Goal: Transaction & Acquisition: Purchase product/service

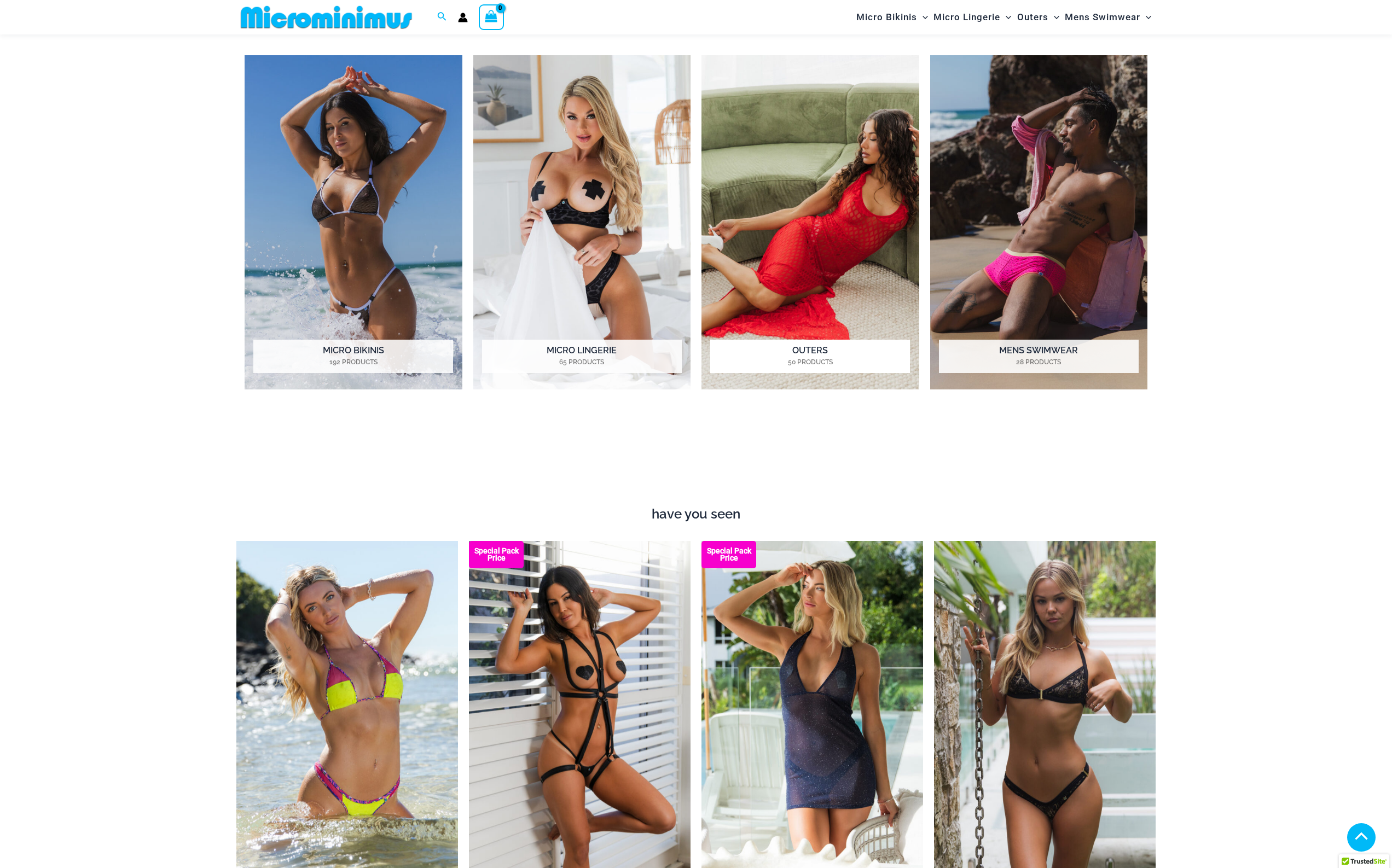
scroll to position [909, 0]
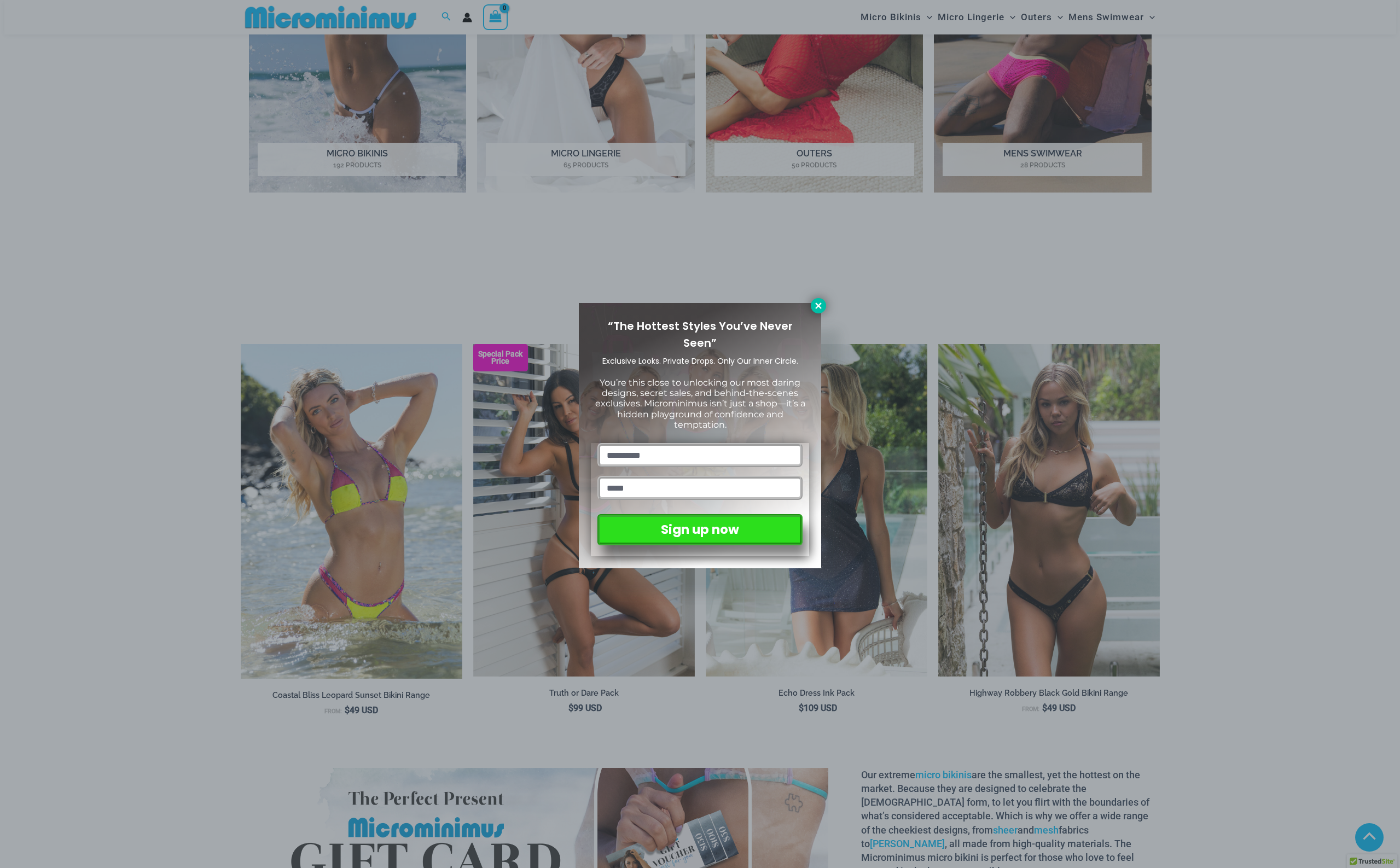
click at [815, 304] on icon at bounding box center [818, 306] width 10 height 10
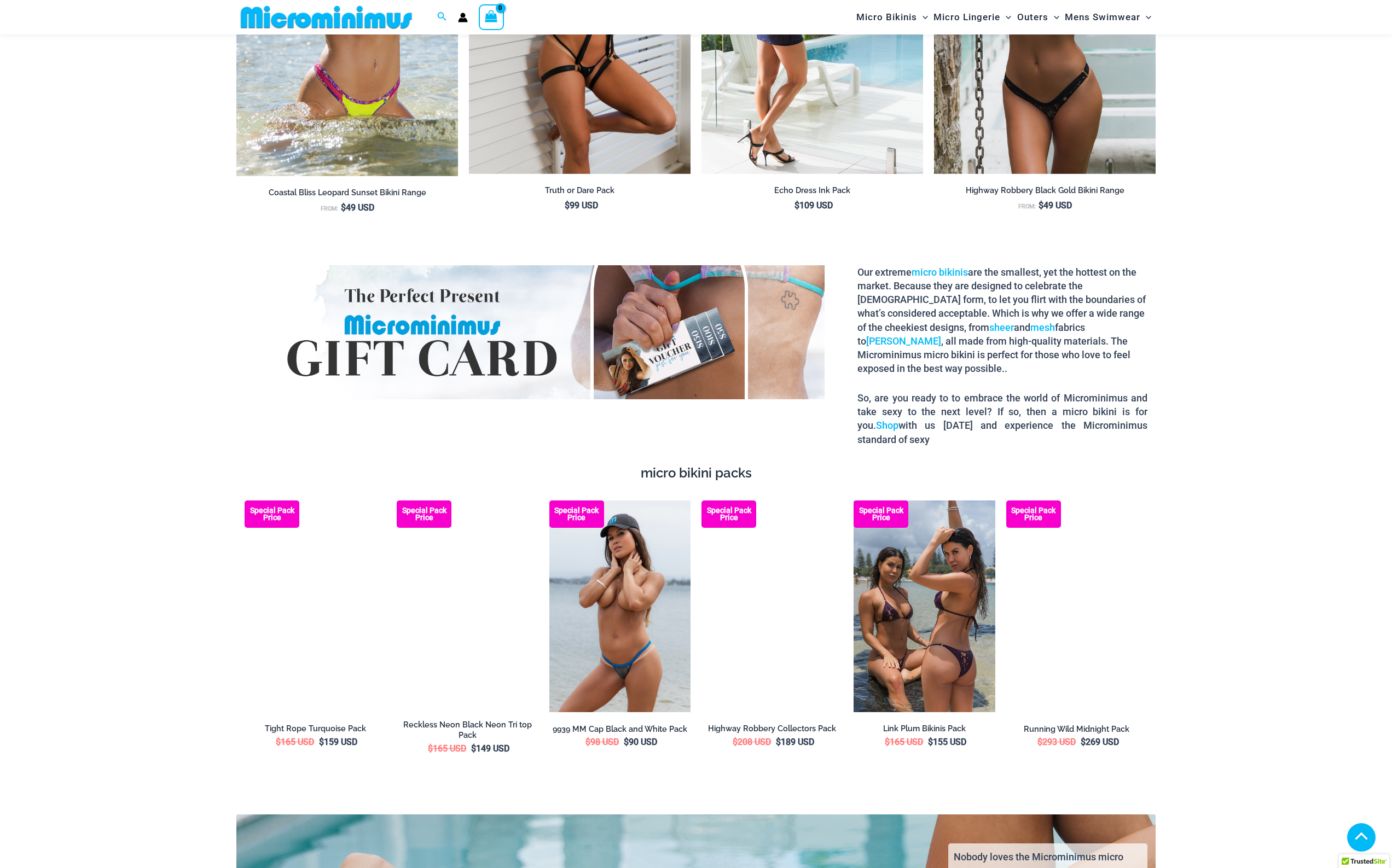
scroll to position [1500, 0]
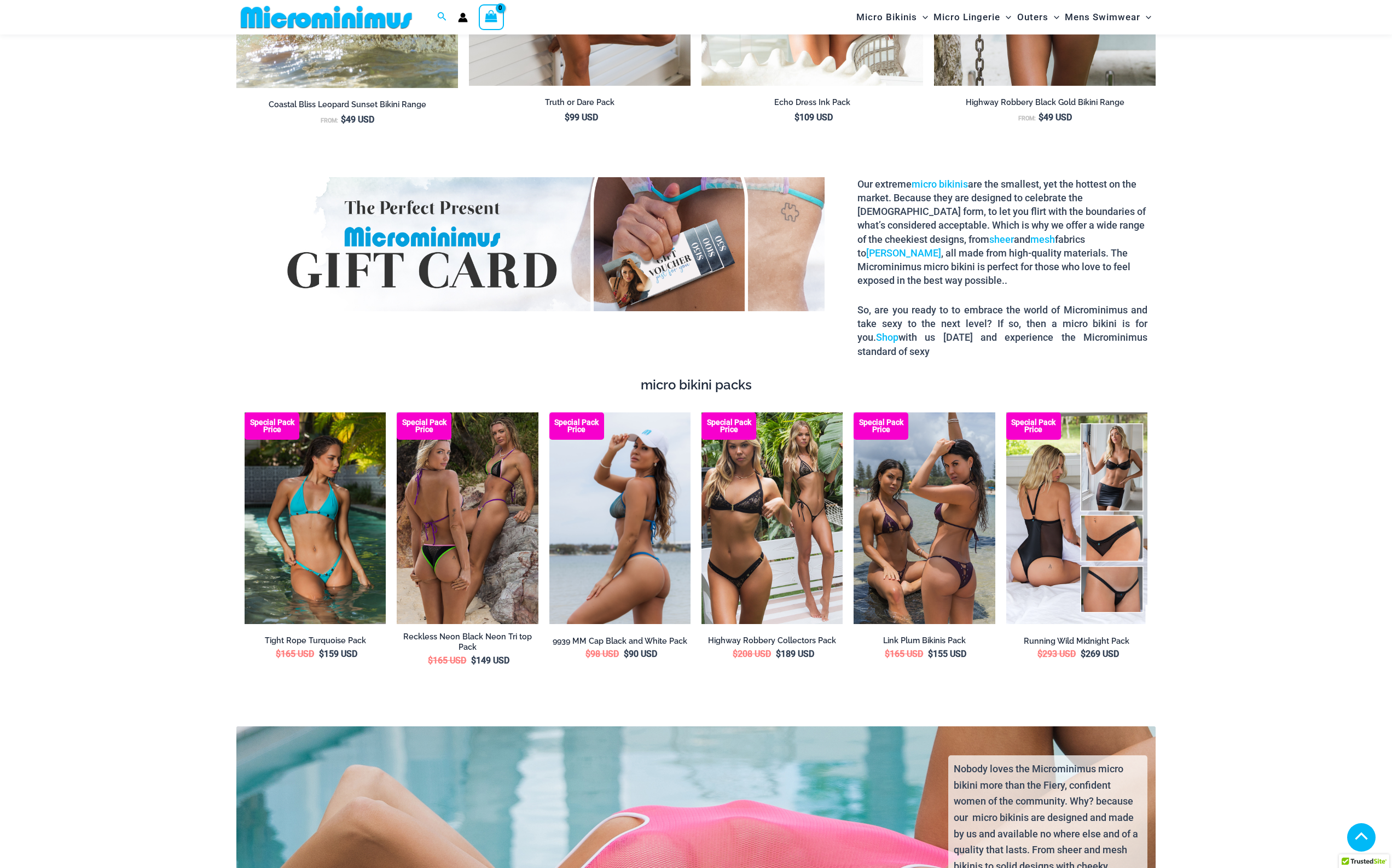
click at [591, 464] on img at bounding box center [620, 519] width 141 height 212
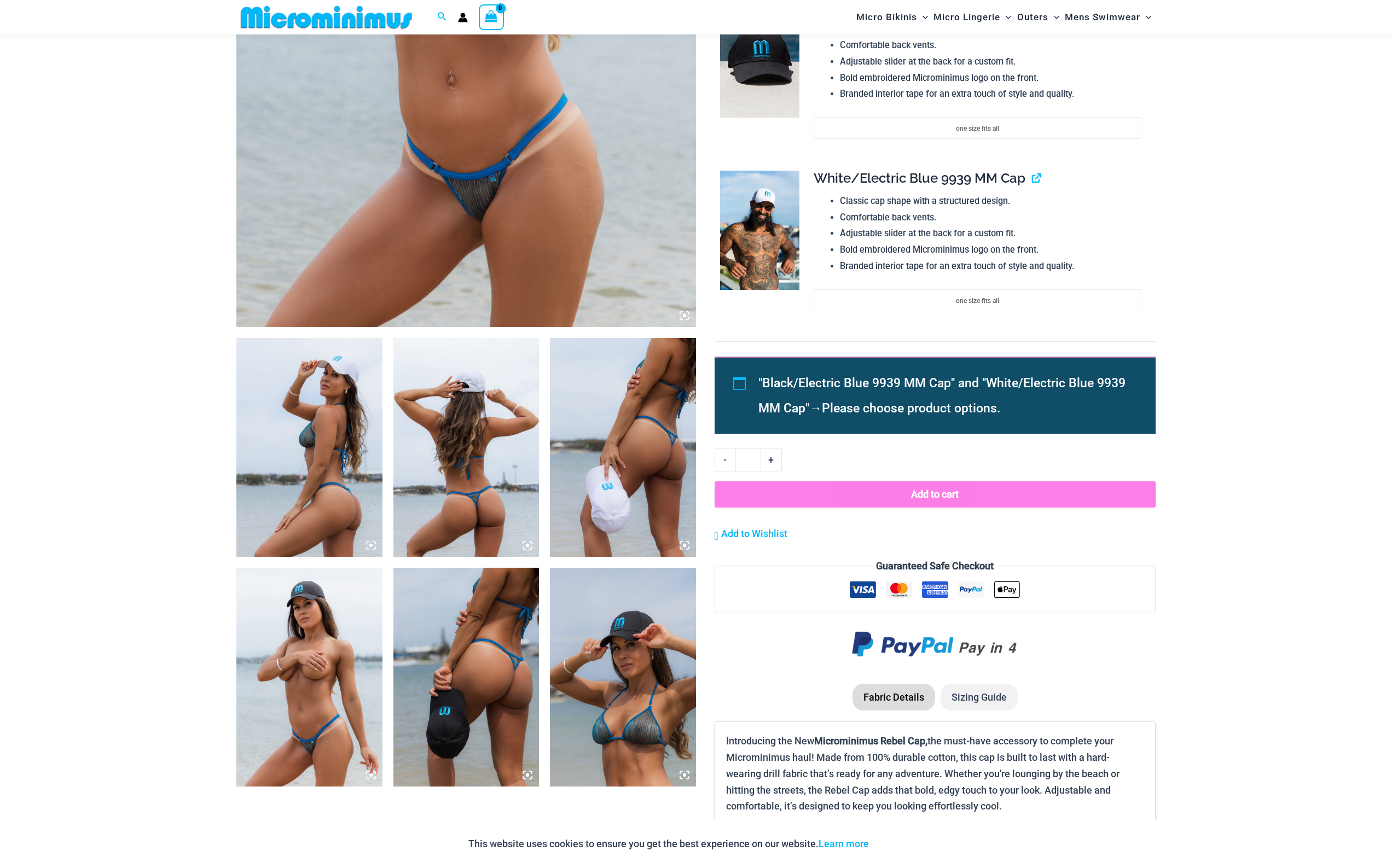
scroll to position [515, 0]
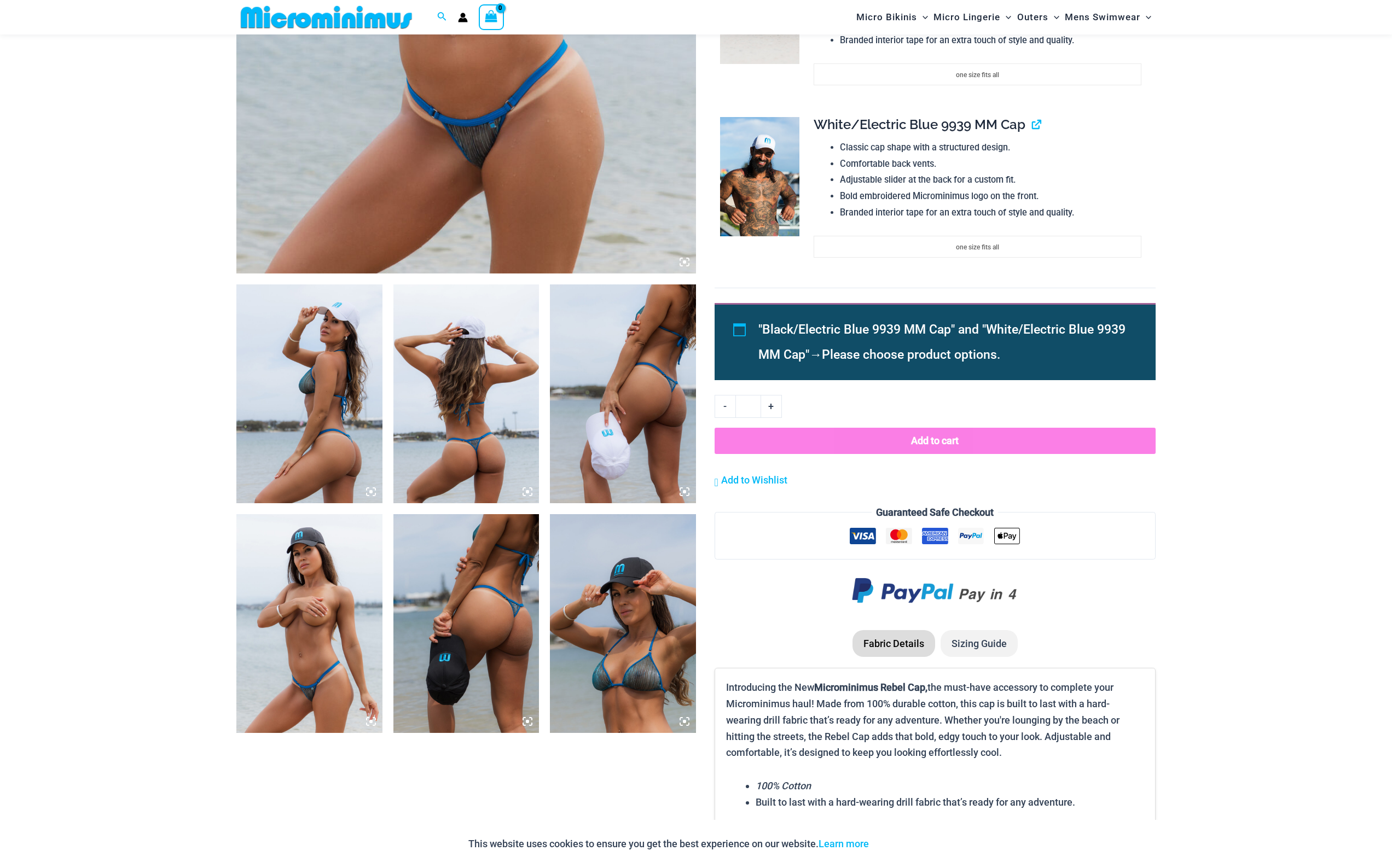
click at [288, 605] on img at bounding box center [309, 624] width 146 height 219
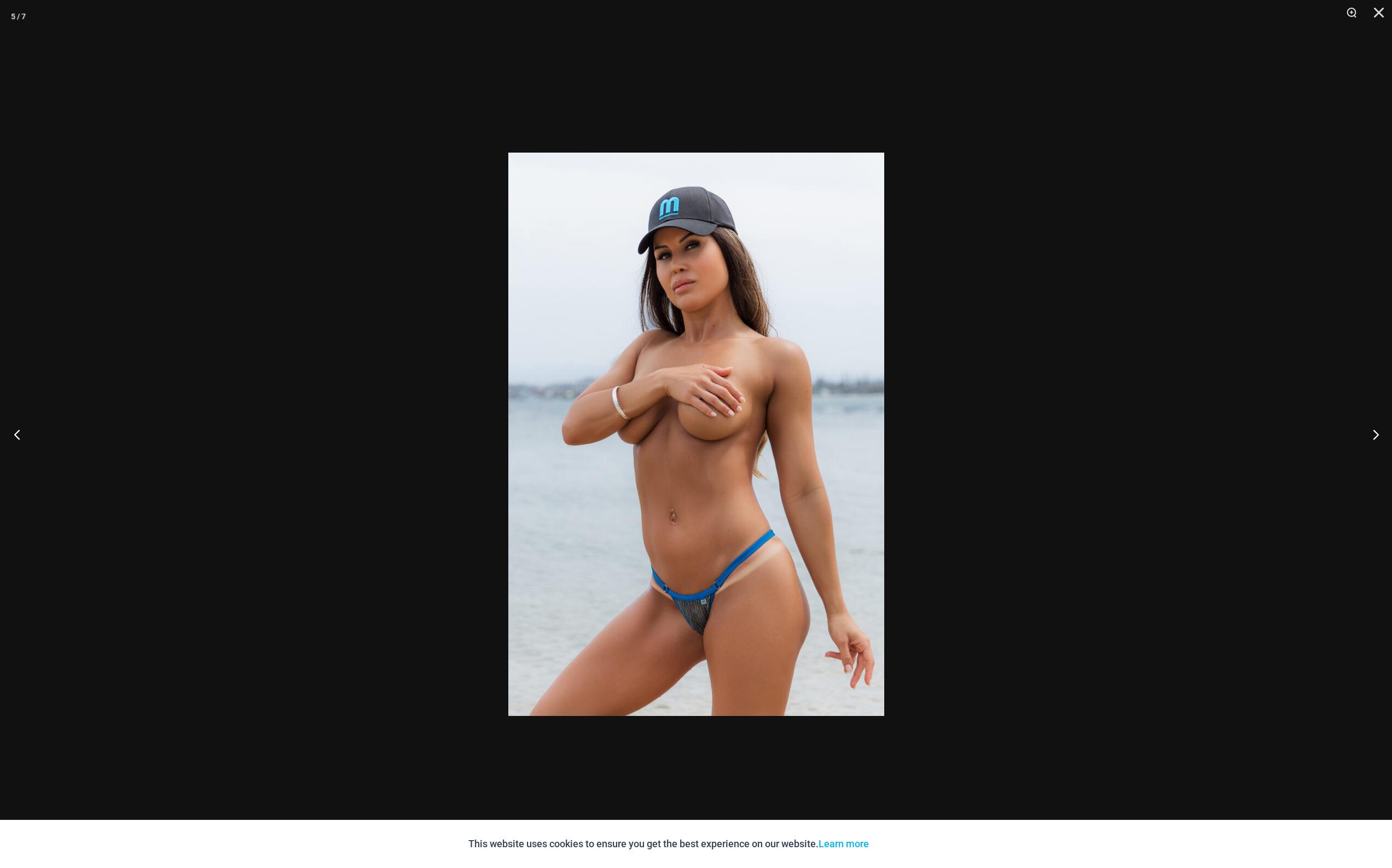
click at [15, 435] on button "Previous" at bounding box center [20, 434] width 41 height 55
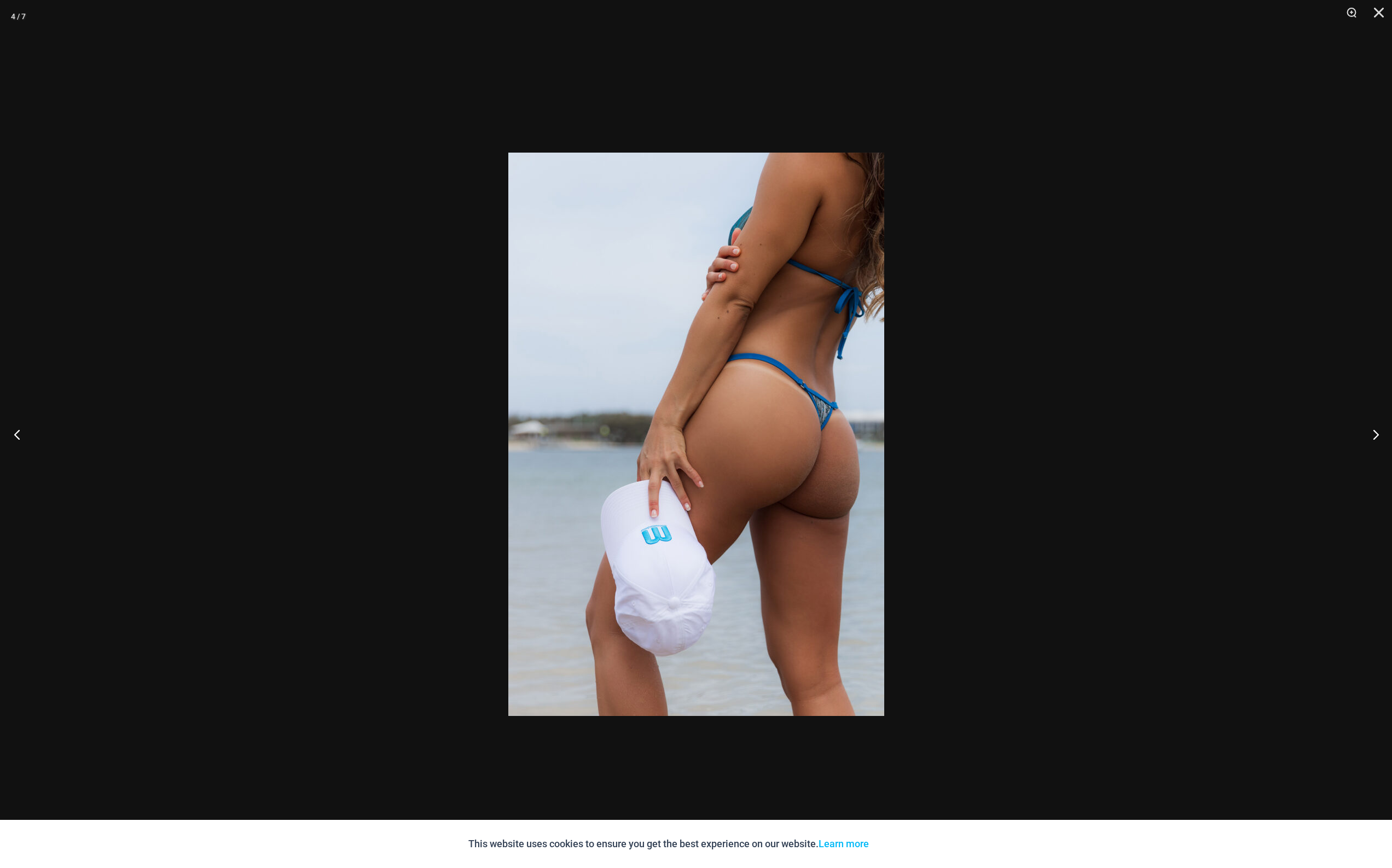
click at [15, 435] on button "Previous" at bounding box center [20, 434] width 41 height 55
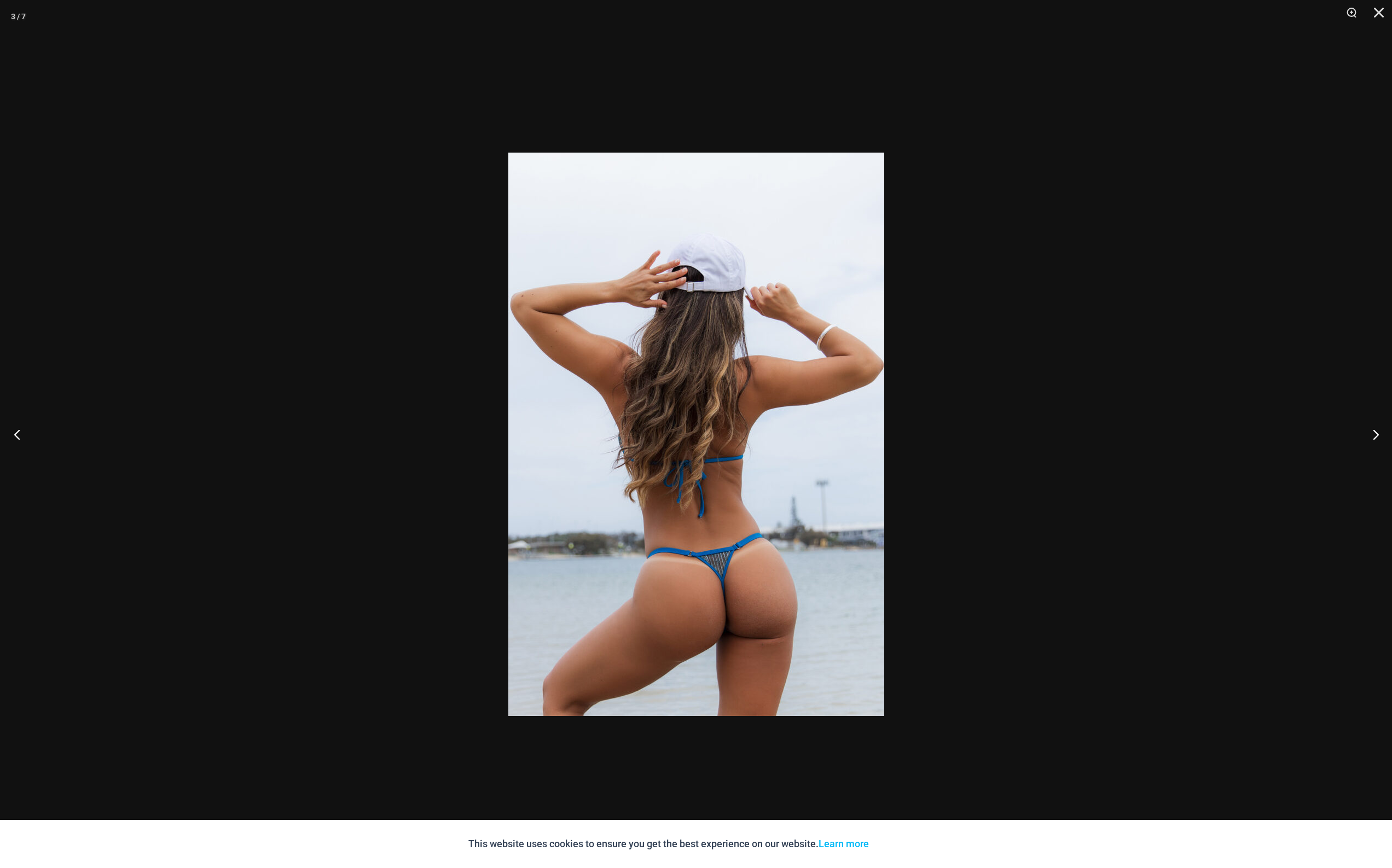
click at [15, 435] on button "Previous" at bounding box center [20, 434] width 41 height 55
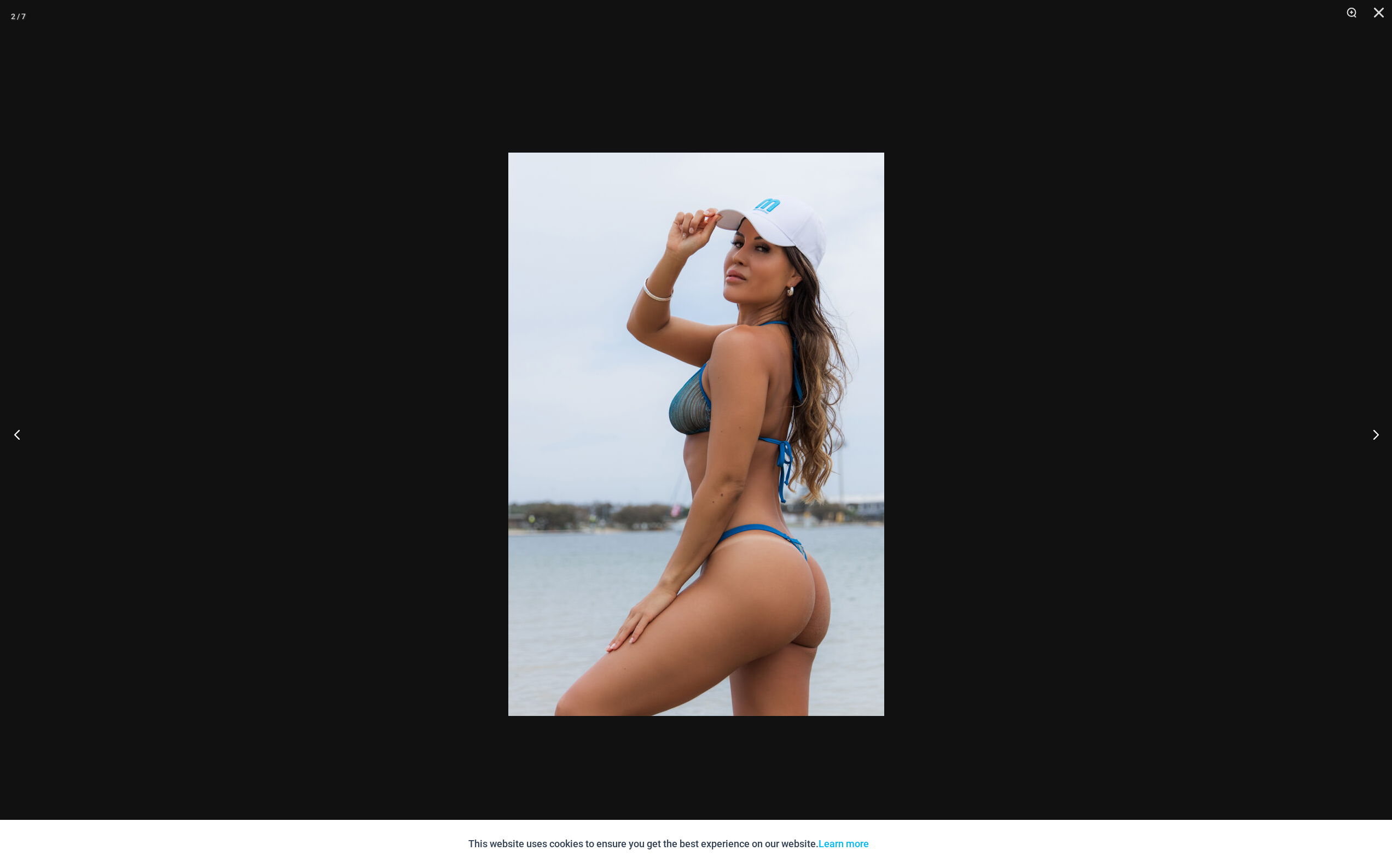
click at [15, 435] on button "Previous" at bounding box center [20, 434] width 41 height 55
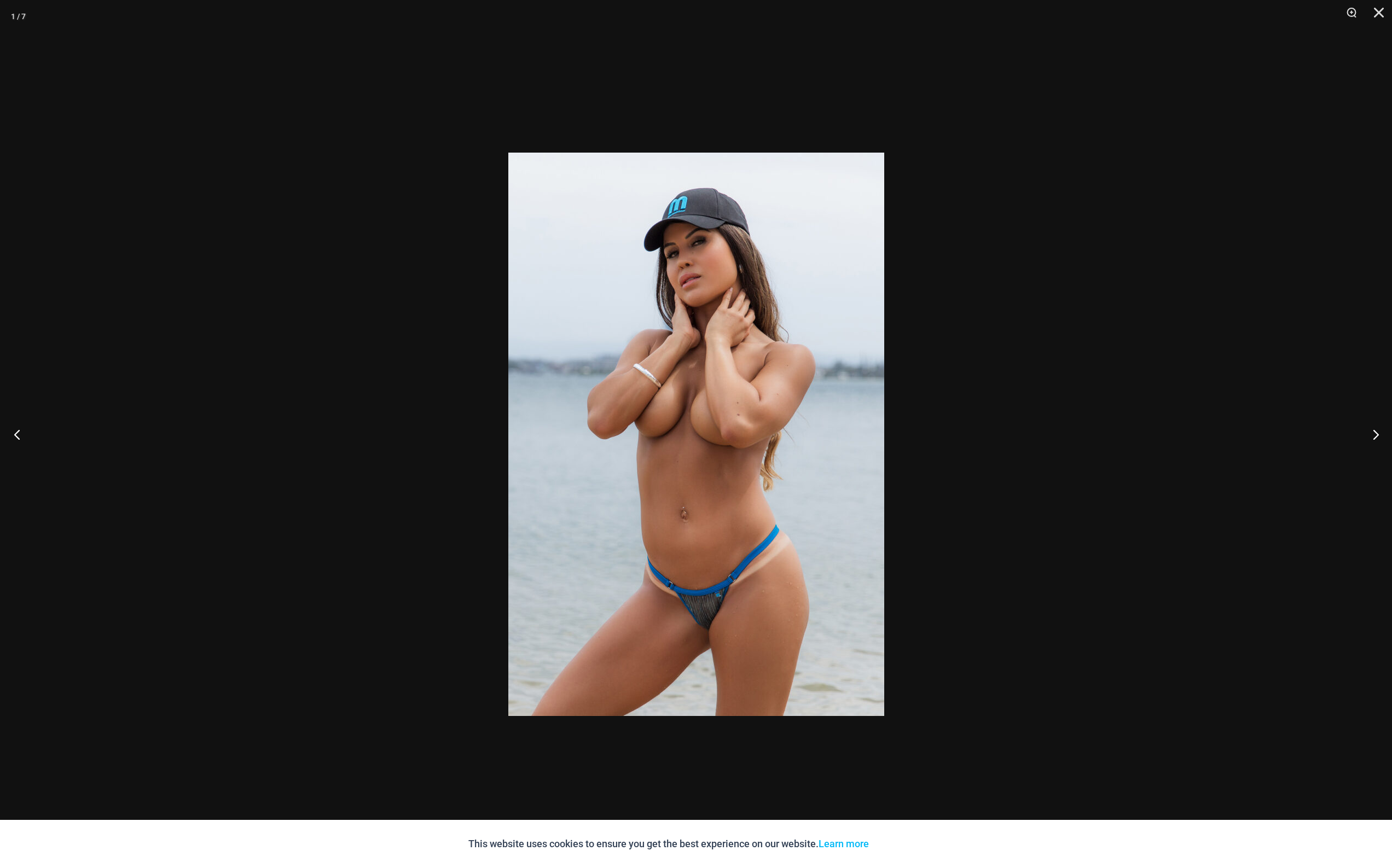
click at [15, 435] on button "Previous" at bounding box center [20, 434] width 41 height 55
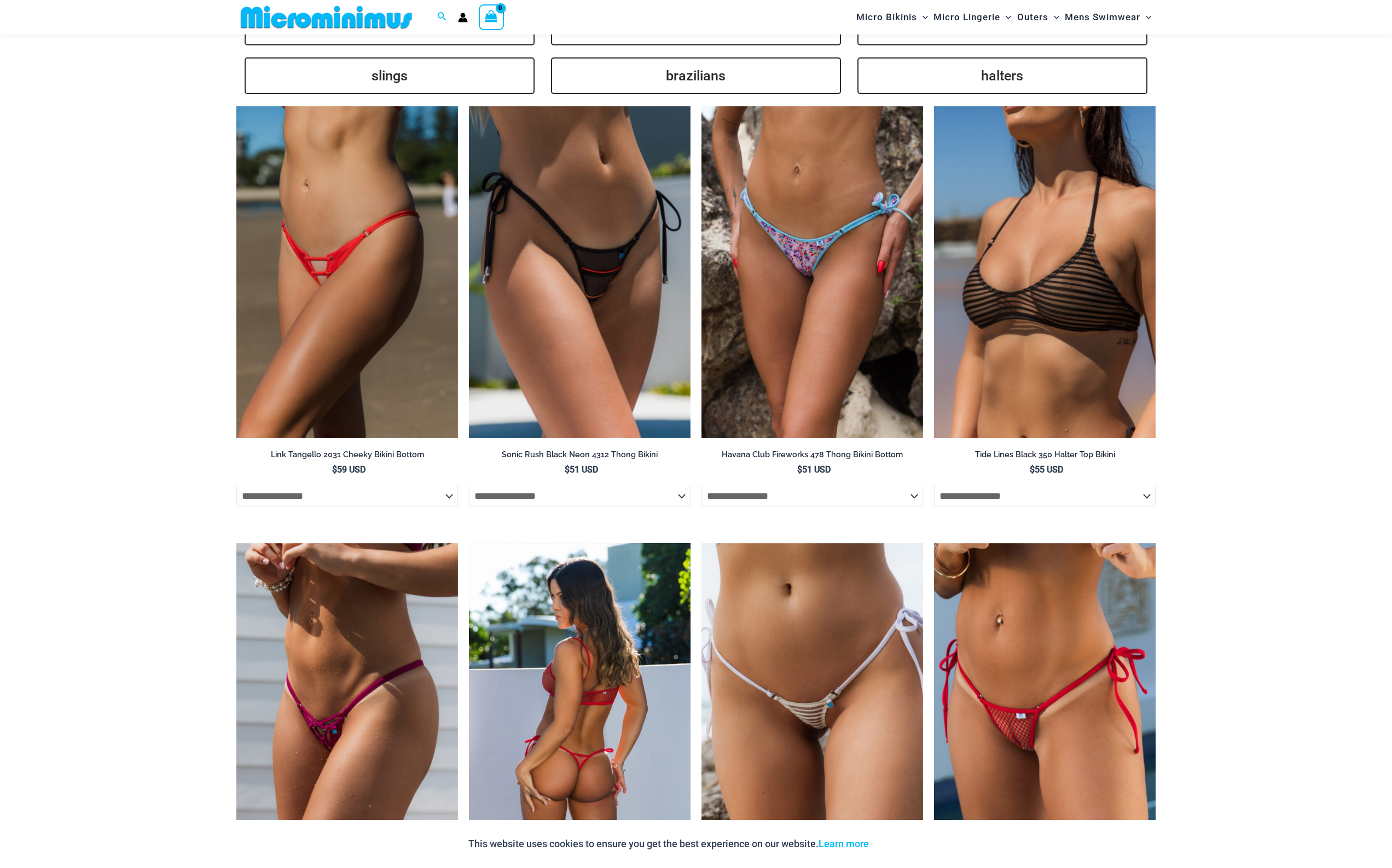
scroll to position [2747, 0]
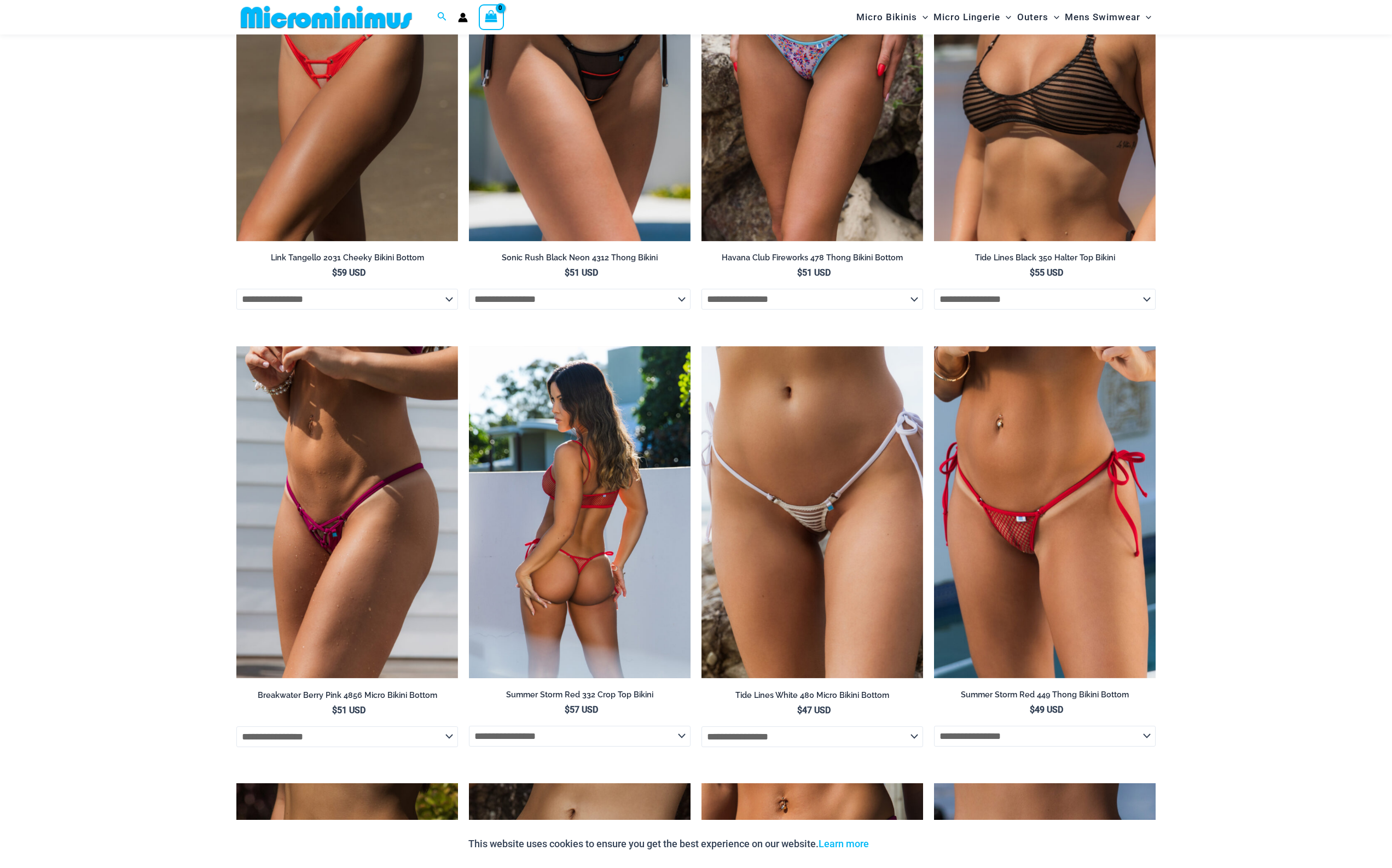
click at [570, 535] on img at bounding box center [580, 512] width 222 height 332
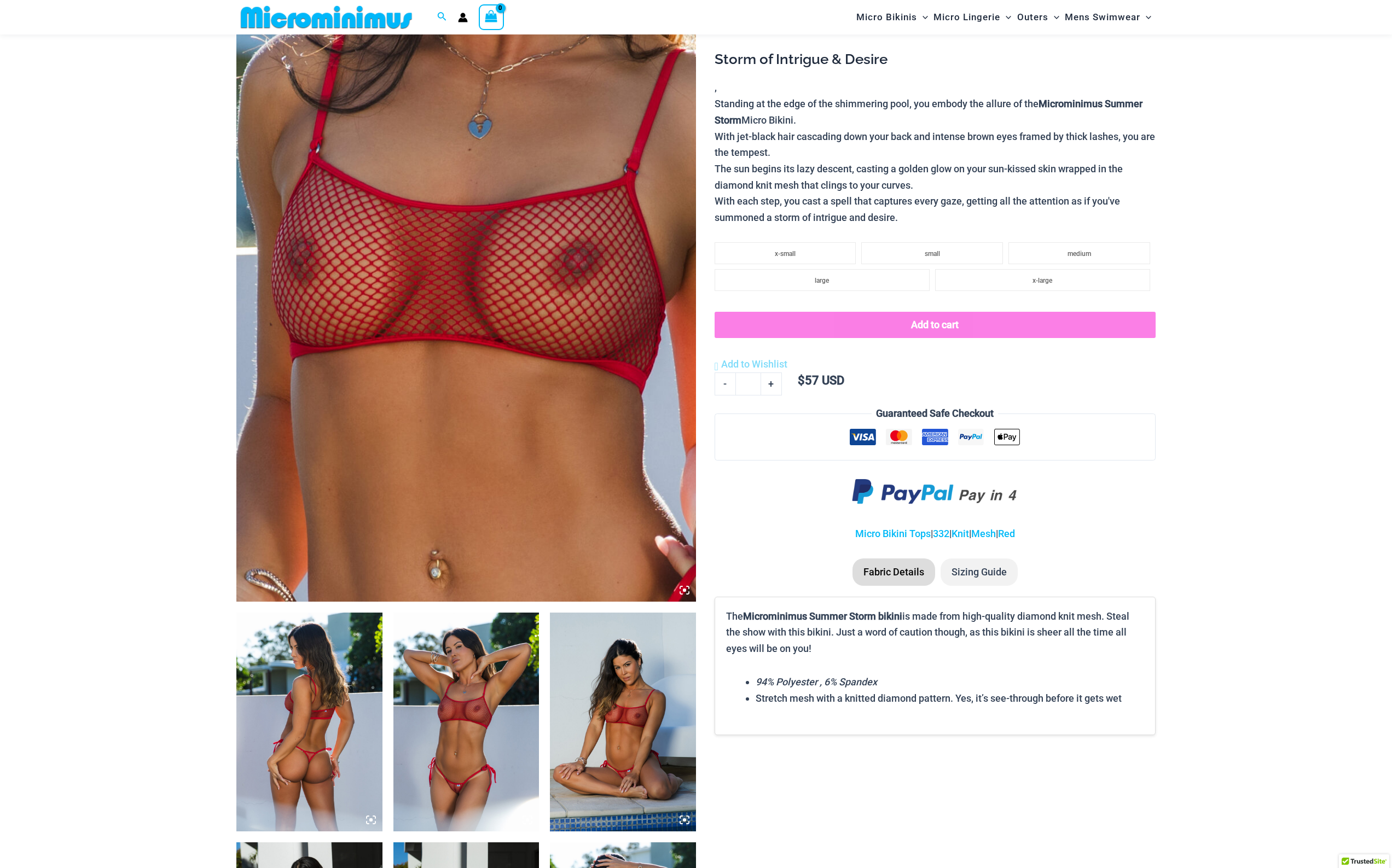
scroll to position [122, 0]
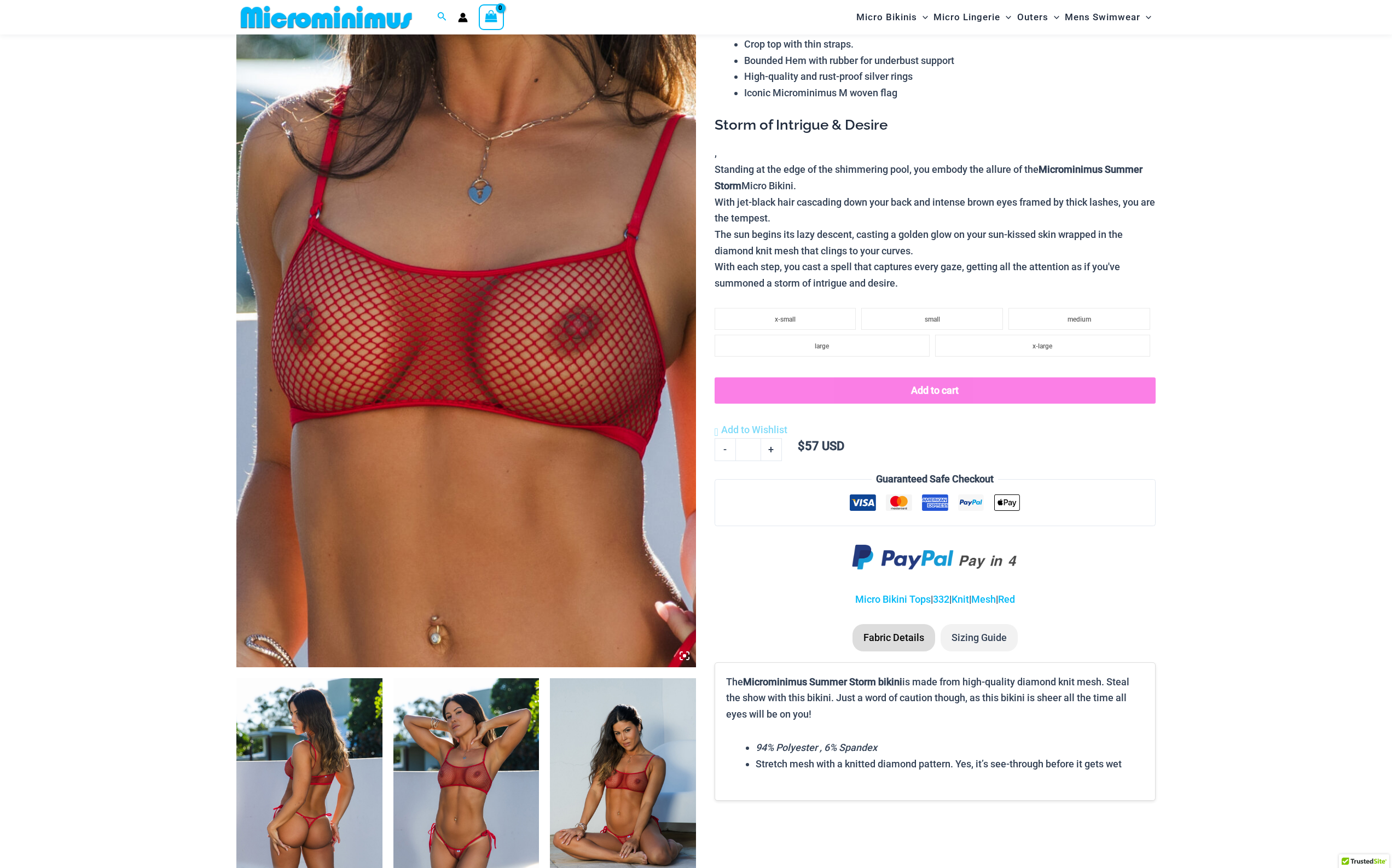
click at [499, 777] on img at bounding box center [467, 788] width 146 height 219
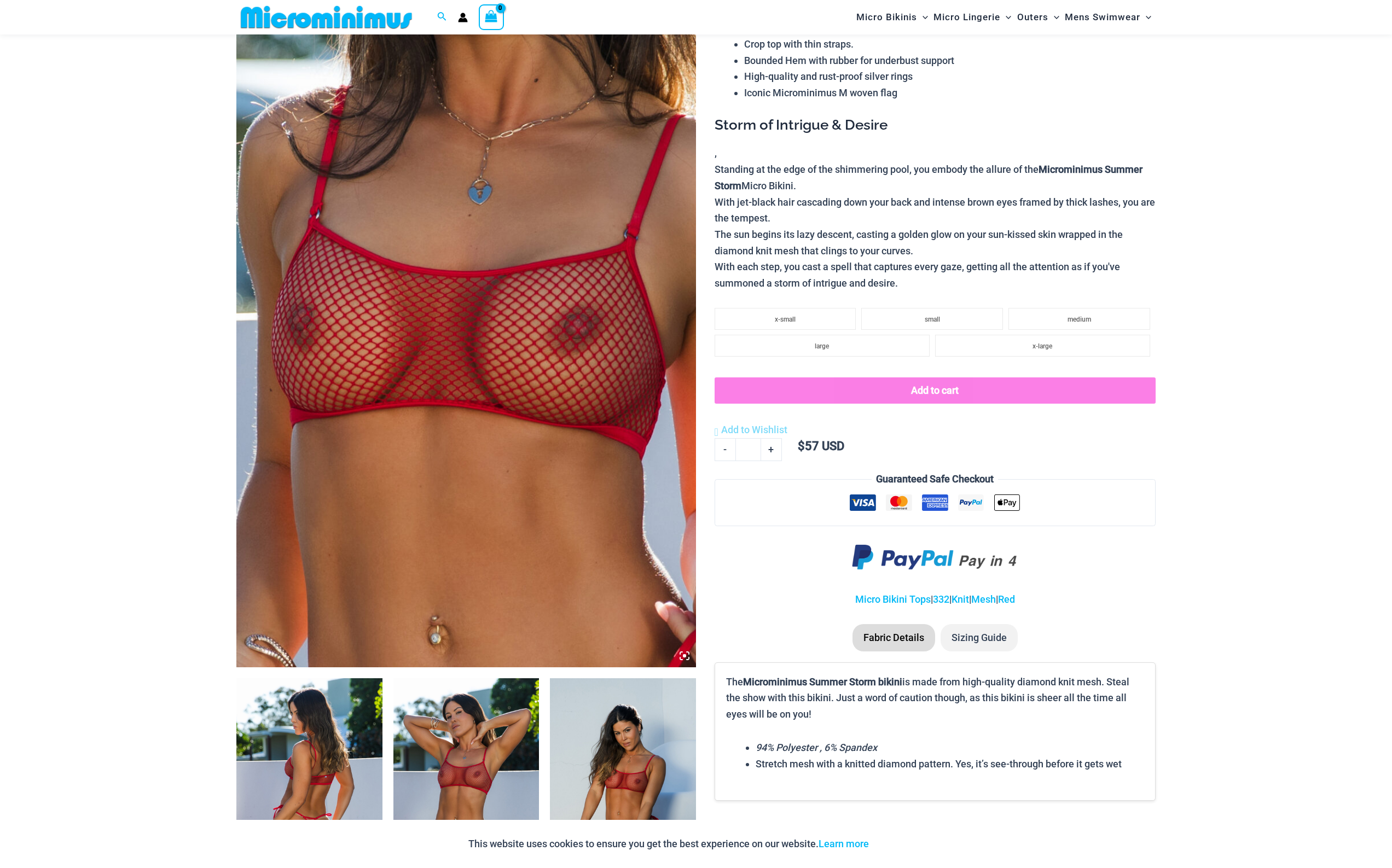
scroll to position [0, 0]
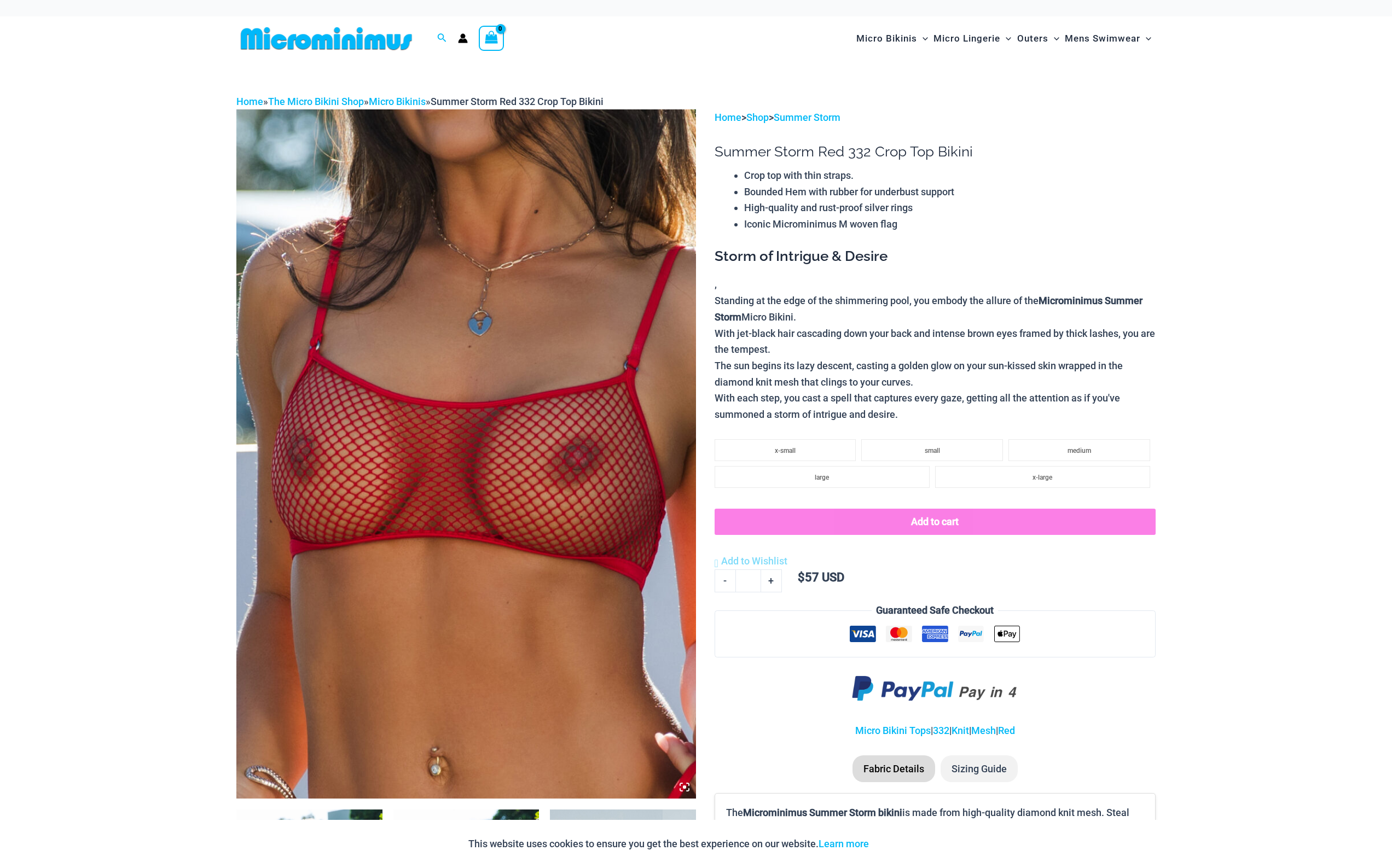
click at [502, 559] on img at bounding box center [466, 454] width 460 height 689
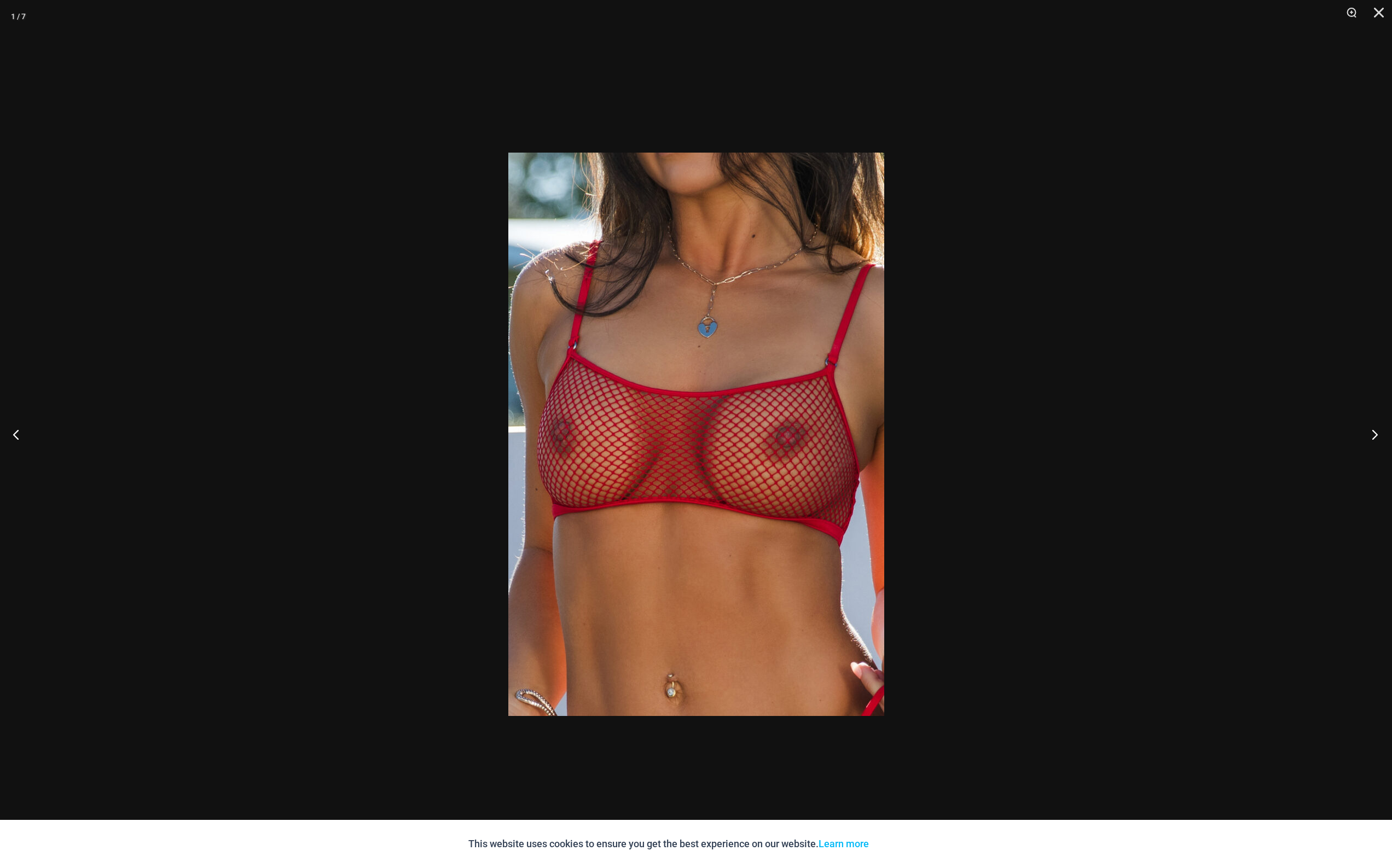
click at [1376, 450] on button "Next" at bounding box center [1371, 434] width 41 height 55
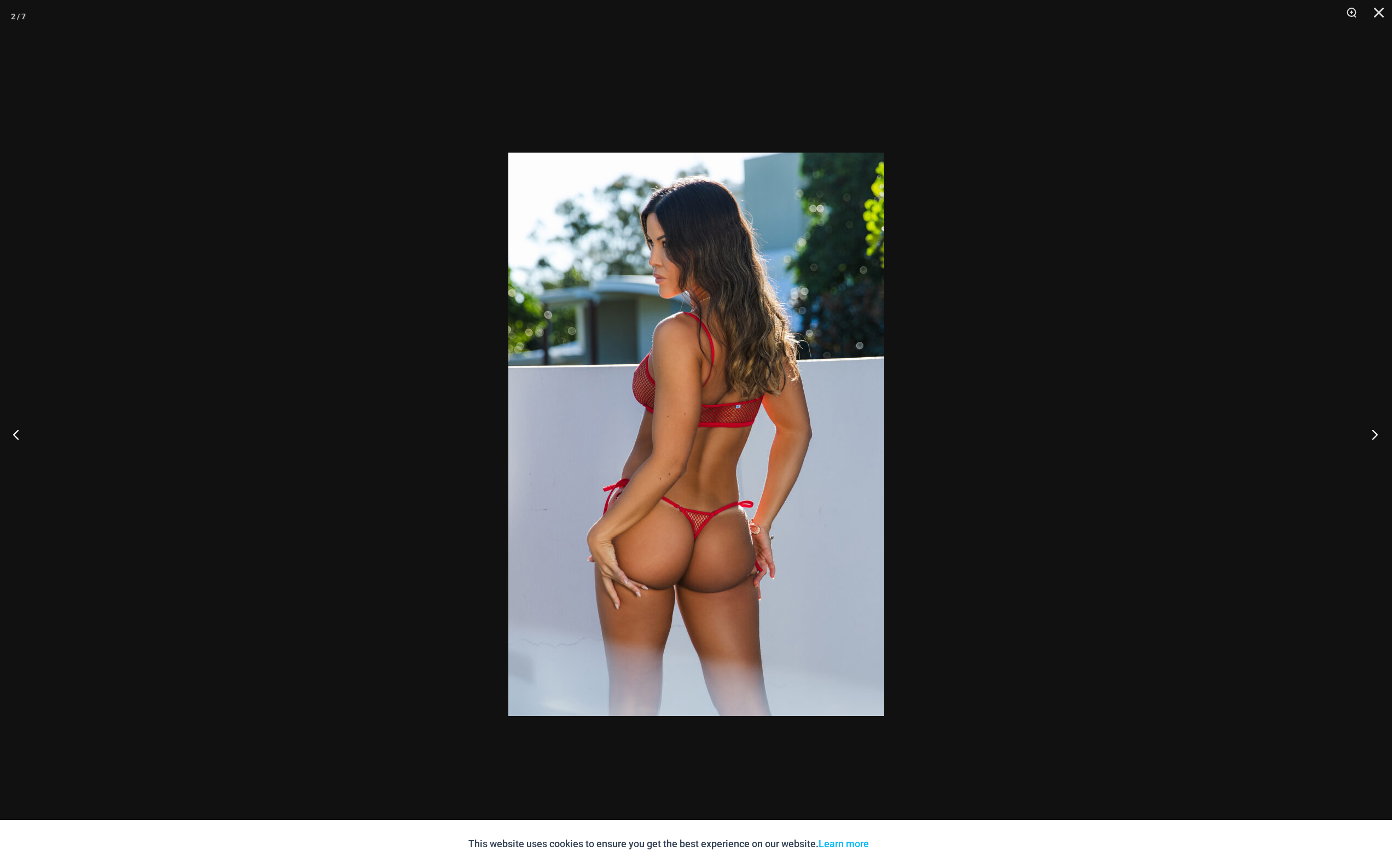
click at [1376, 450] on button "Next" at bounding box center [1371, 434] width 41 height 55
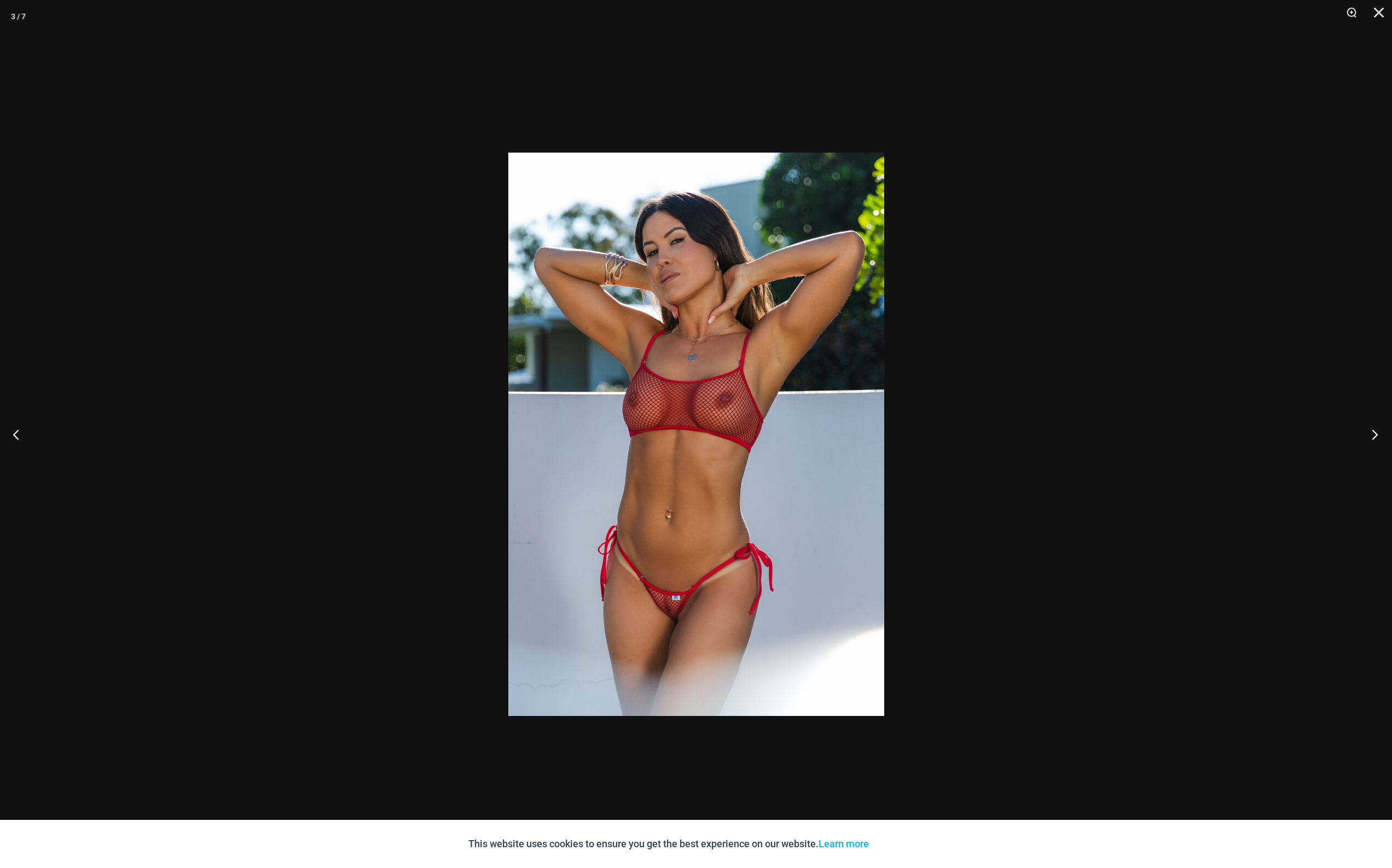
click at [1376, 450] on button "Next" at bounding box center [1371, 434] width 41 height 55
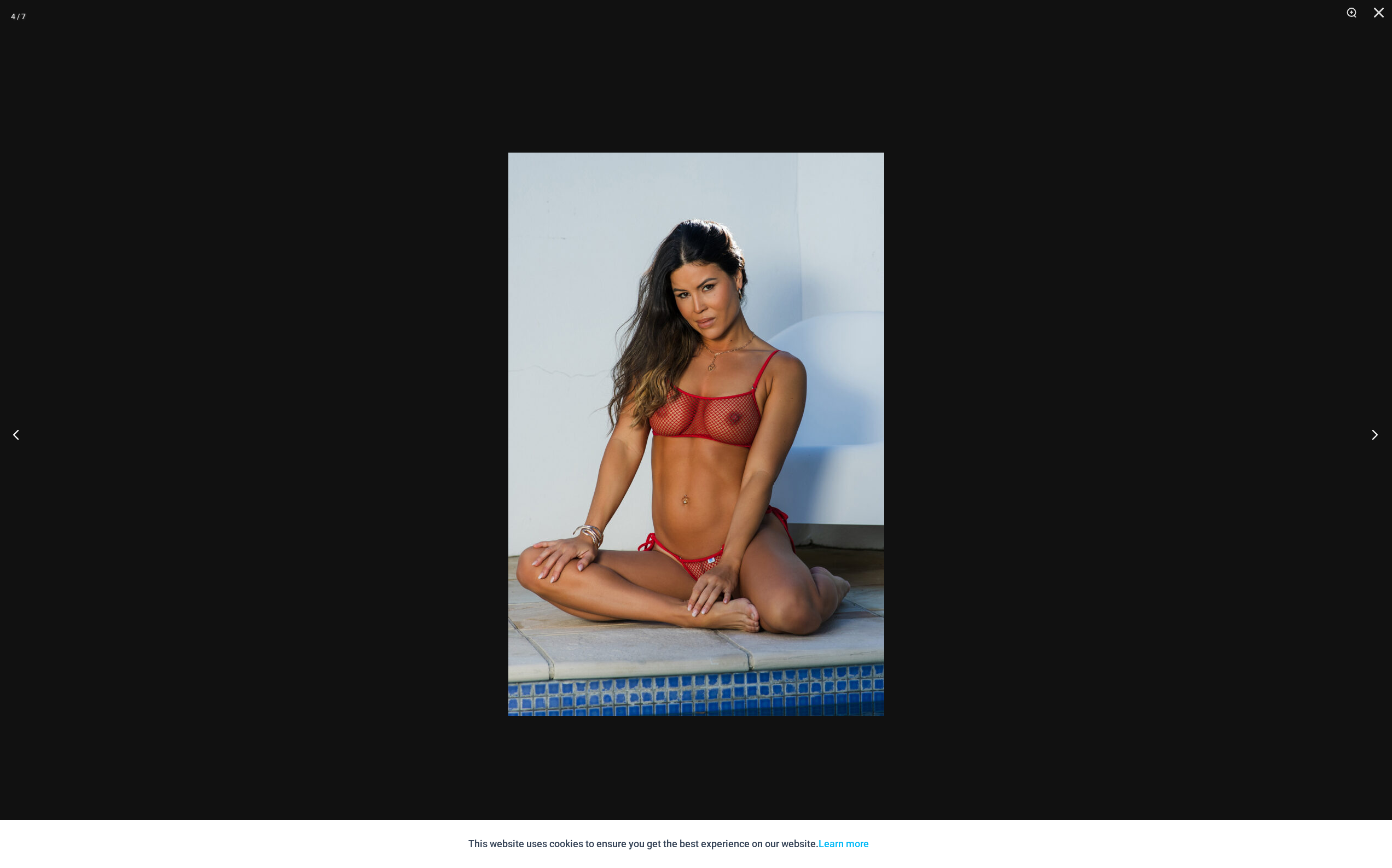
click at [1376, 450] on button "Next" at bounding box center [1371, 434] width 41 height 55
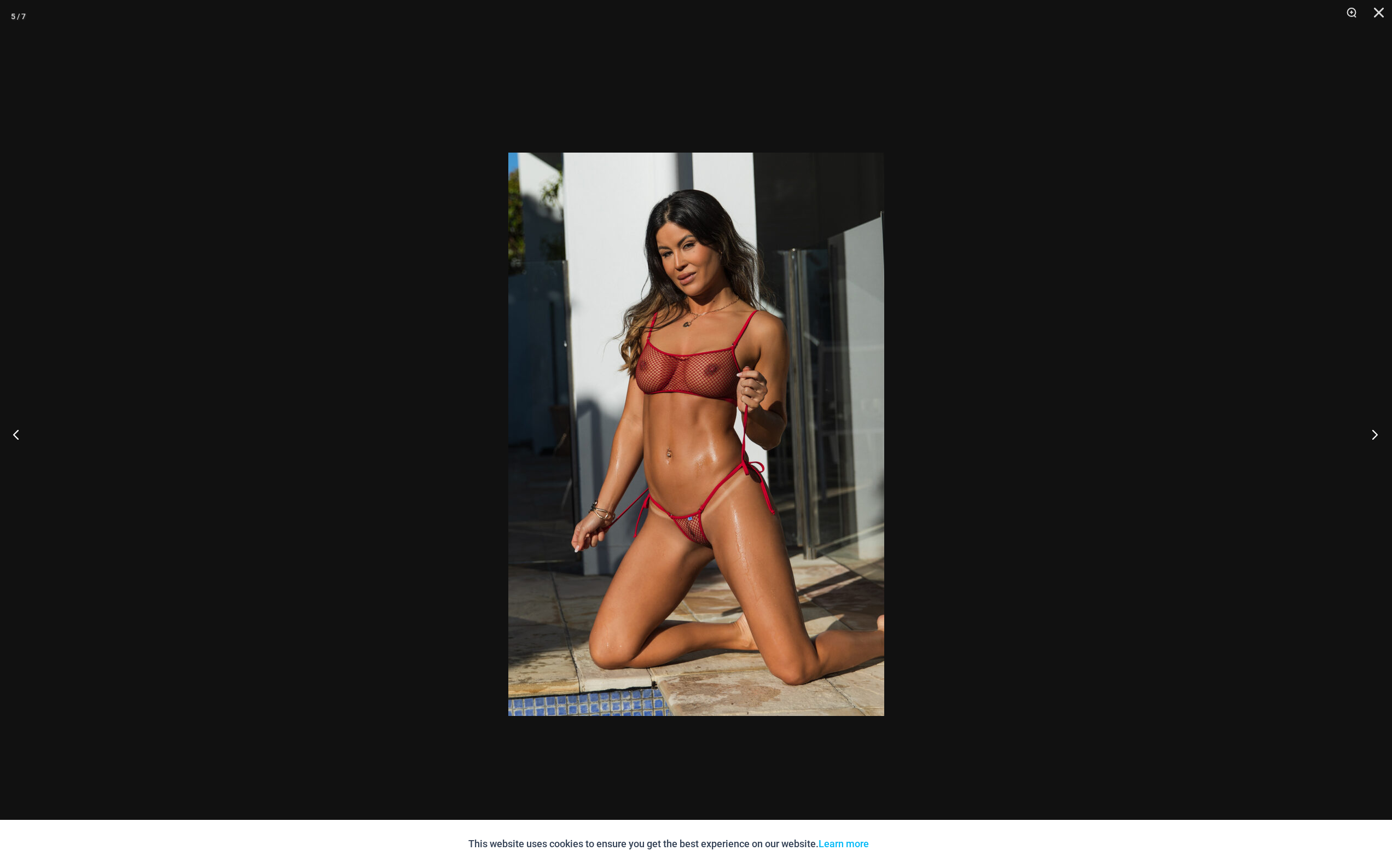
click at [1376, 450] on button "Next" at bounding box center [1371, 434] width 41 height 55
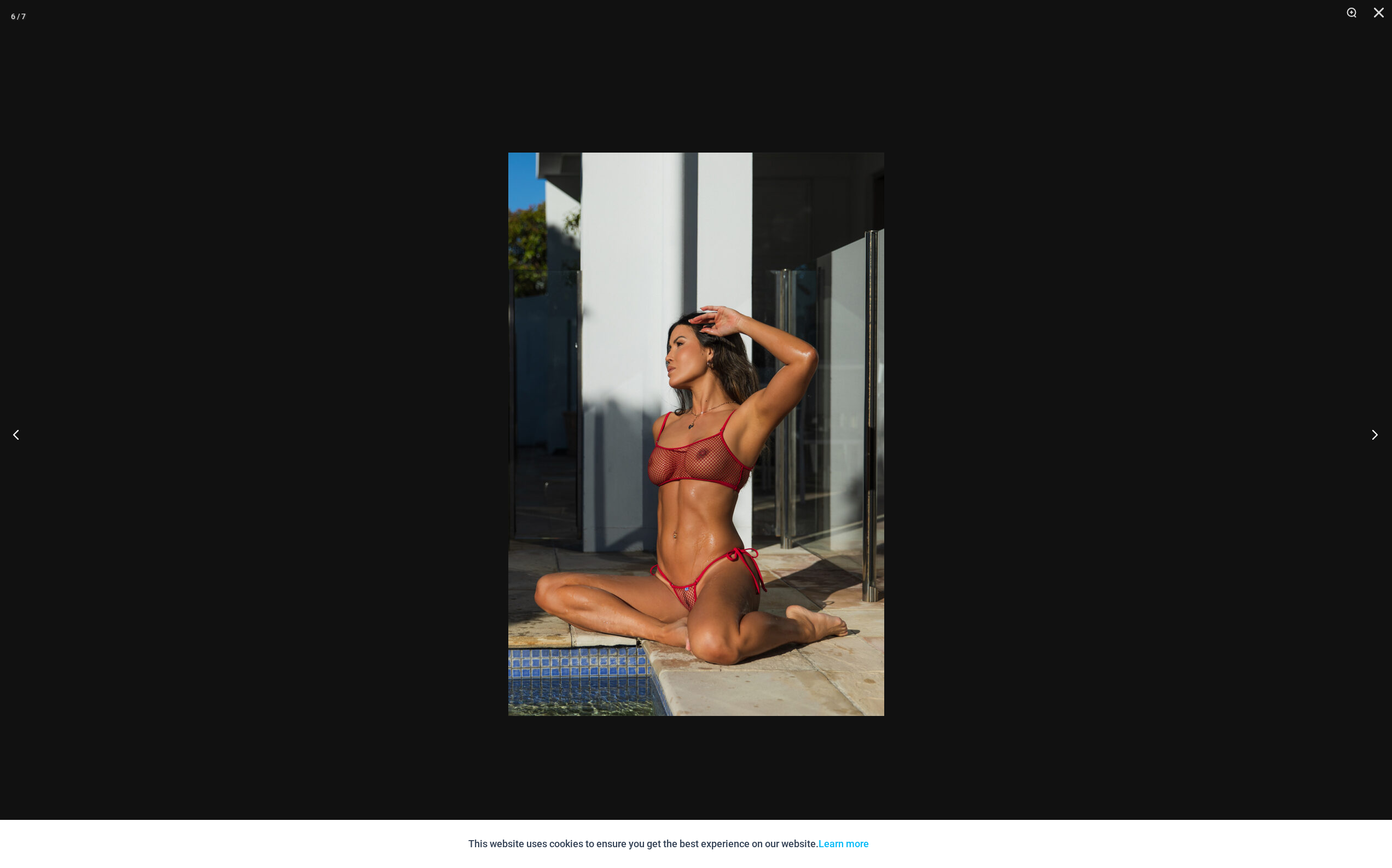
click at [1376, 450] on button "Next" at bounding box center [1371, 434] width 41 height 55
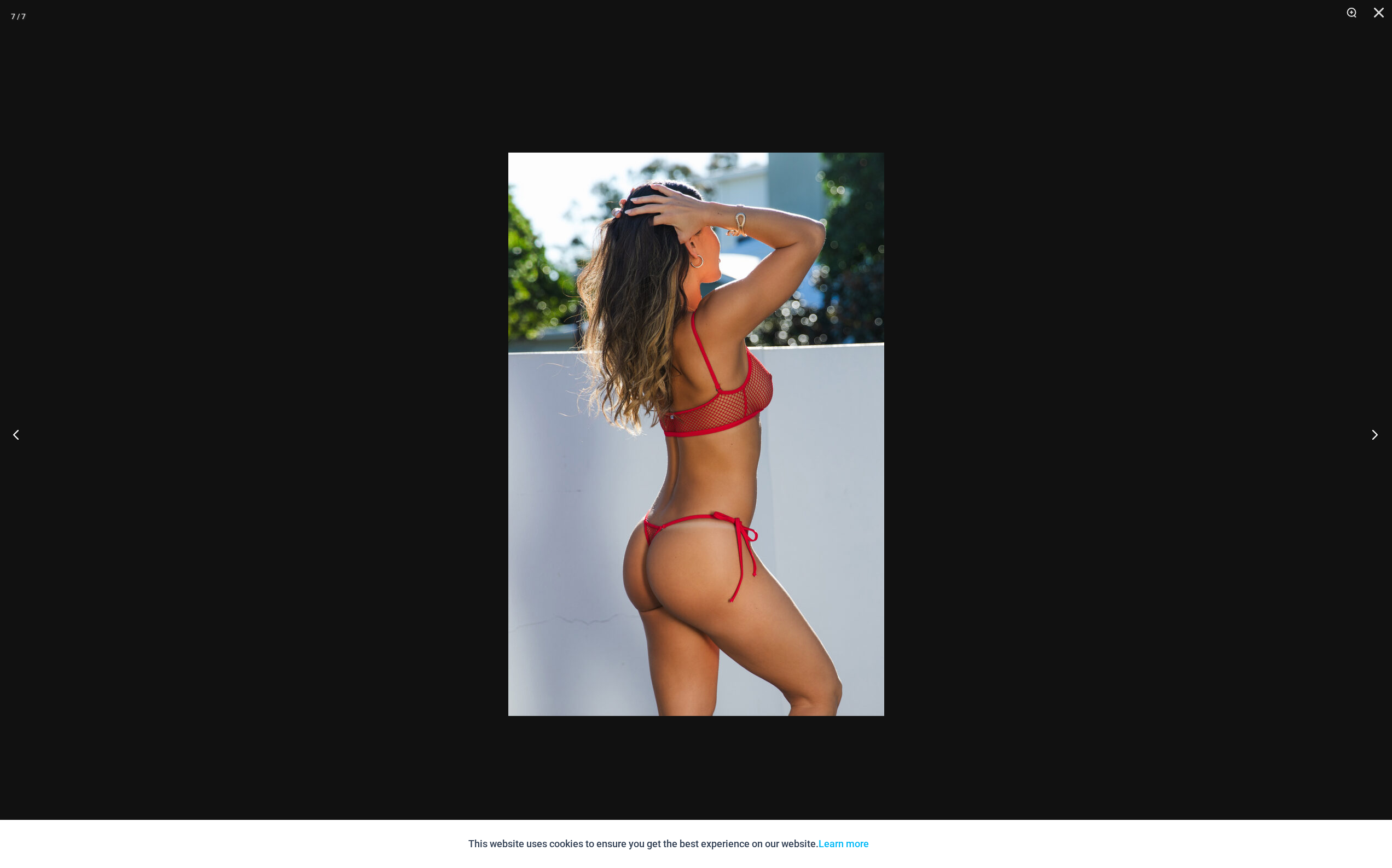
click at [1376, 450] on button "Next" at bounding box center [1371, 434] width 41 height 55
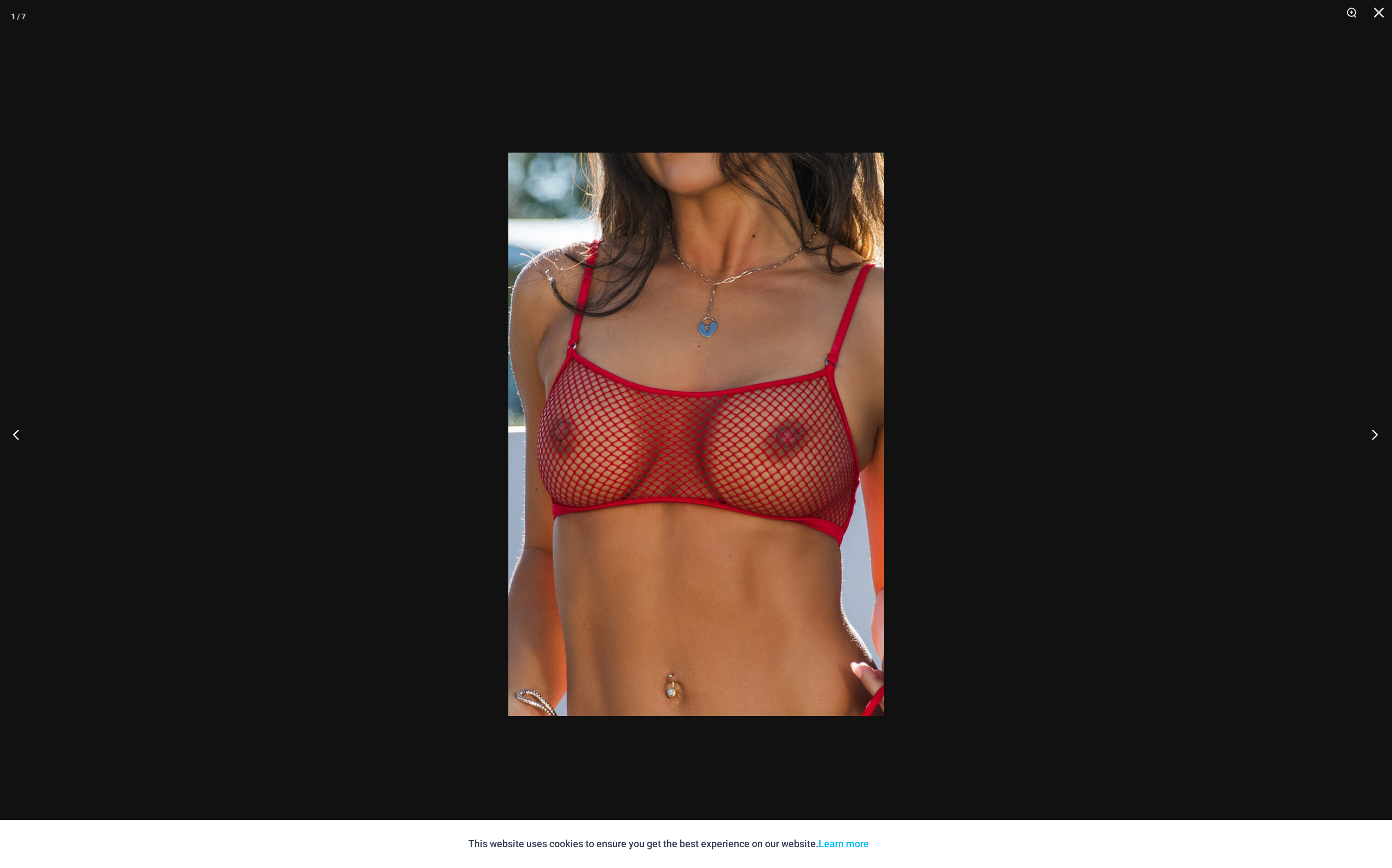
click at [1376, 450] on button "Next" at bounding box center [1371, 434] width 41 height 55
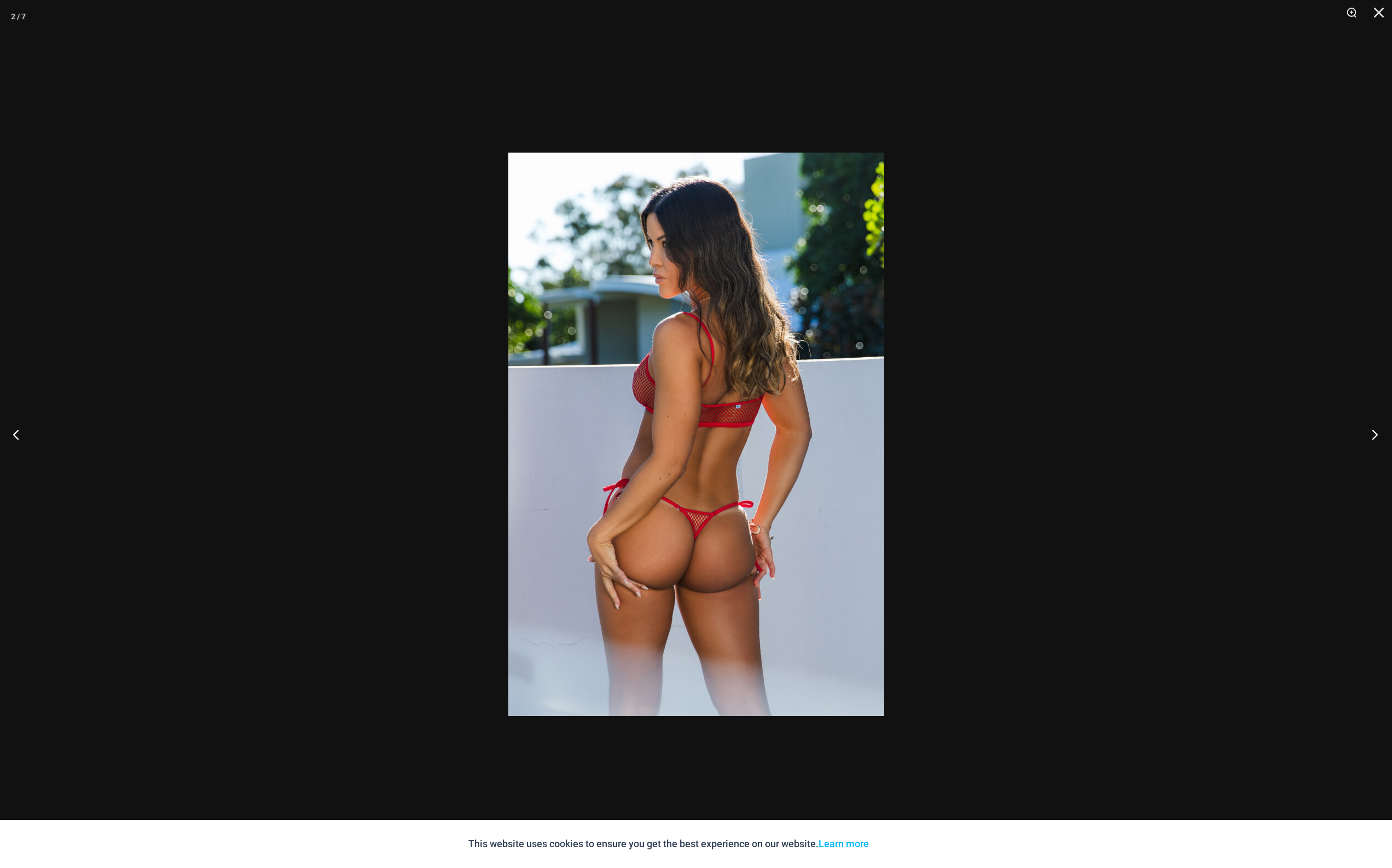
click at [1376, 450] on button "Next" at bounding box center [1371, 434] width 41 height 55
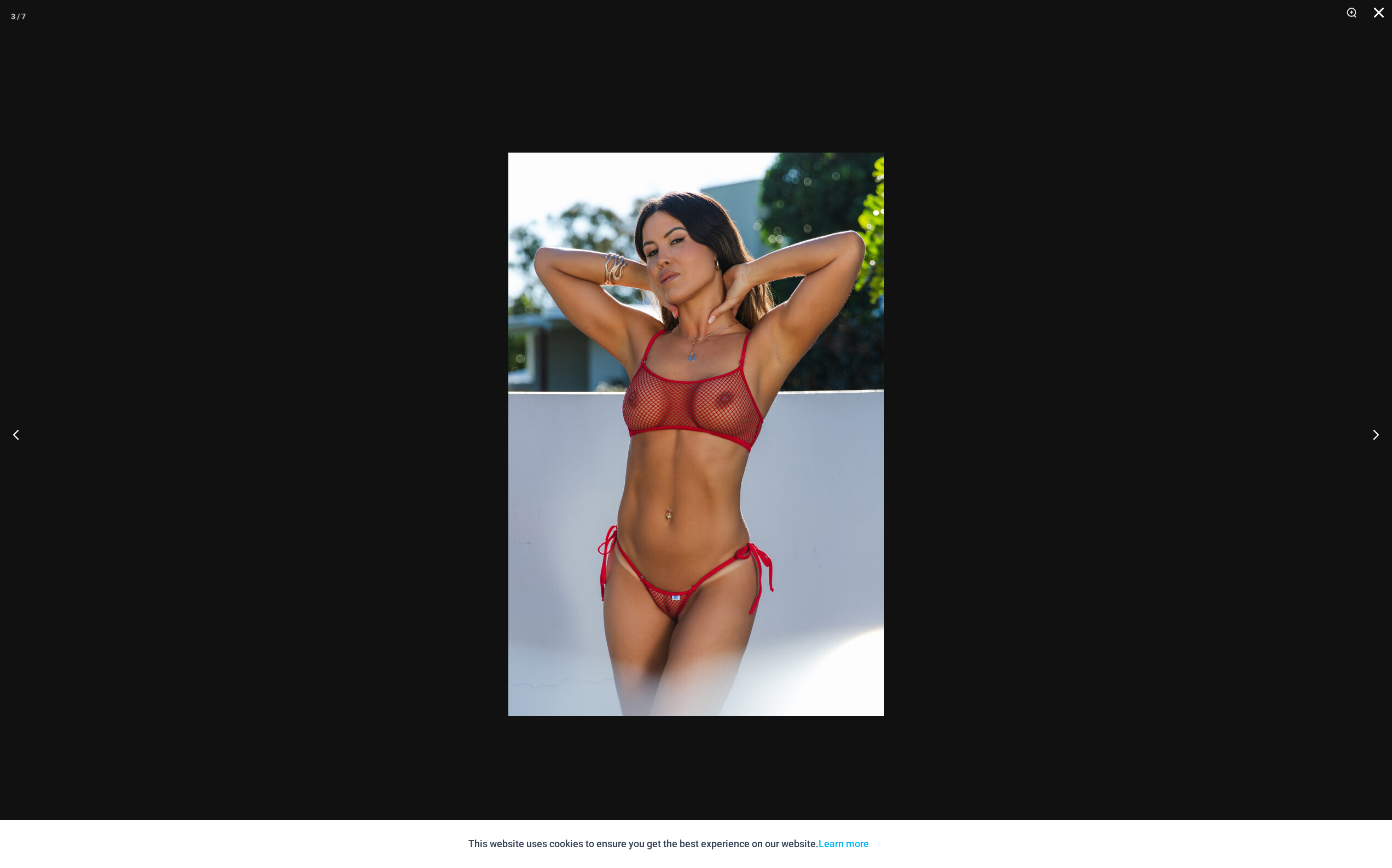
click at [1379, 15] on button "Close" at bounding box center [1375, 16] width 27 height 33
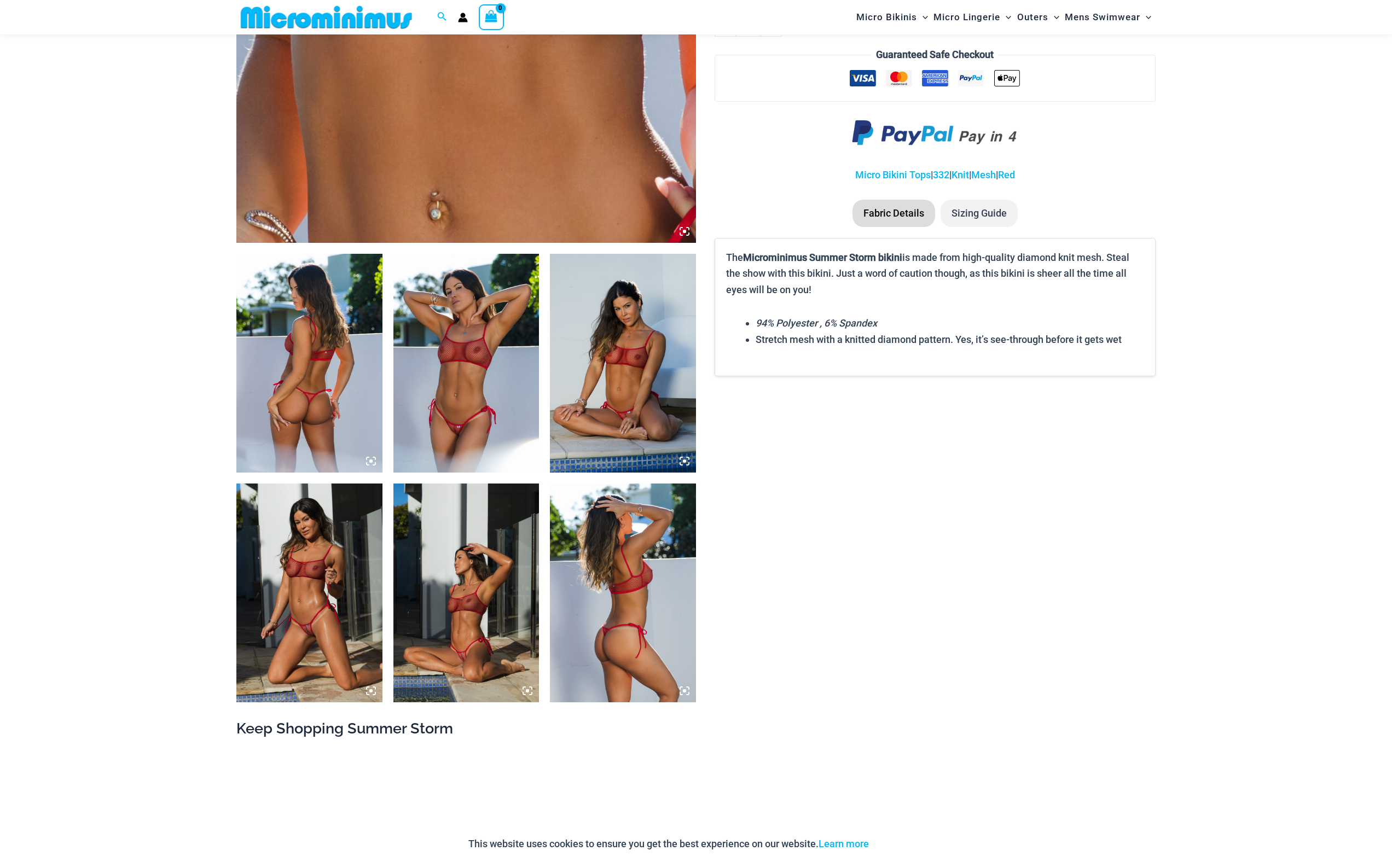
scroll to position [909, 0]
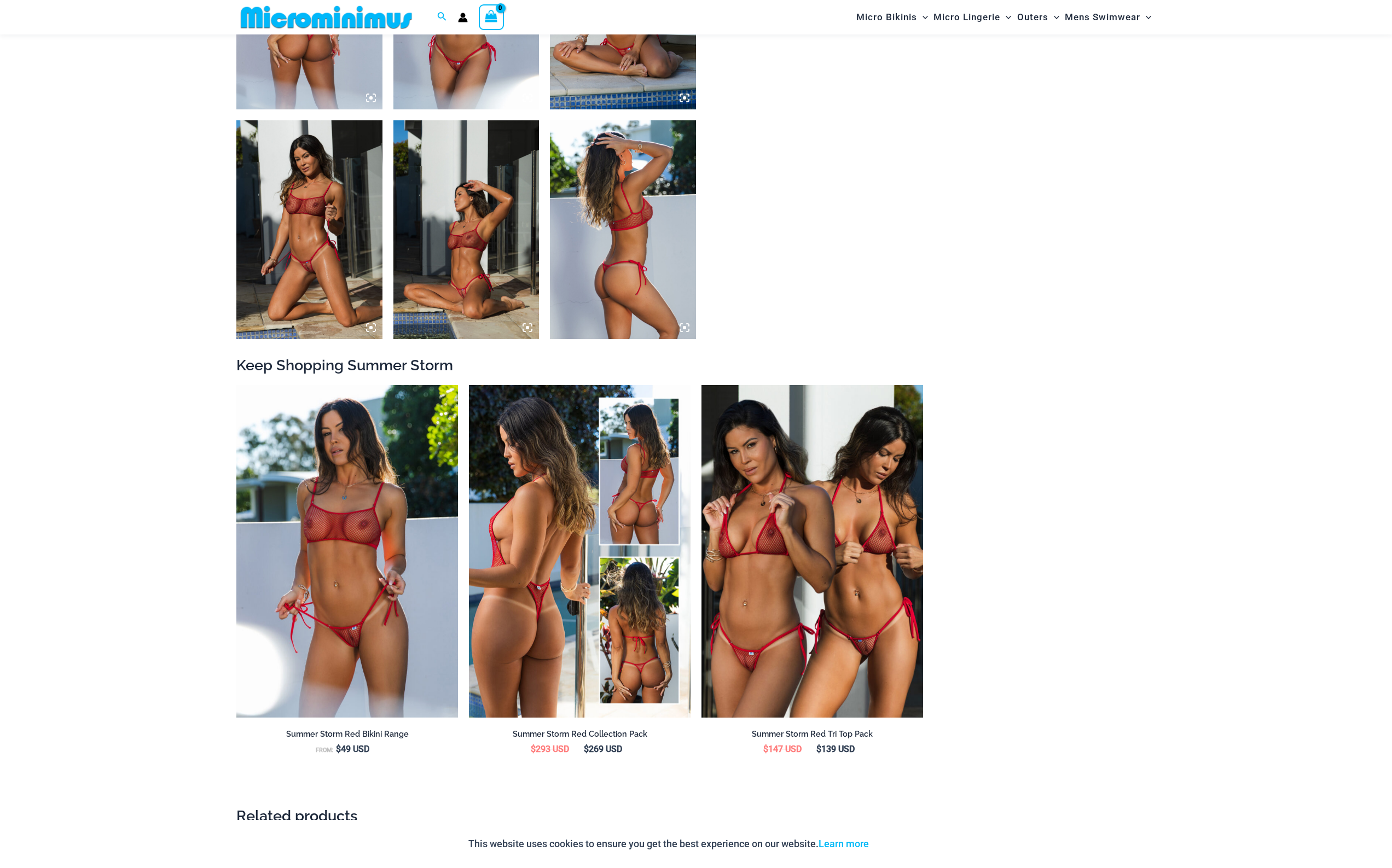
click at [620, 529] on img at bounding box center [580, 552] width 222 height 333
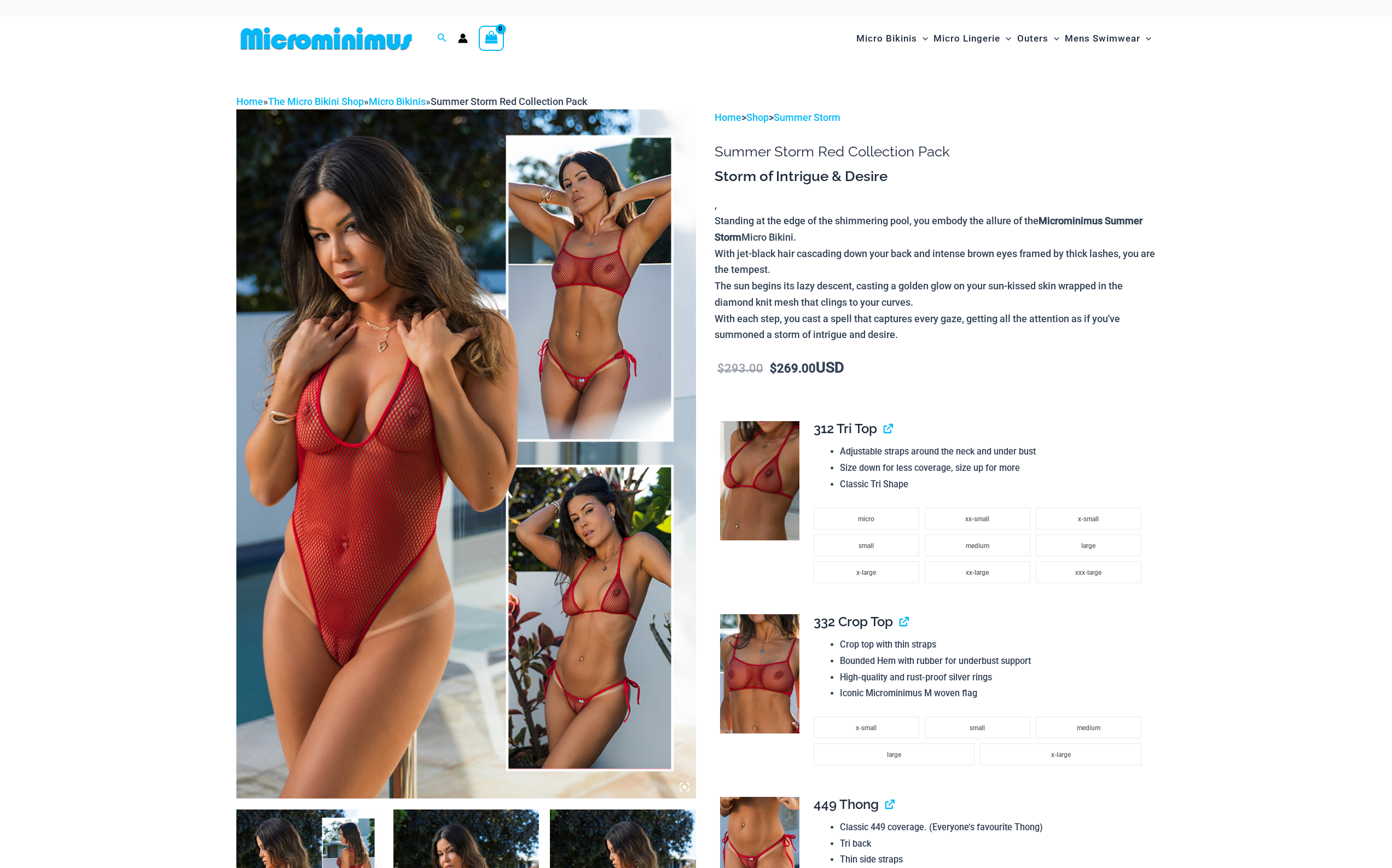
scroll to position [262, 0]
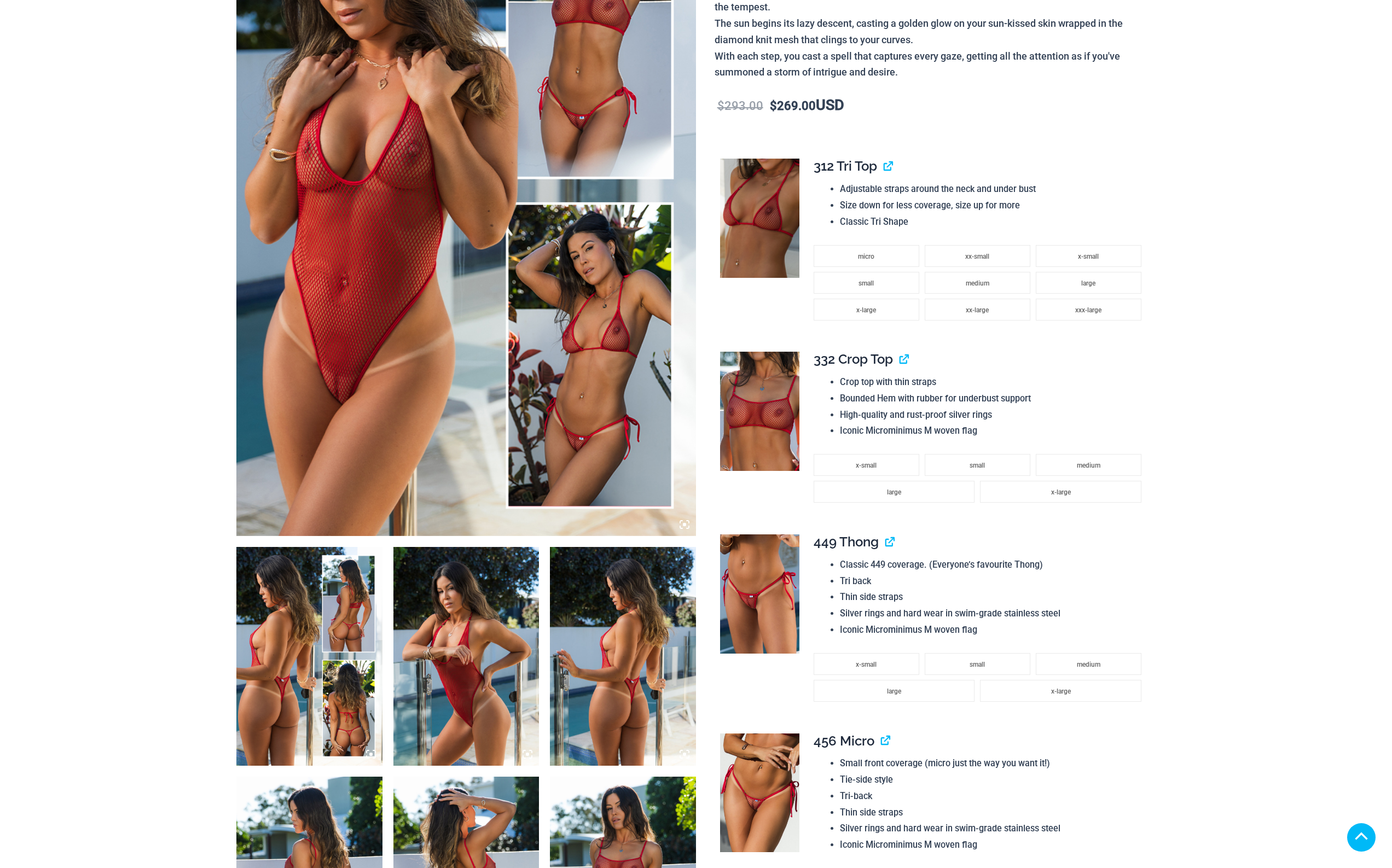
click at [393, 381] on img at bounding box center [466, 191] width 460 height 689
click at [316, 624] on img at bounding box center [309, 656] width 146 height 219
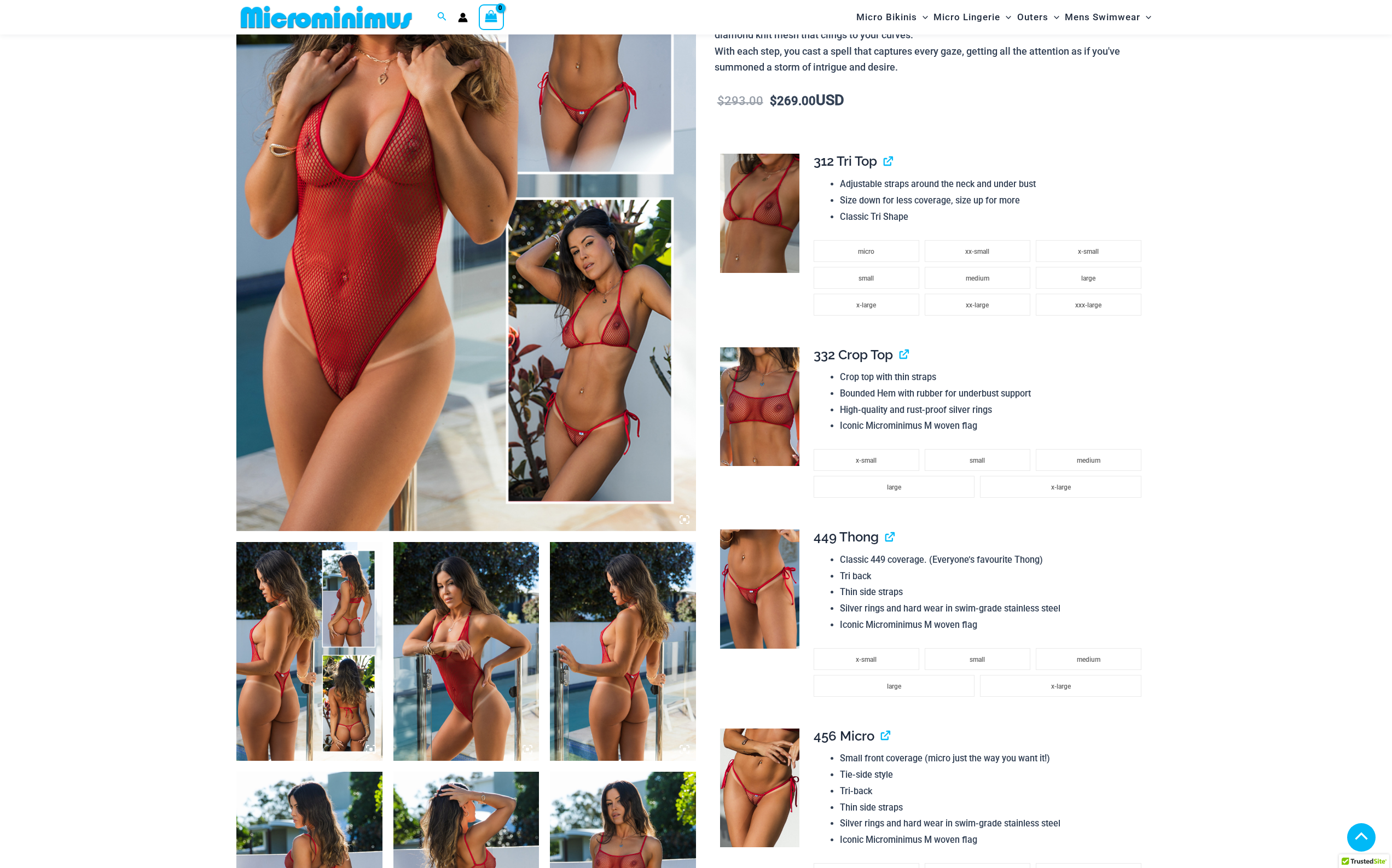
click at [484, 645] on img at bounding box center [467, 651] width 146 height 219
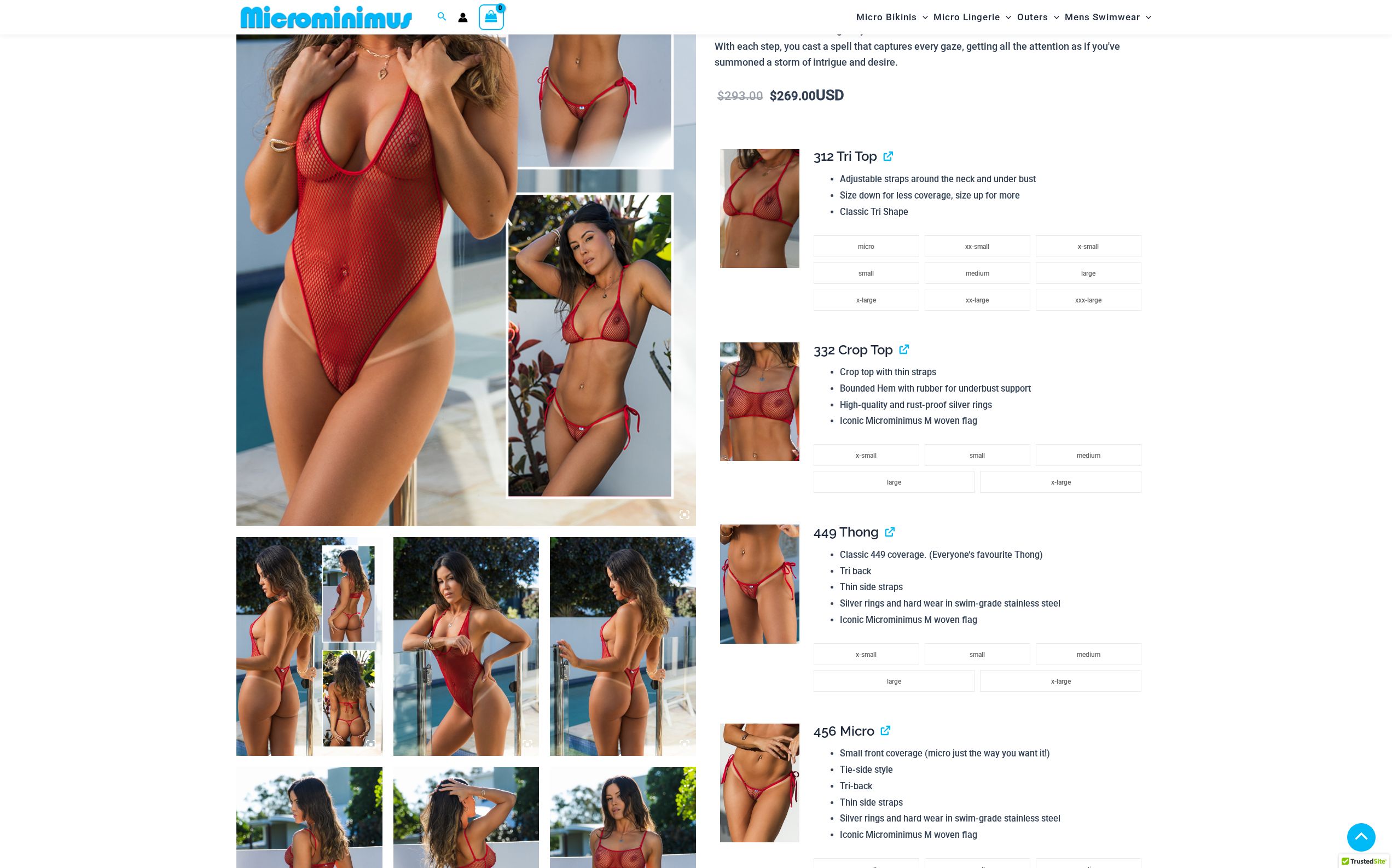
scroll to position [394, 0]
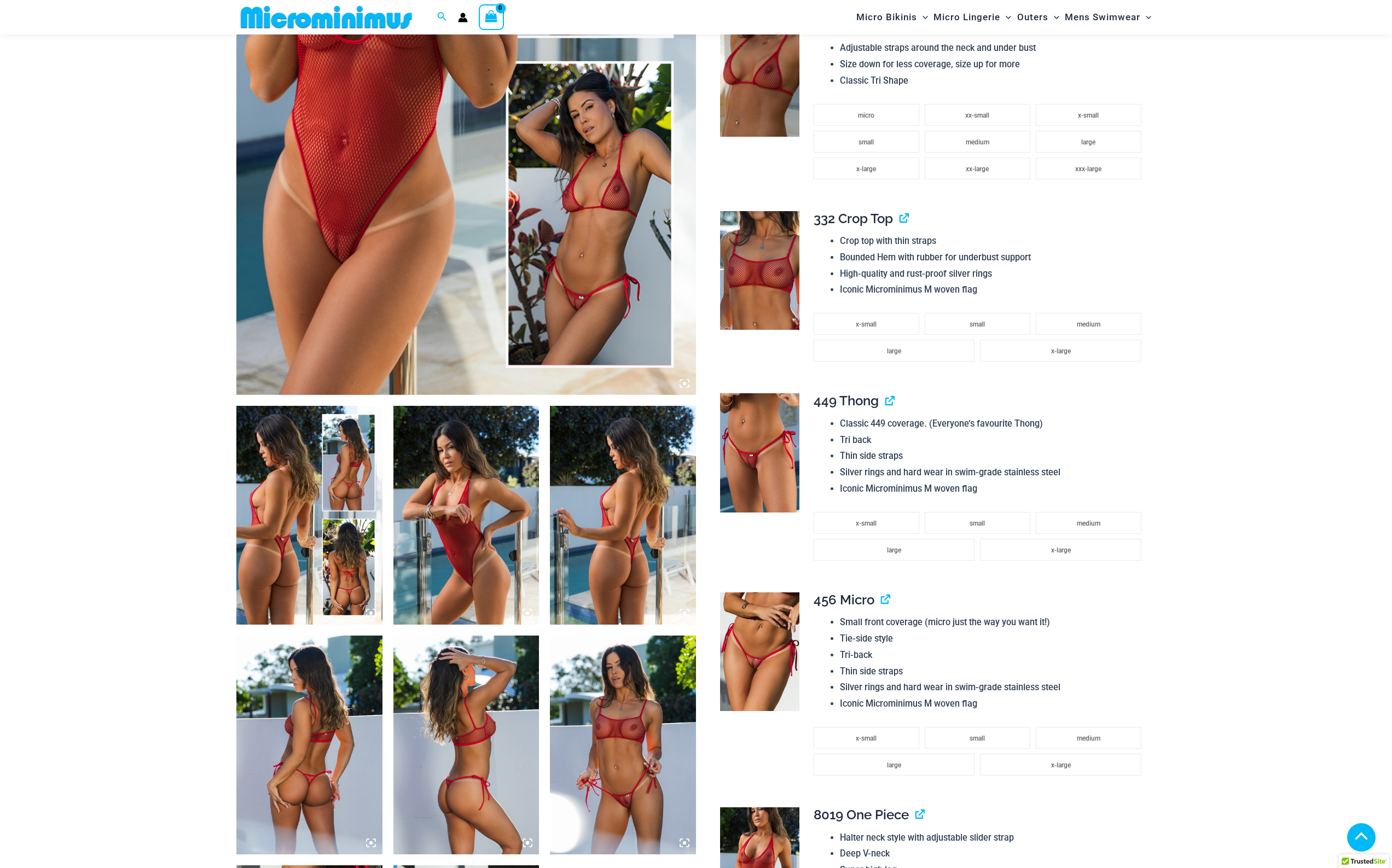
click at [485, 738] on img at bounding box center [467, 745] width 146 height 219
click at [336, 750] on img at bounding box center [309, 745] width 146 height 219
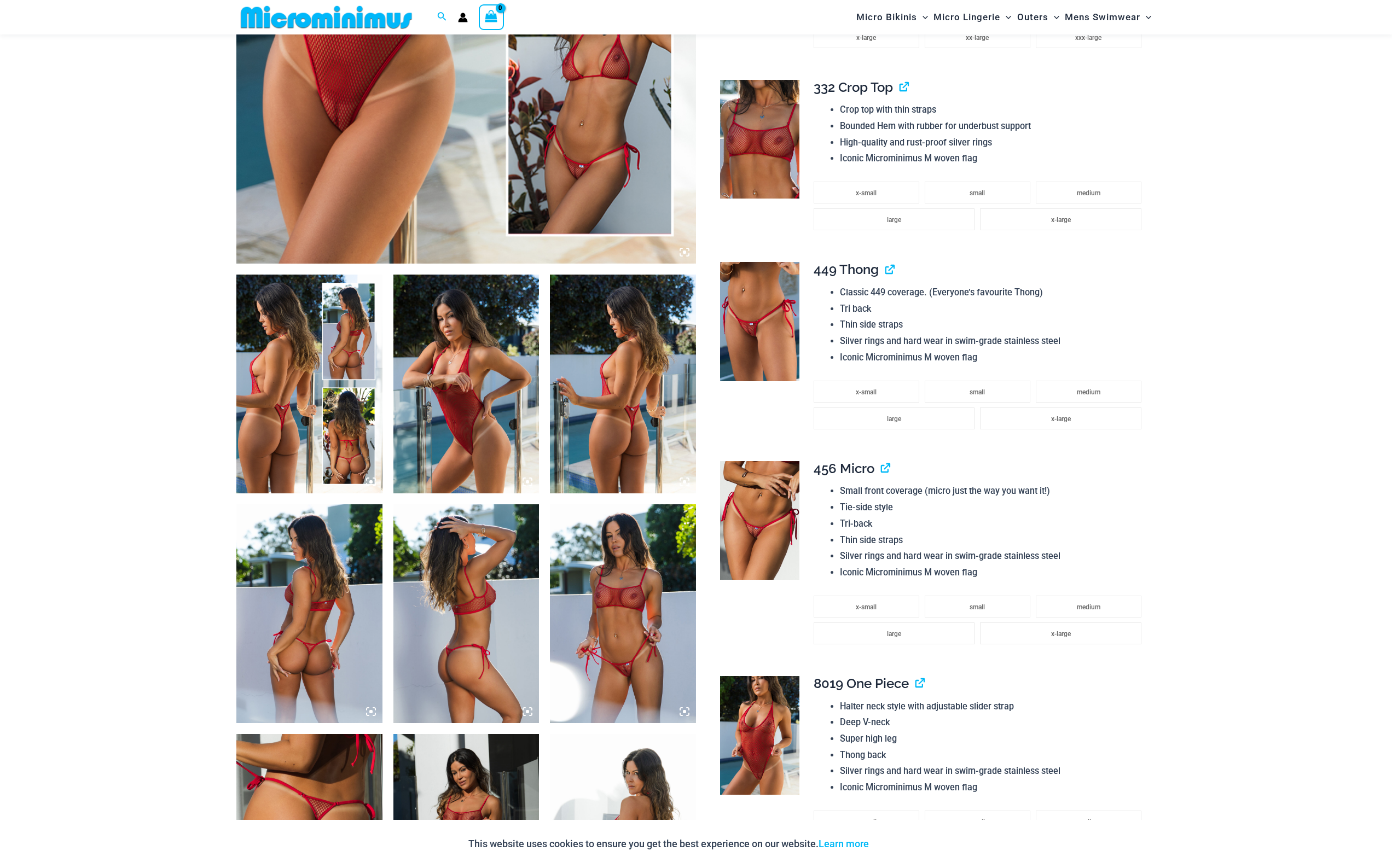
scroll to position [262, 0]
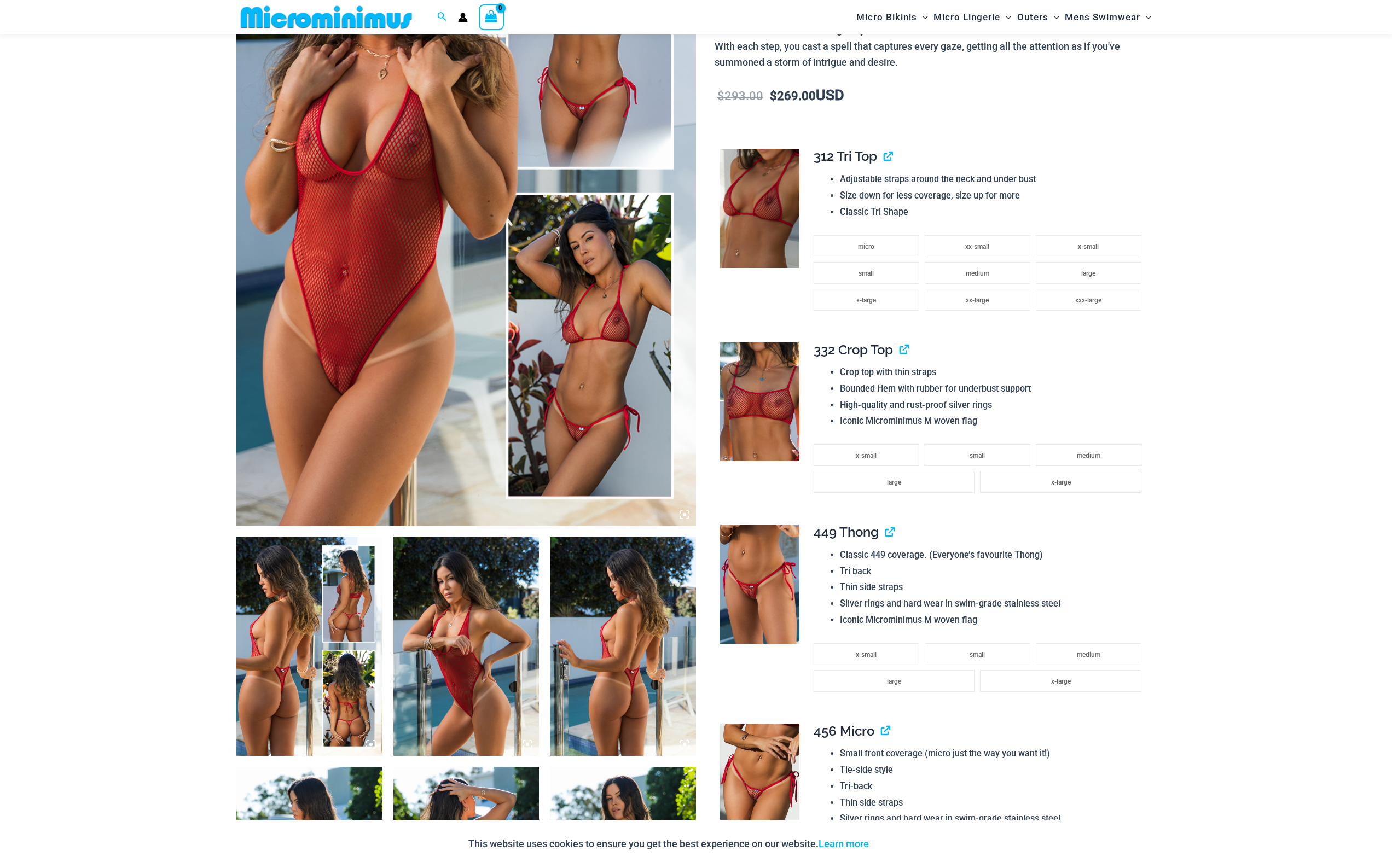
click at [606, 701] on img at bounding box center [623, 646] width 146 height 219
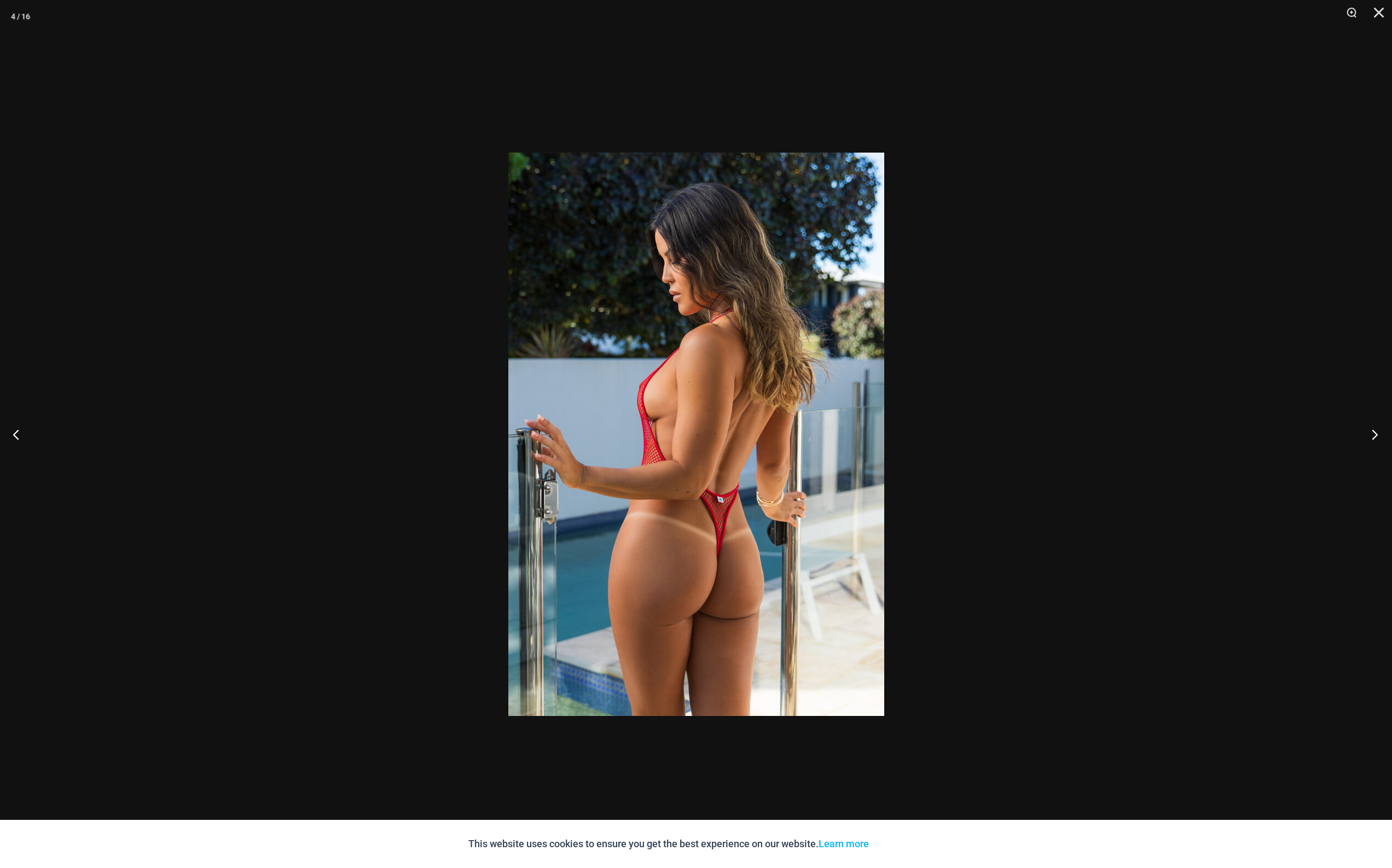
click at [1377, 430] on button "Next" at bounding box center [1371, 434] width 41 height 55
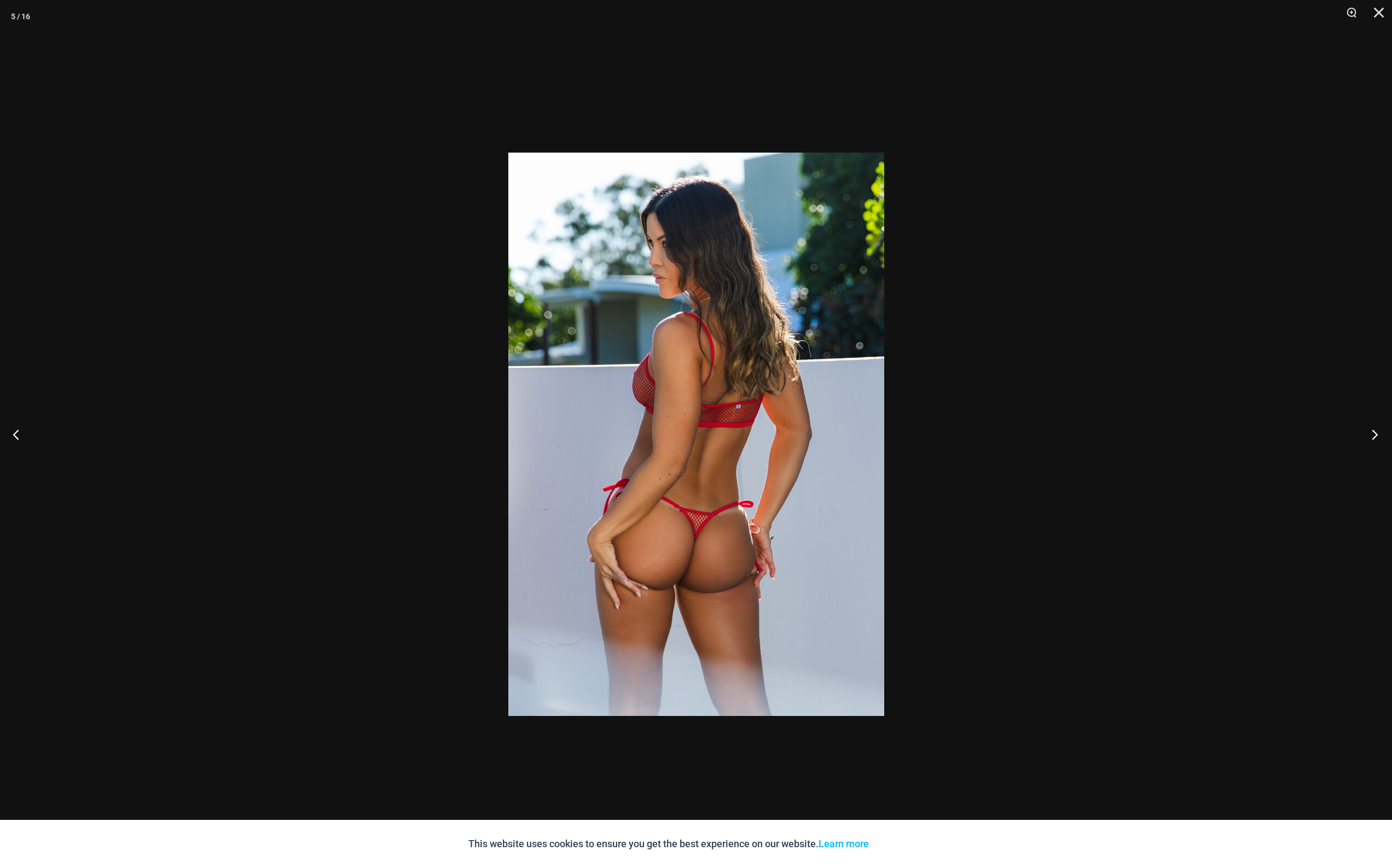
click at [1376, 431] on button "Next" at bounding box center [1371, 434] width 41 height 55
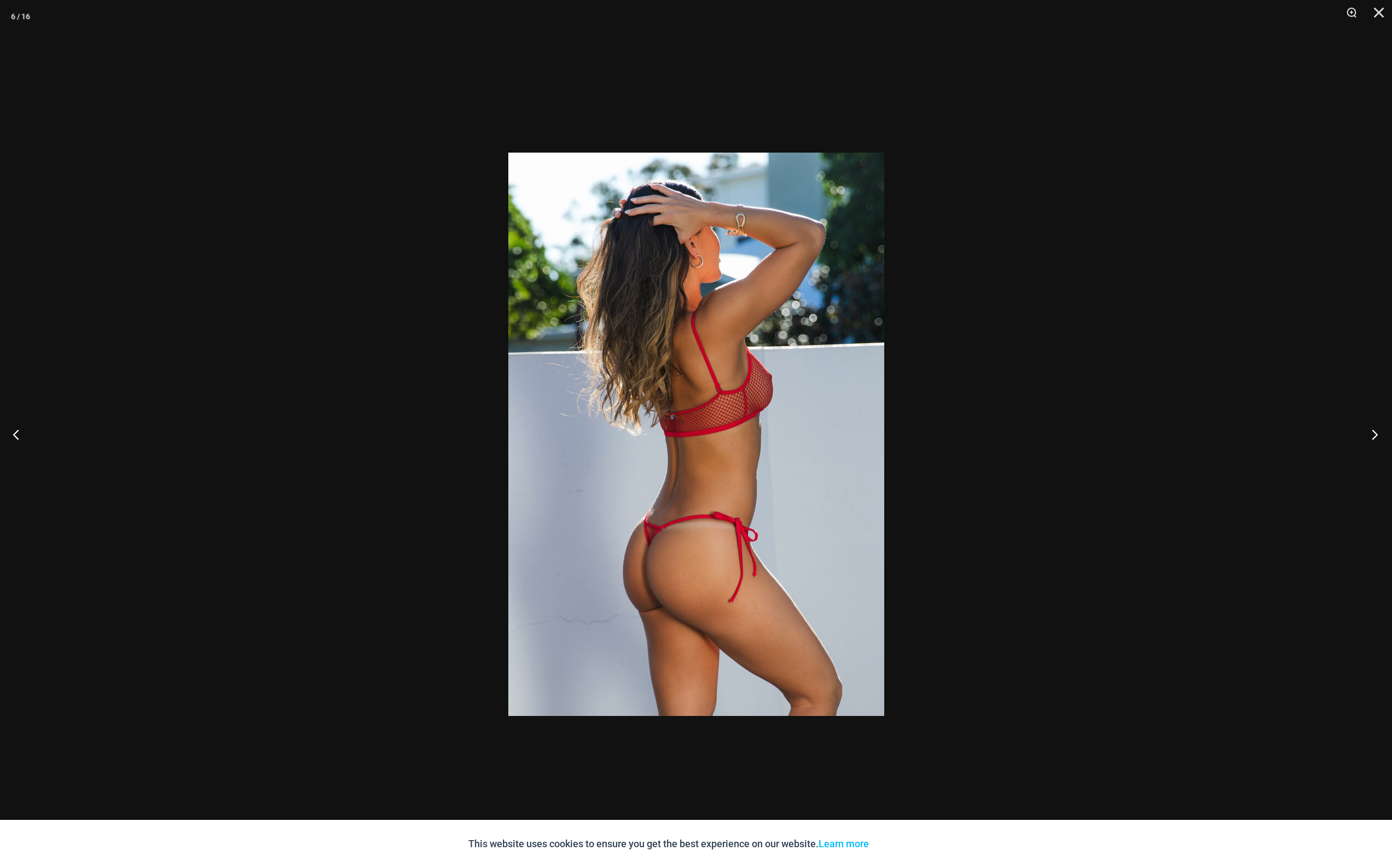
click at [1376, 431] on button "Next" at bounding box center [1371, 434] width 41 height 55
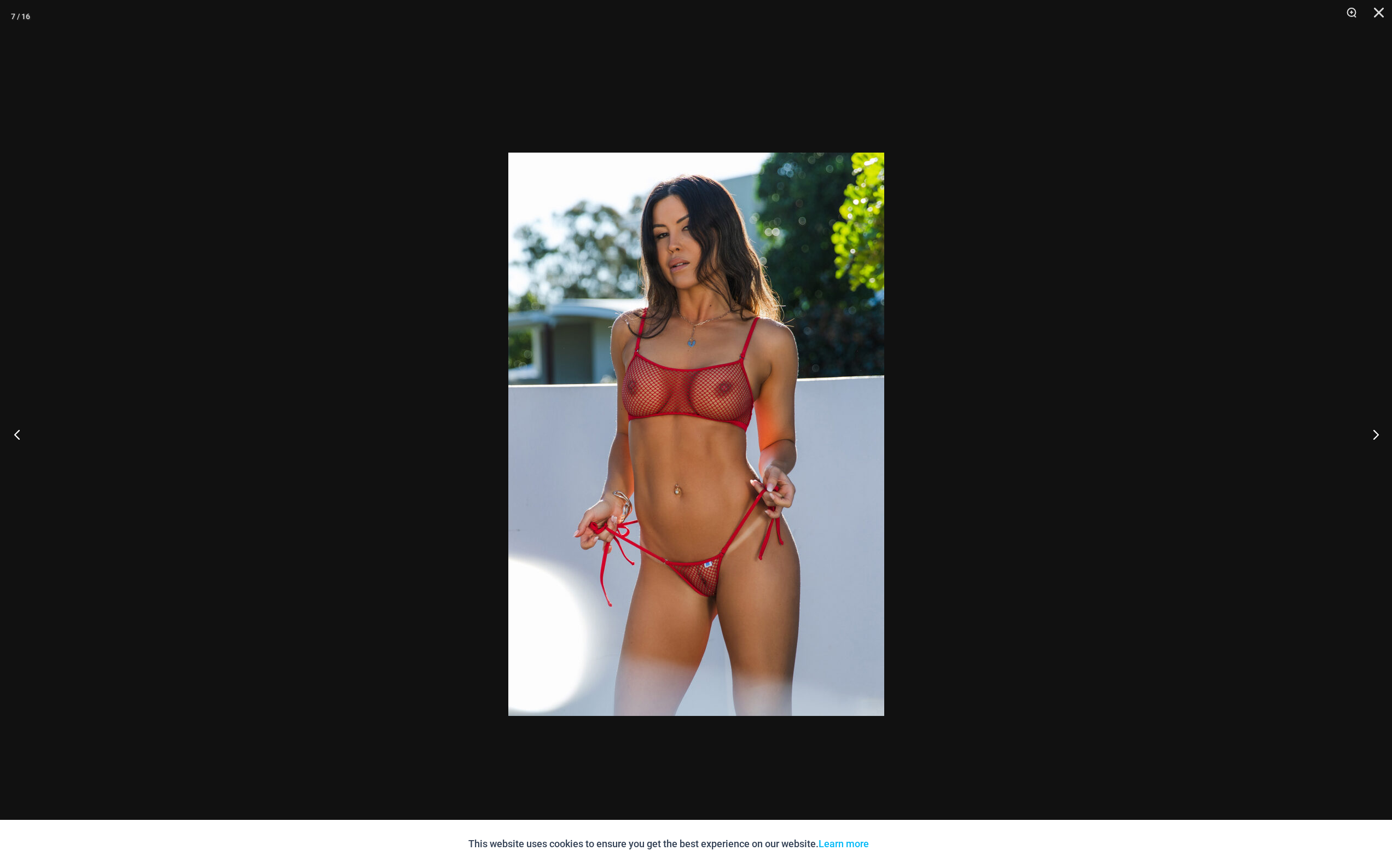
click at [35, 434] on button "Previous" at bounding box center [20, 434] width 41 height 55
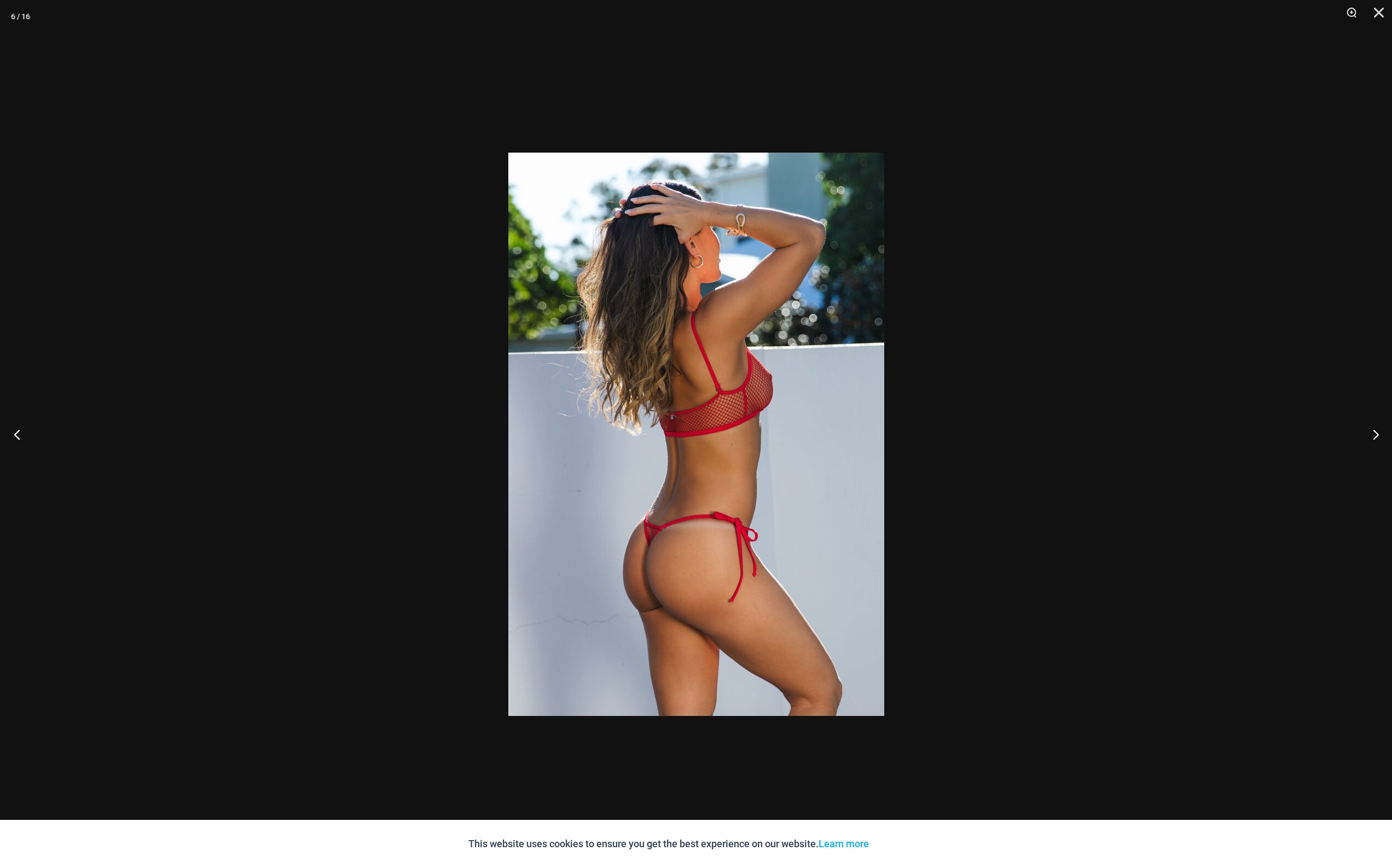
click at [35, 434] on button "Previous" at bounding box center [20, 434] width 41 height 55
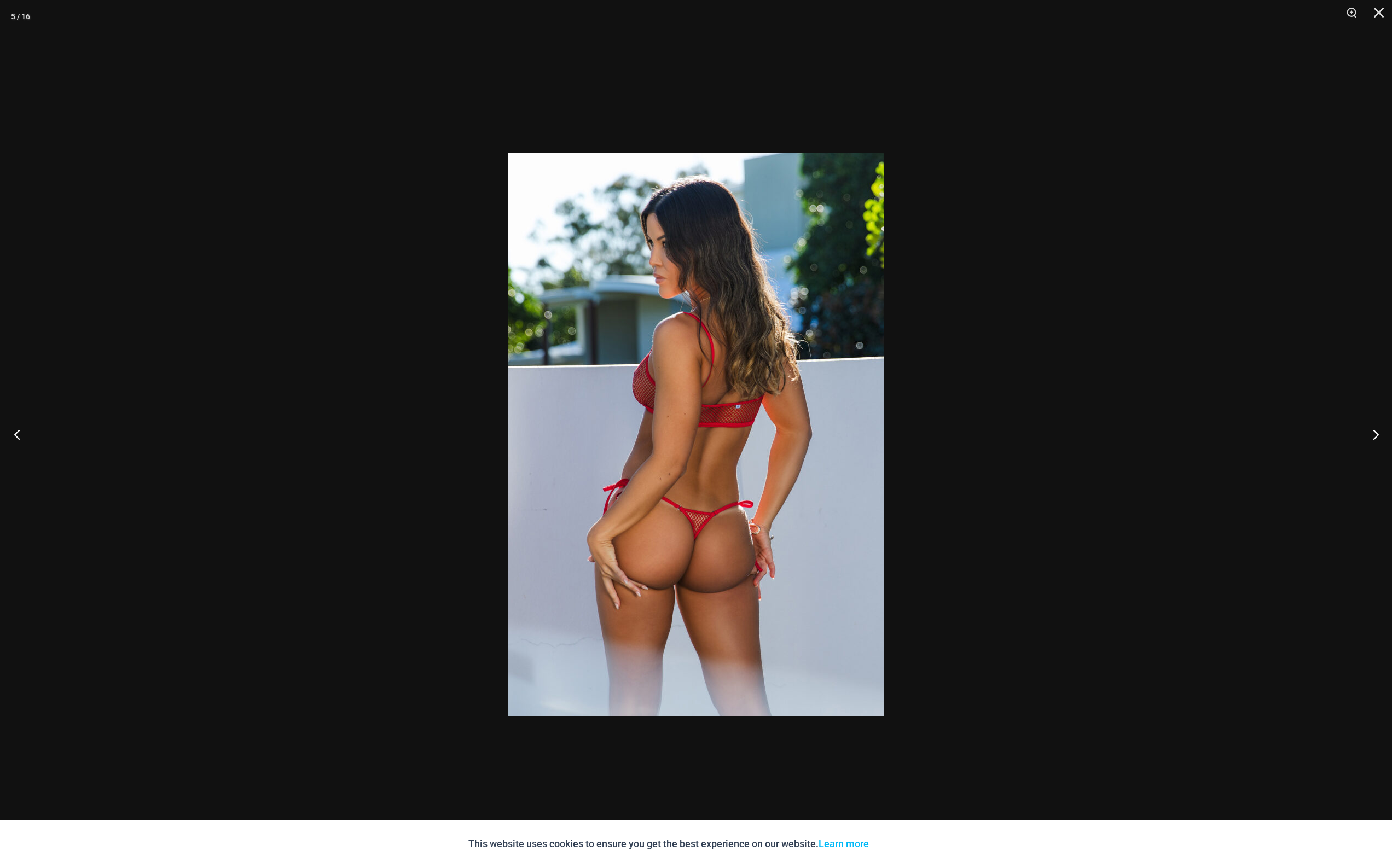
click at [35, 434] on button "Previous" at bounding box center [20, 434] width 41 height 55
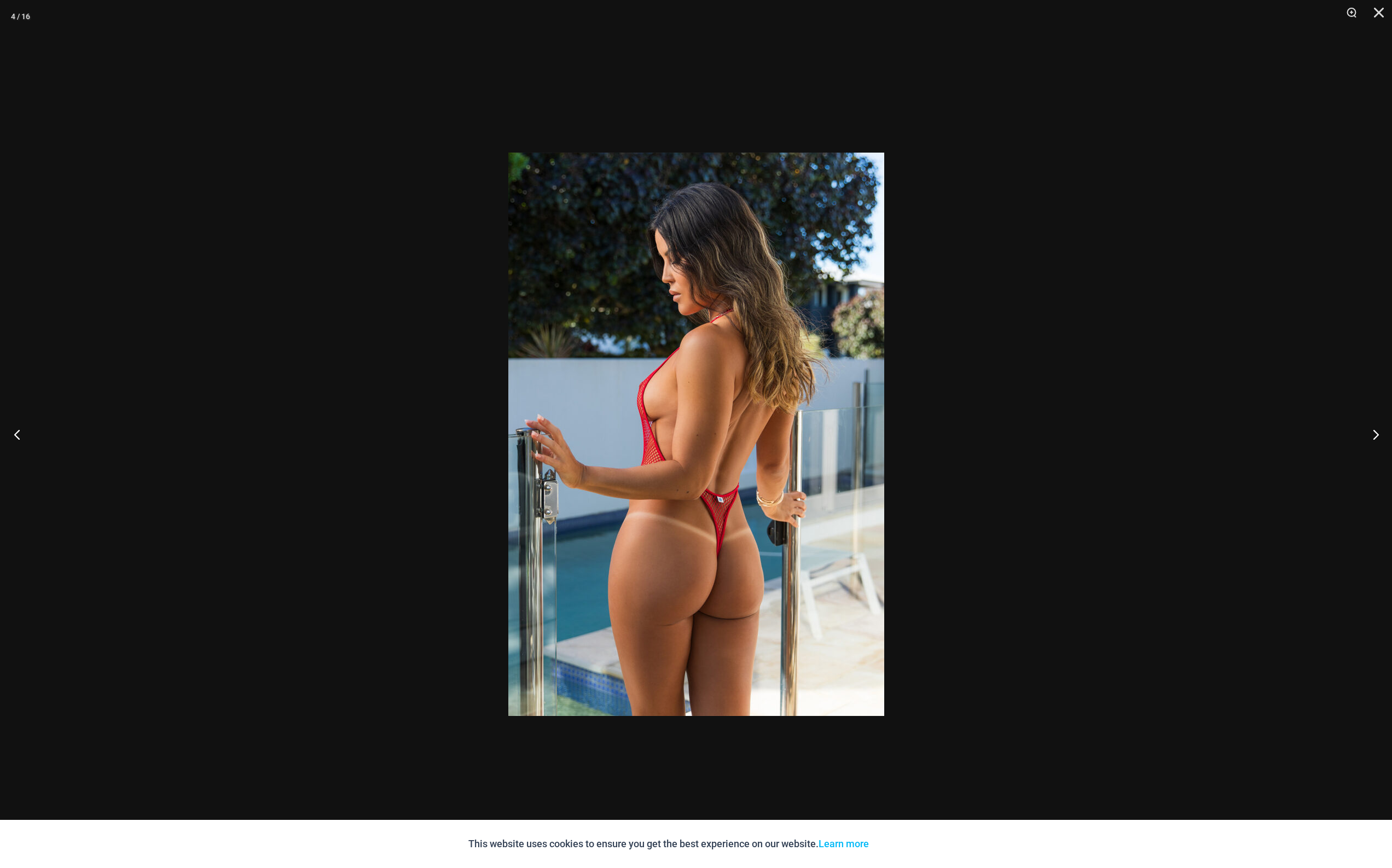
click at [35, 434] on button "Previous" at bounding box center [20, 434] width 41 height 55
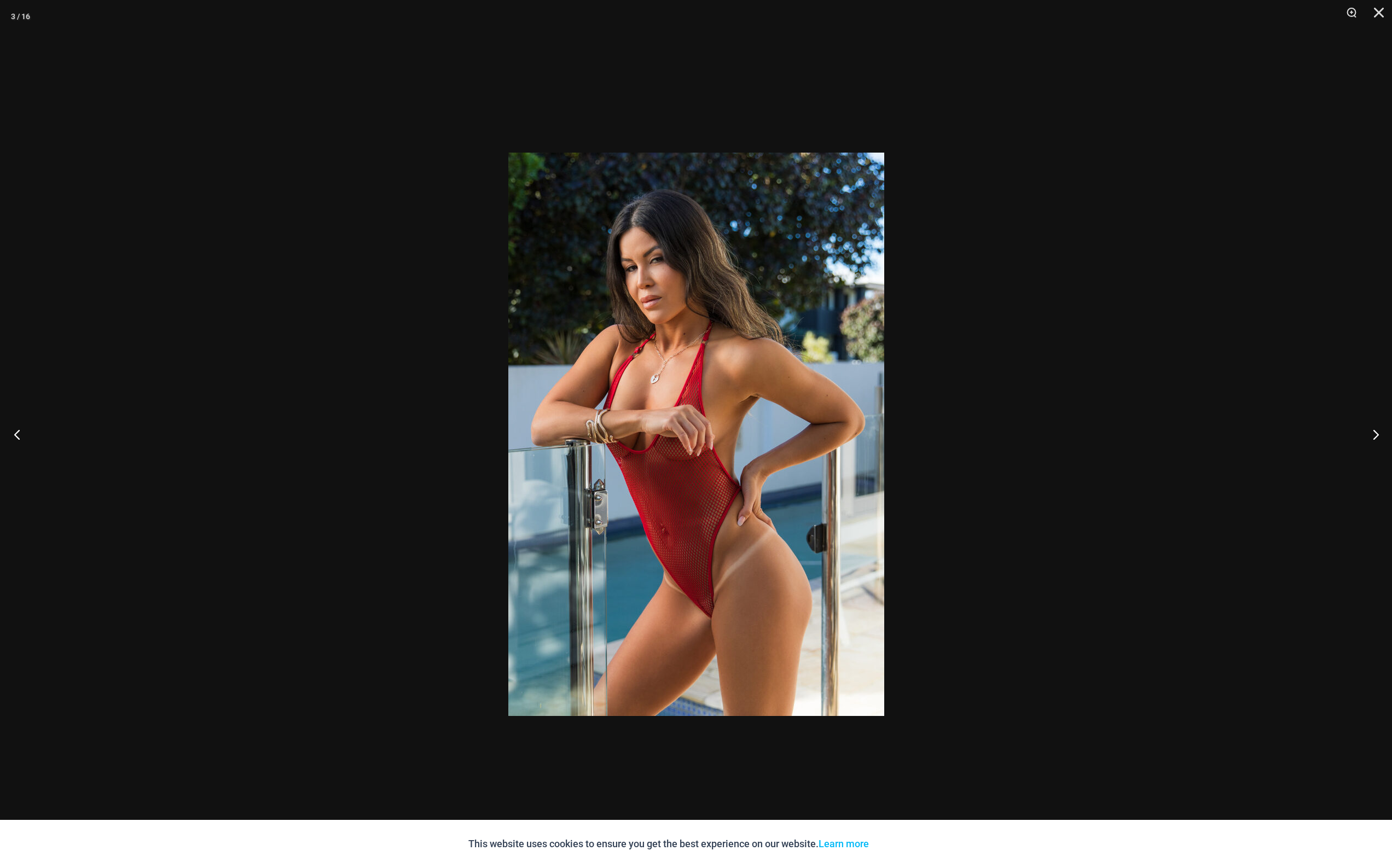
click at [35, 434] on button "Previous" at bounding box center [20, 434] width 41 height 55
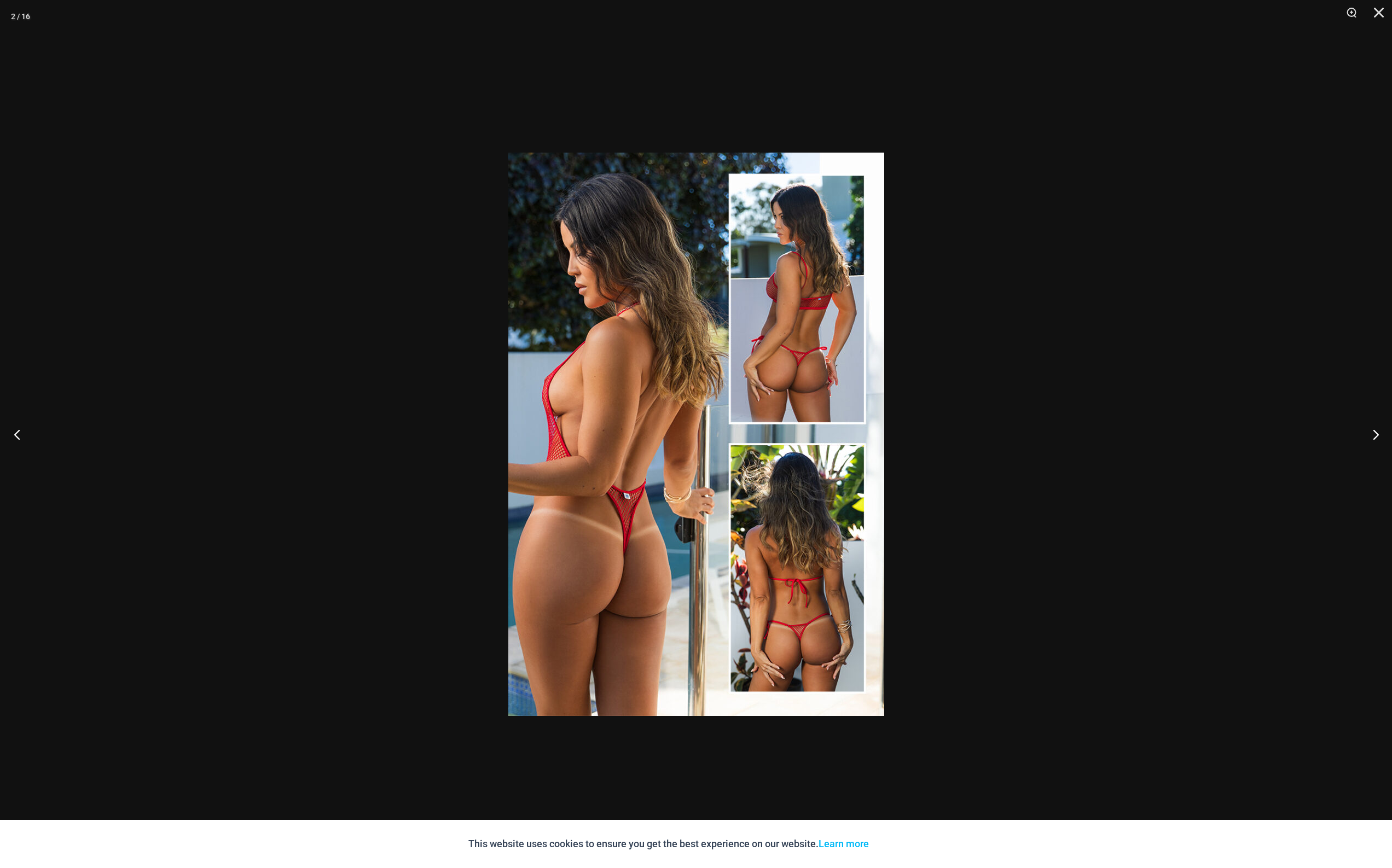
click at [35, 434] on button "Previous" at bounding box center [20, 434] width 41 height 55
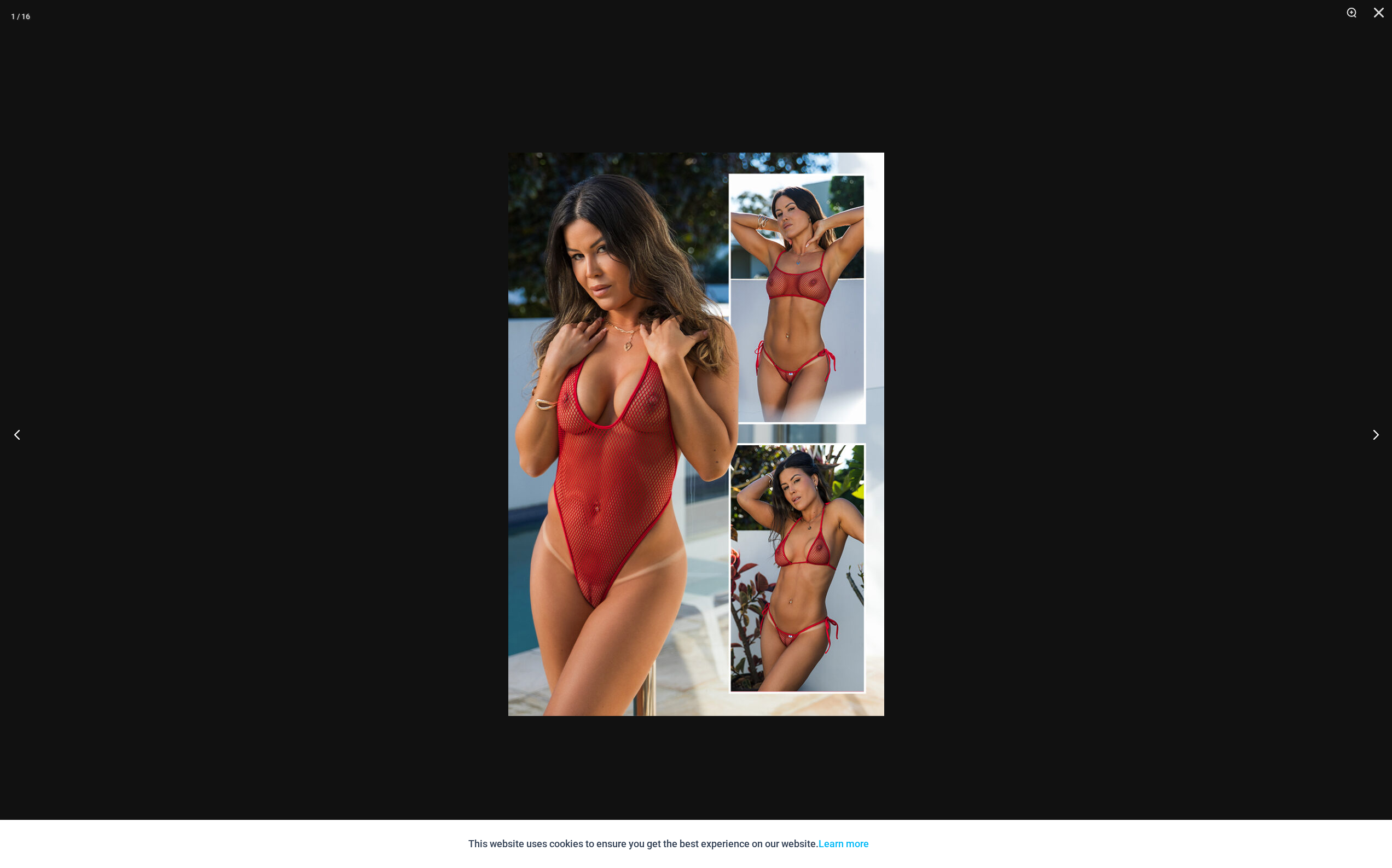
click at [35, 434] on button "Previous" at bounding box center [20, 434] width 41 height 55
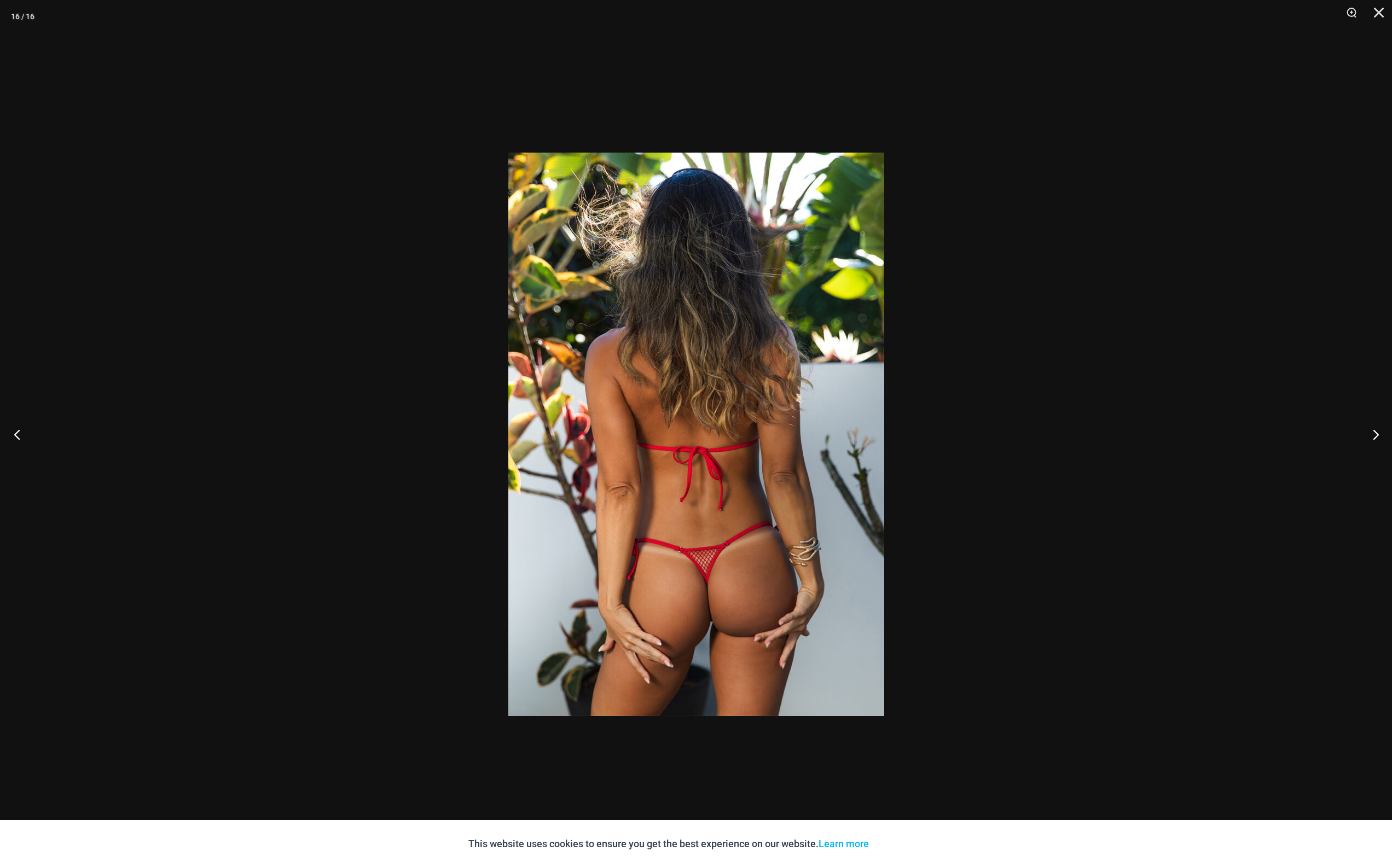
click at [35, 434] on button "Previous" at bounding box center [20, 434] width 41 height 55
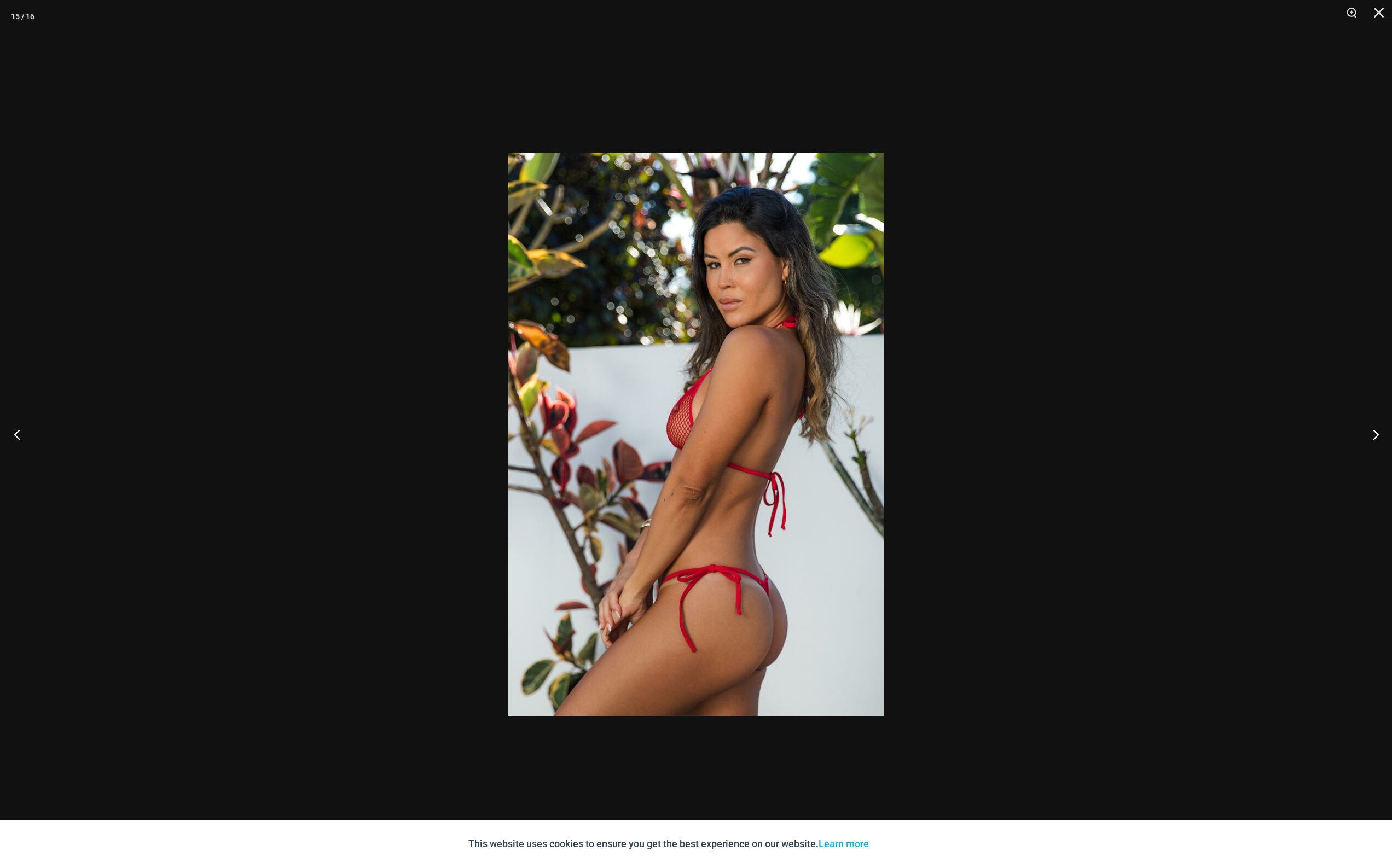
click at [35, 434] on button "Previous" at bounding box center [20, 434] width 41 height 55
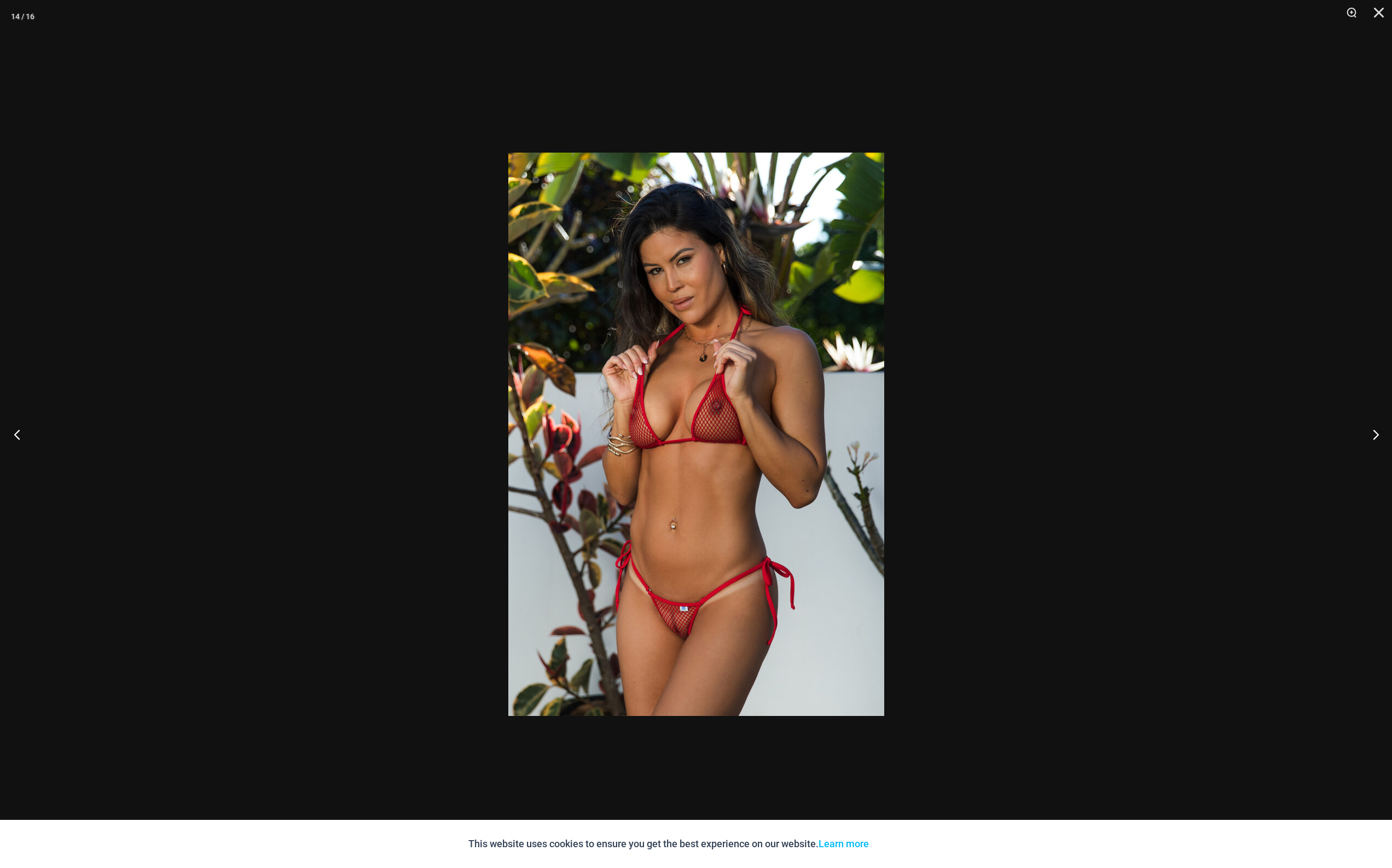
click at [35, 434] on button "Previous" at bounding box center [20, 434] width 41 height 55
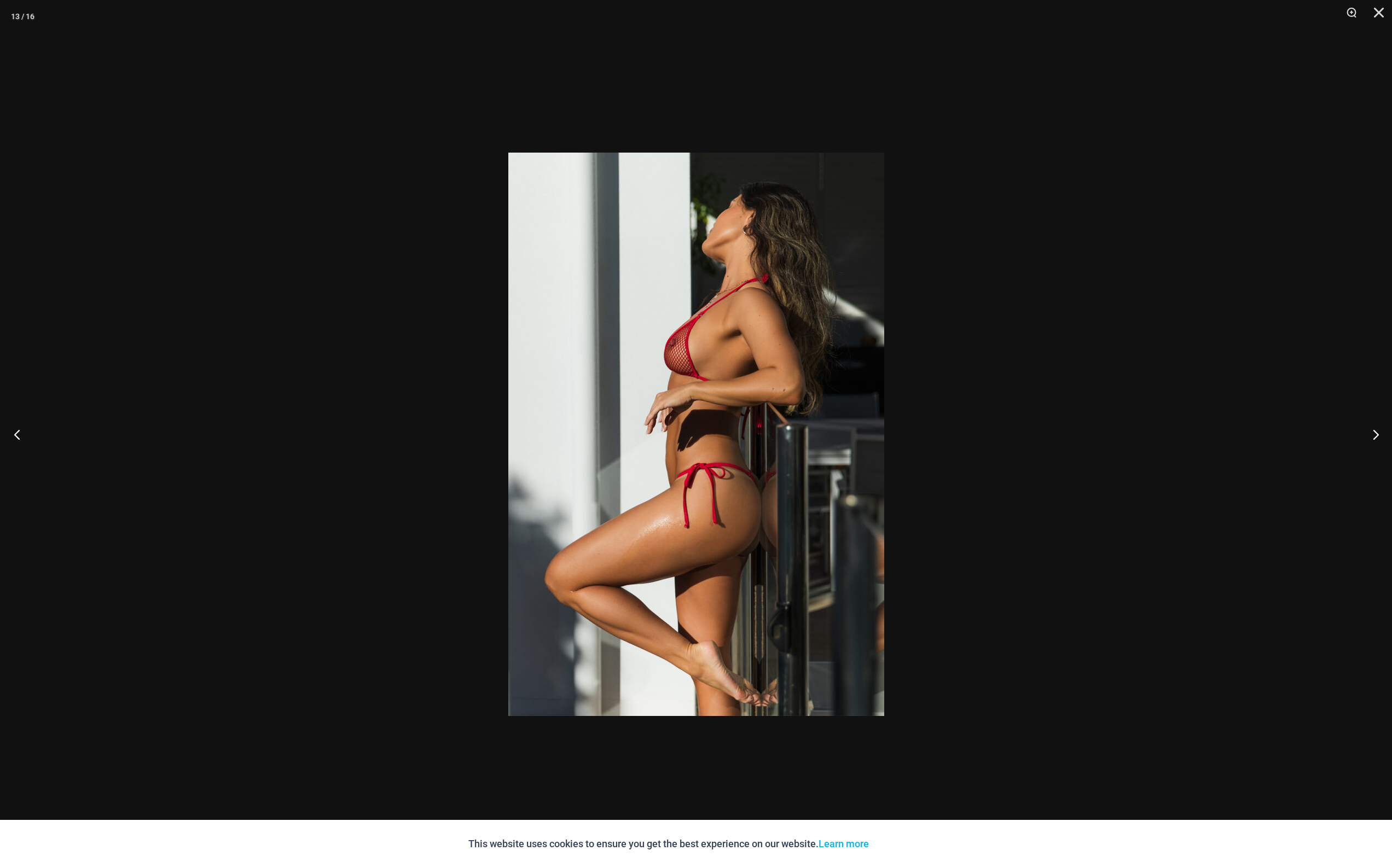
click at [35, 437] on button "Previous" at bounding box center [20, 434] width 41 height 55
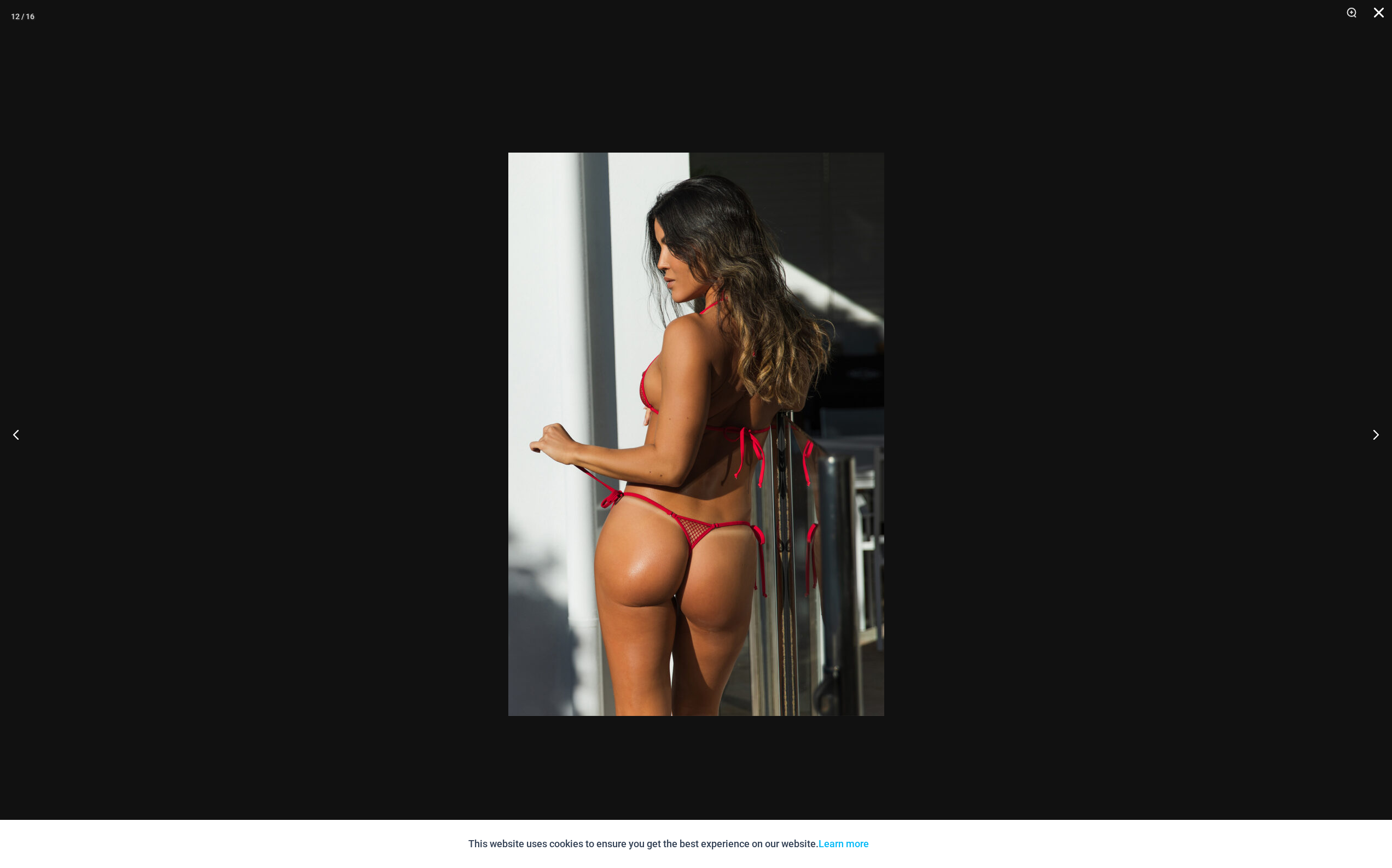
click at [1384, 17] on button "Close" at bounding box center [1375, 16] width 27 height 33
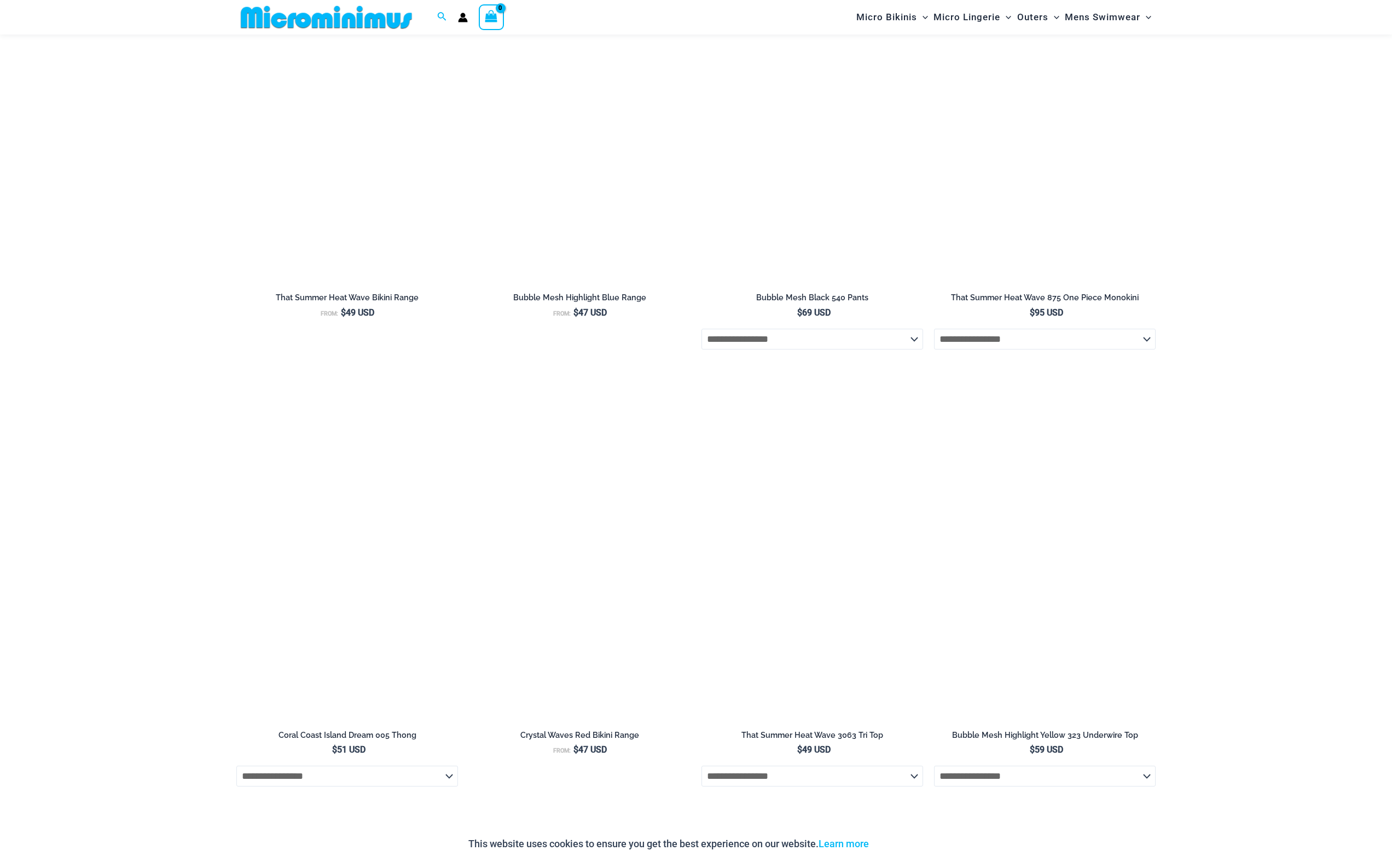
scroll to position [2495, 0]
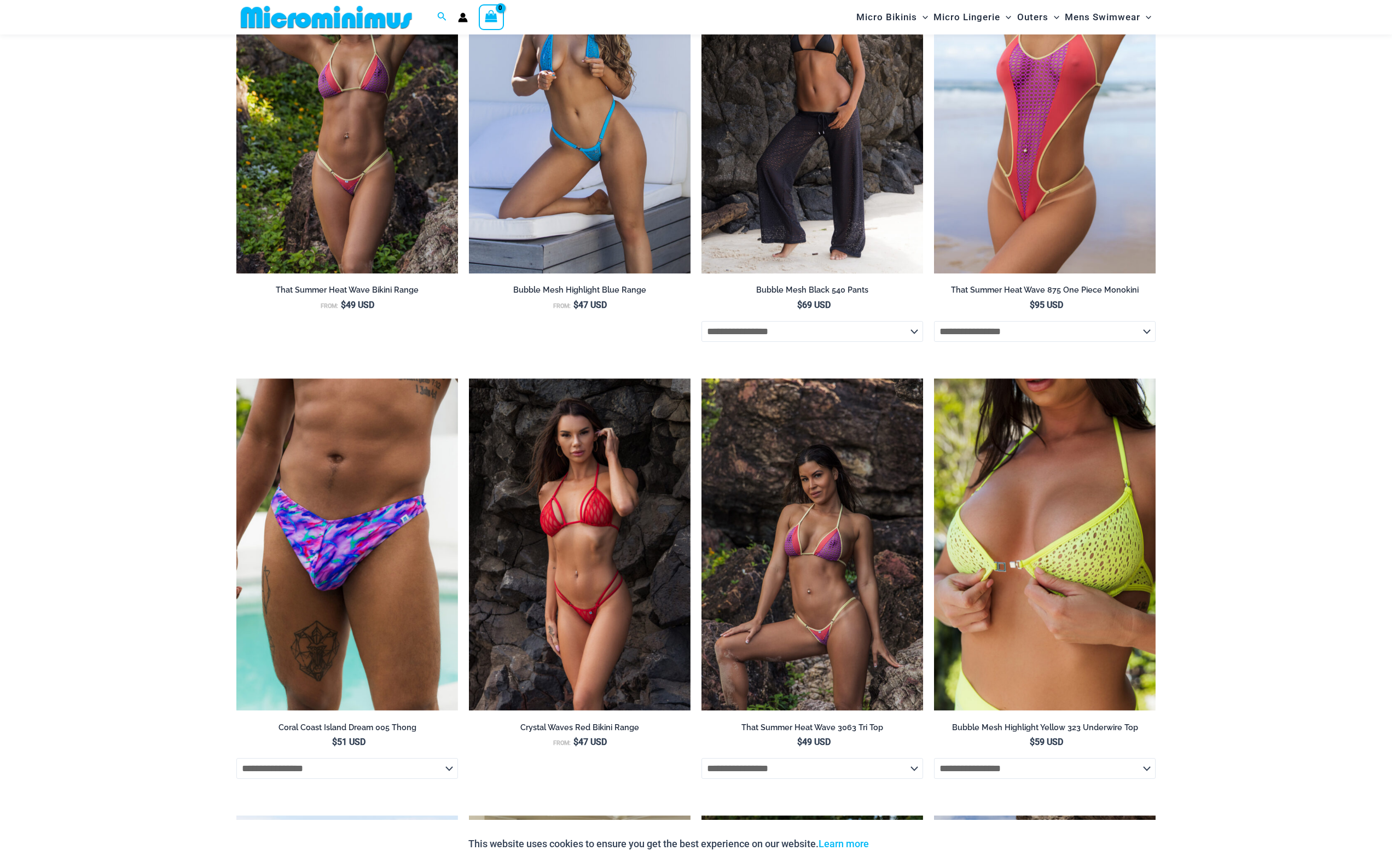
click at [816, 543] on img at bounding box center [812, 545] width 222 height 333
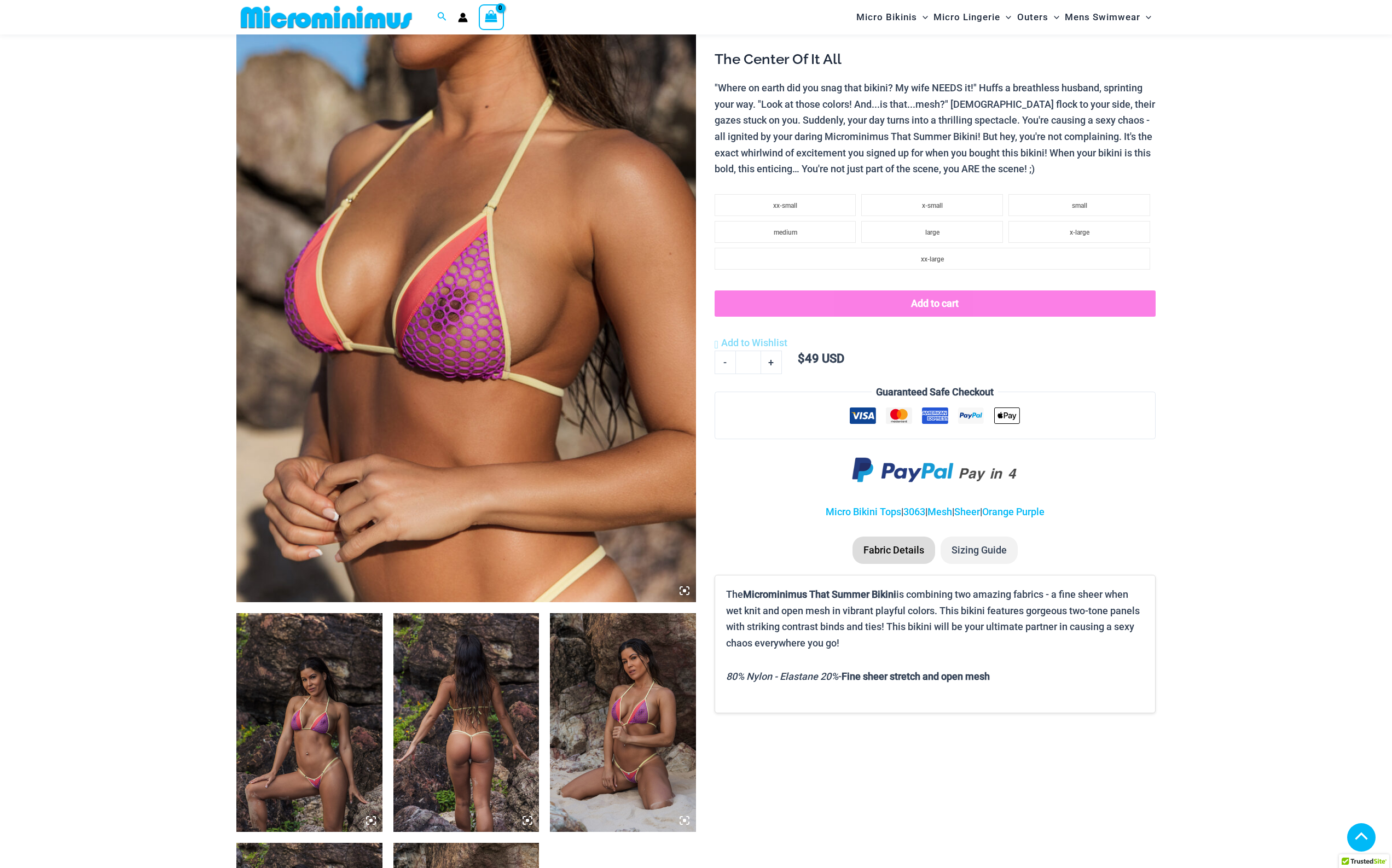
scroll to position [187, 0]
click at [326, 707] on img at bounding box center [309, 722] width 146 height 219
click at [686, 591] on icon at bounding box center [685, 590] width 3 height 3
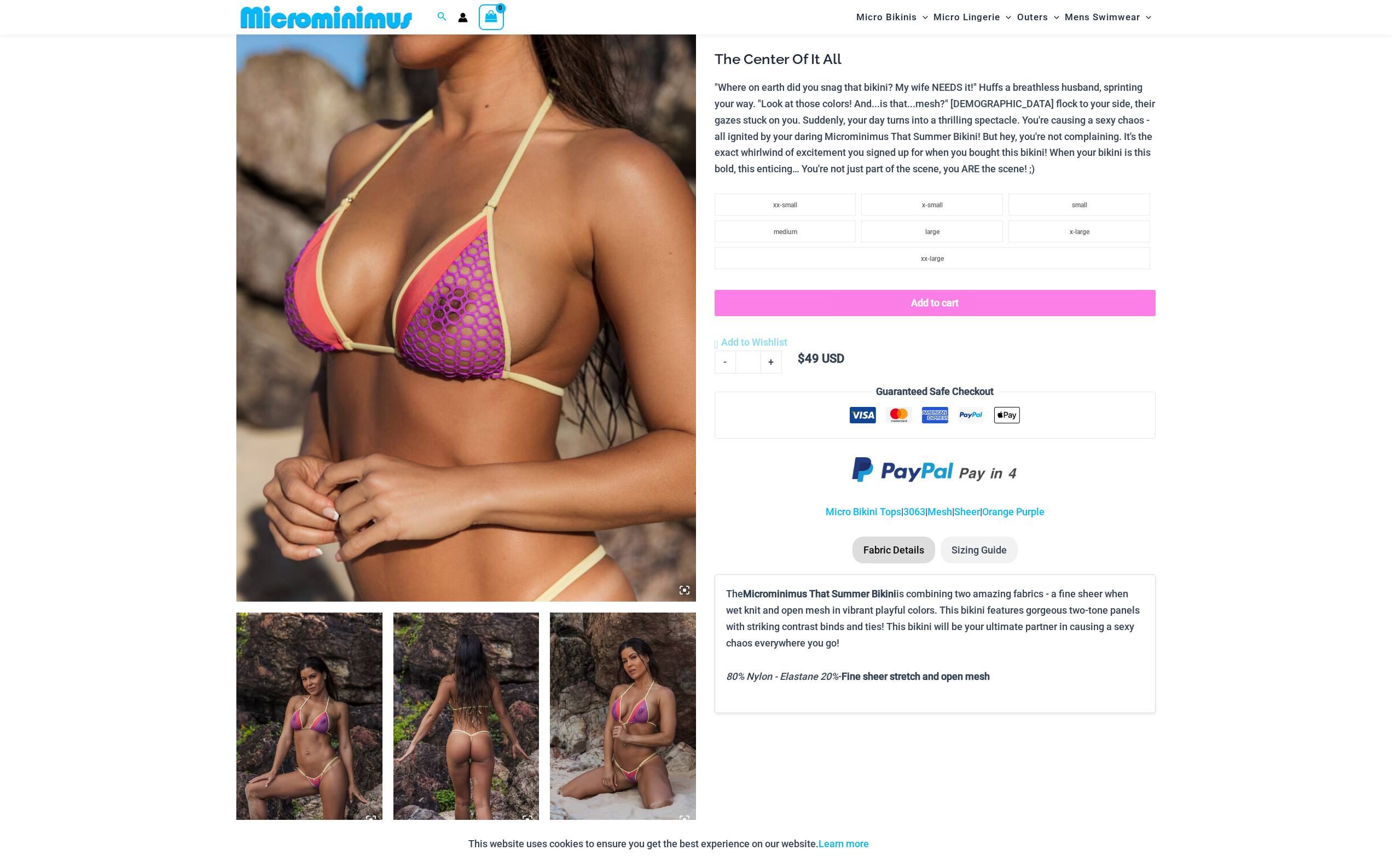
click at [633, 482] on img at bounding box center [466, 257] width 460 height 689
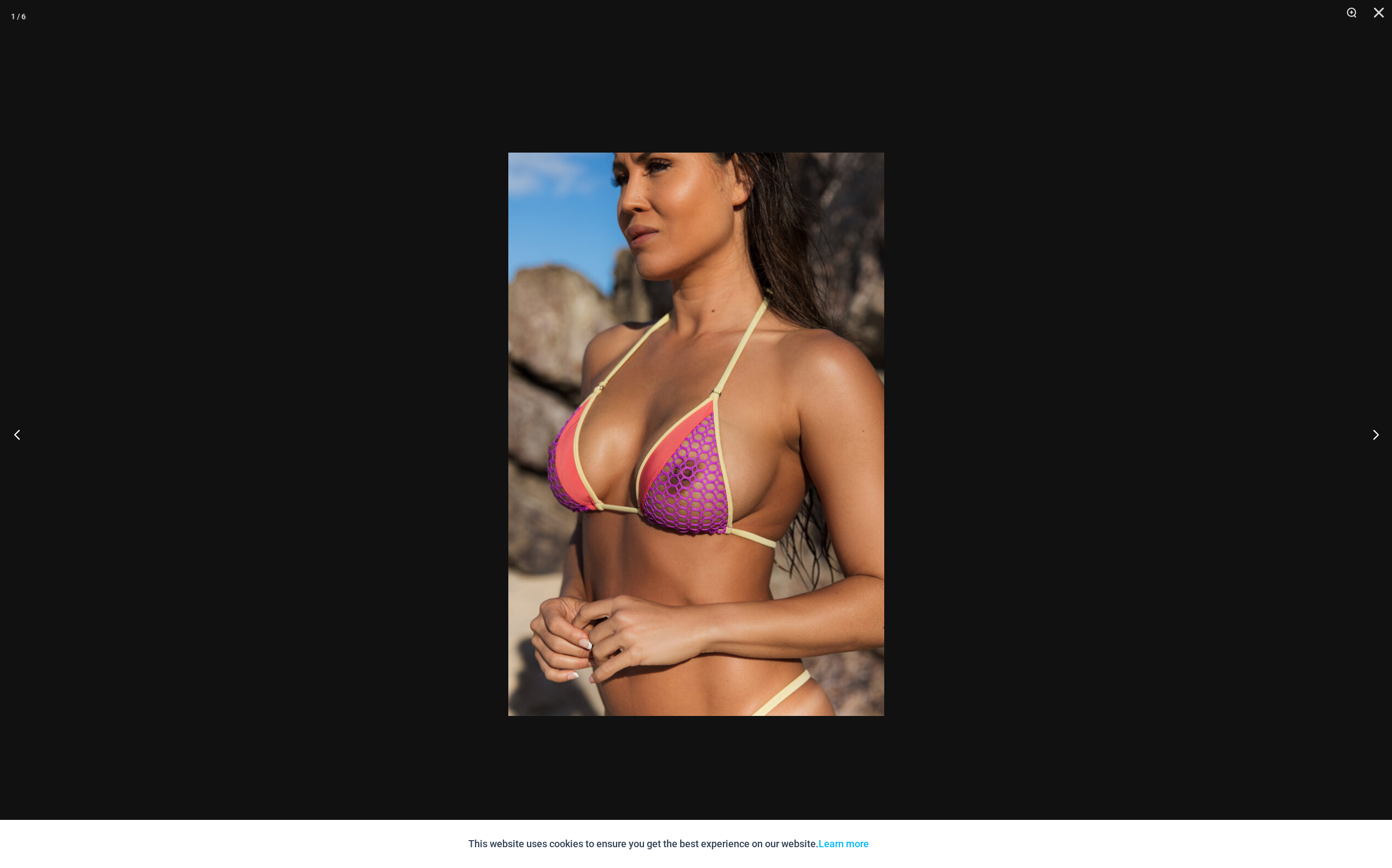
click at [17, 431] on button "Previous" at bounding box center [20, 434] width 41 height 55
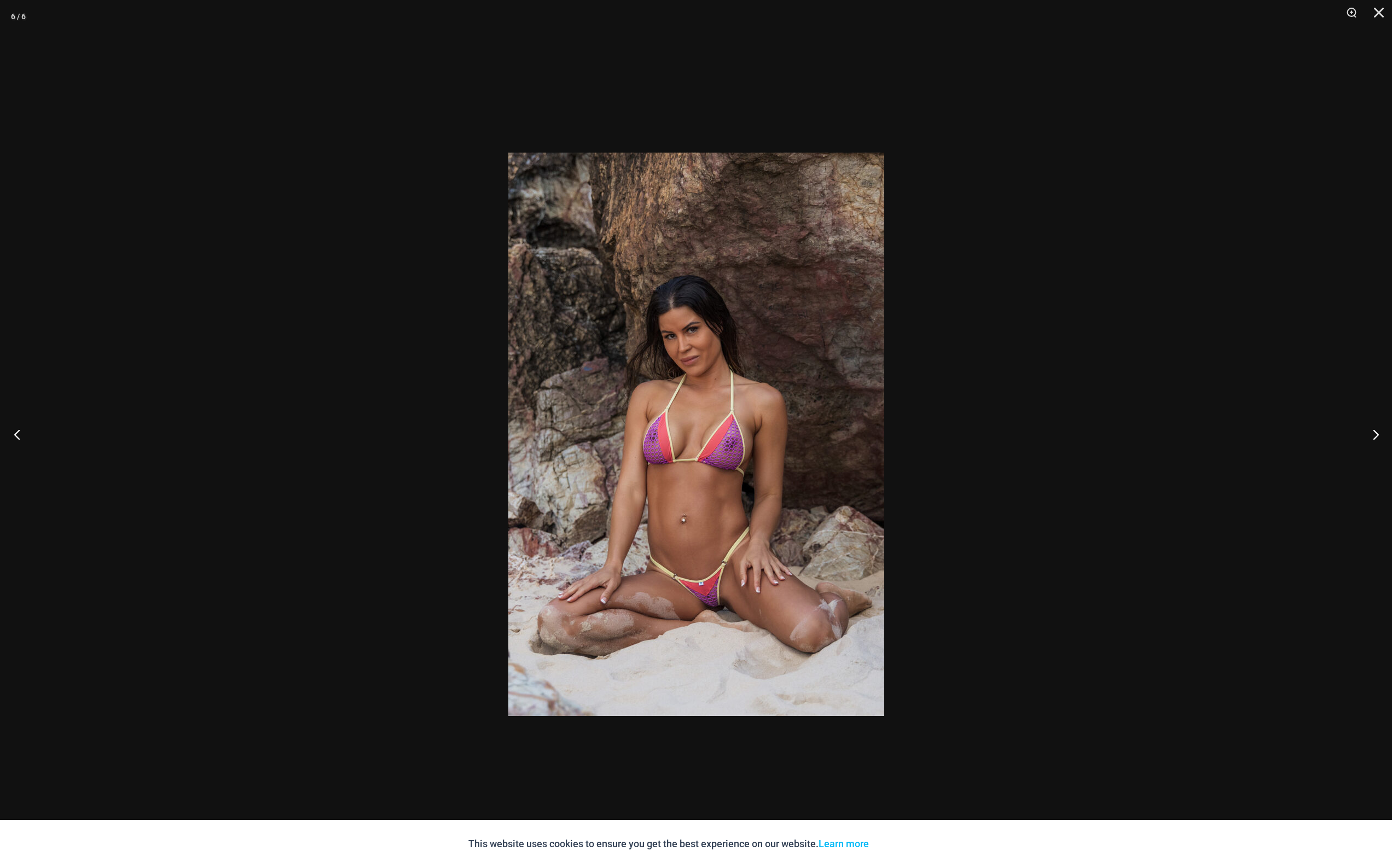
click at [17, 431] on button "Previous" at bounding box center [20, 434] width 41 height 55
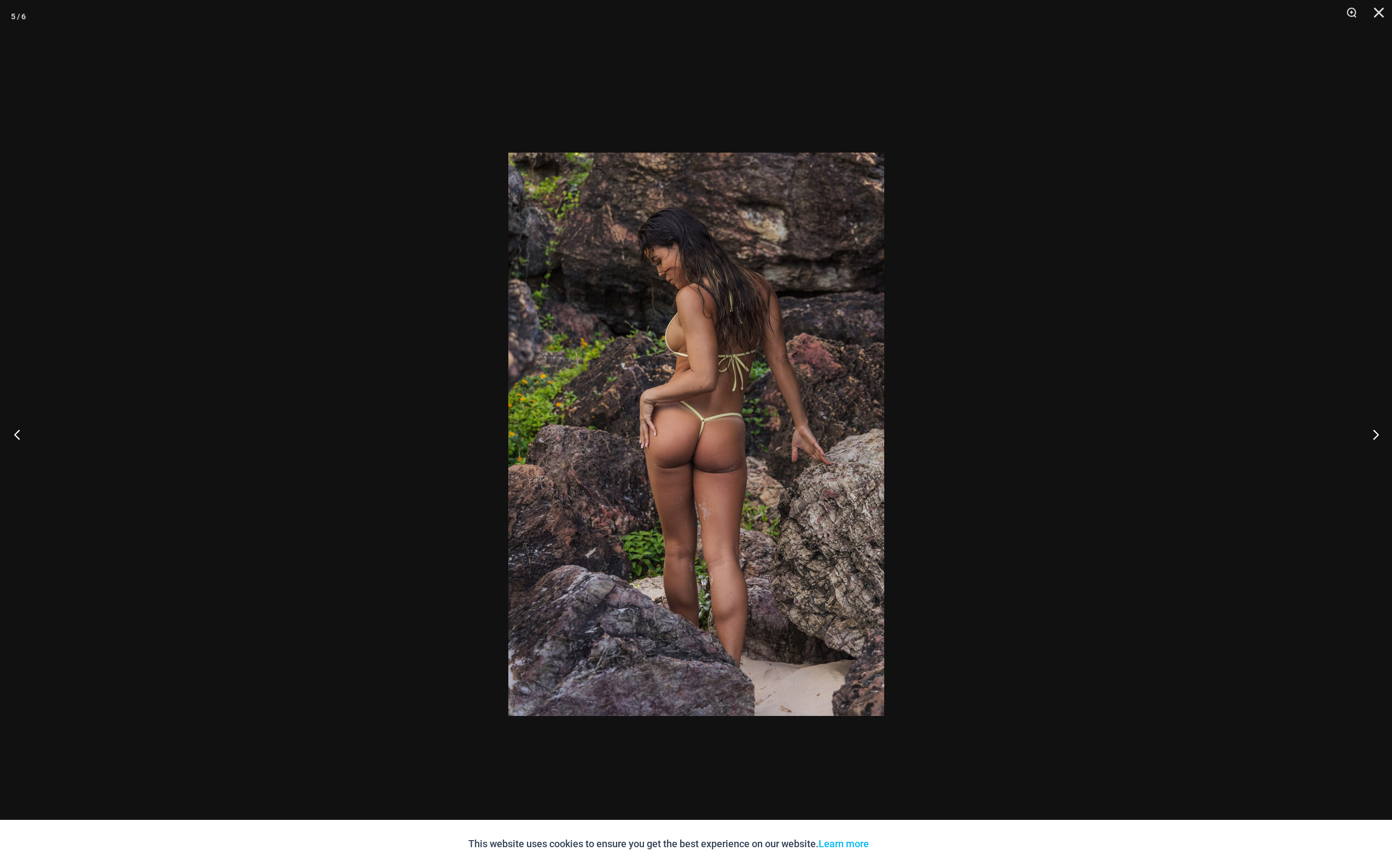
click at [17, 431] on button "Previous" at bounding box center [20, 434] width 41 height 55
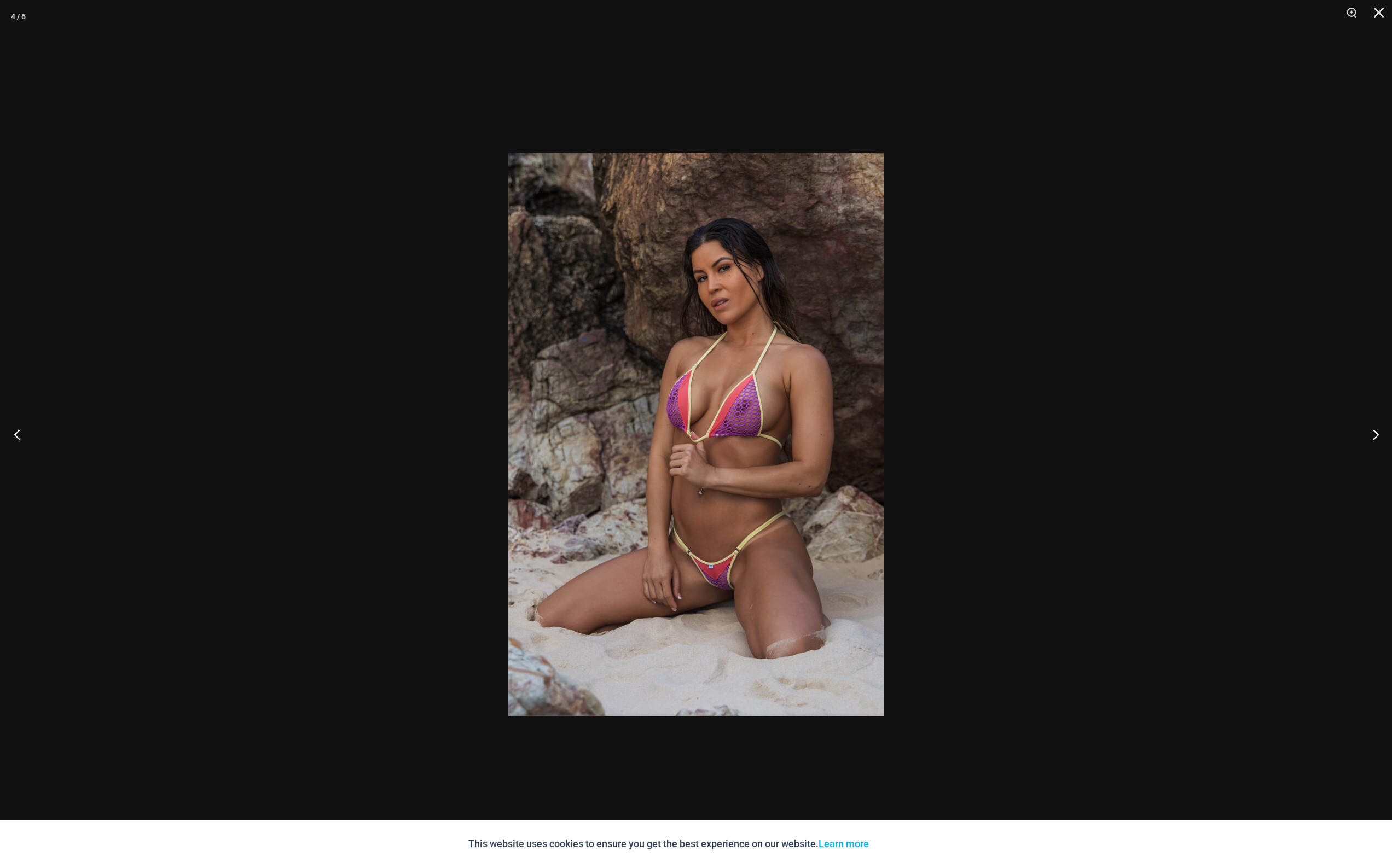
click at [17, 431] on button "Previous" at bounding box center [20, 434] width 41 height 55
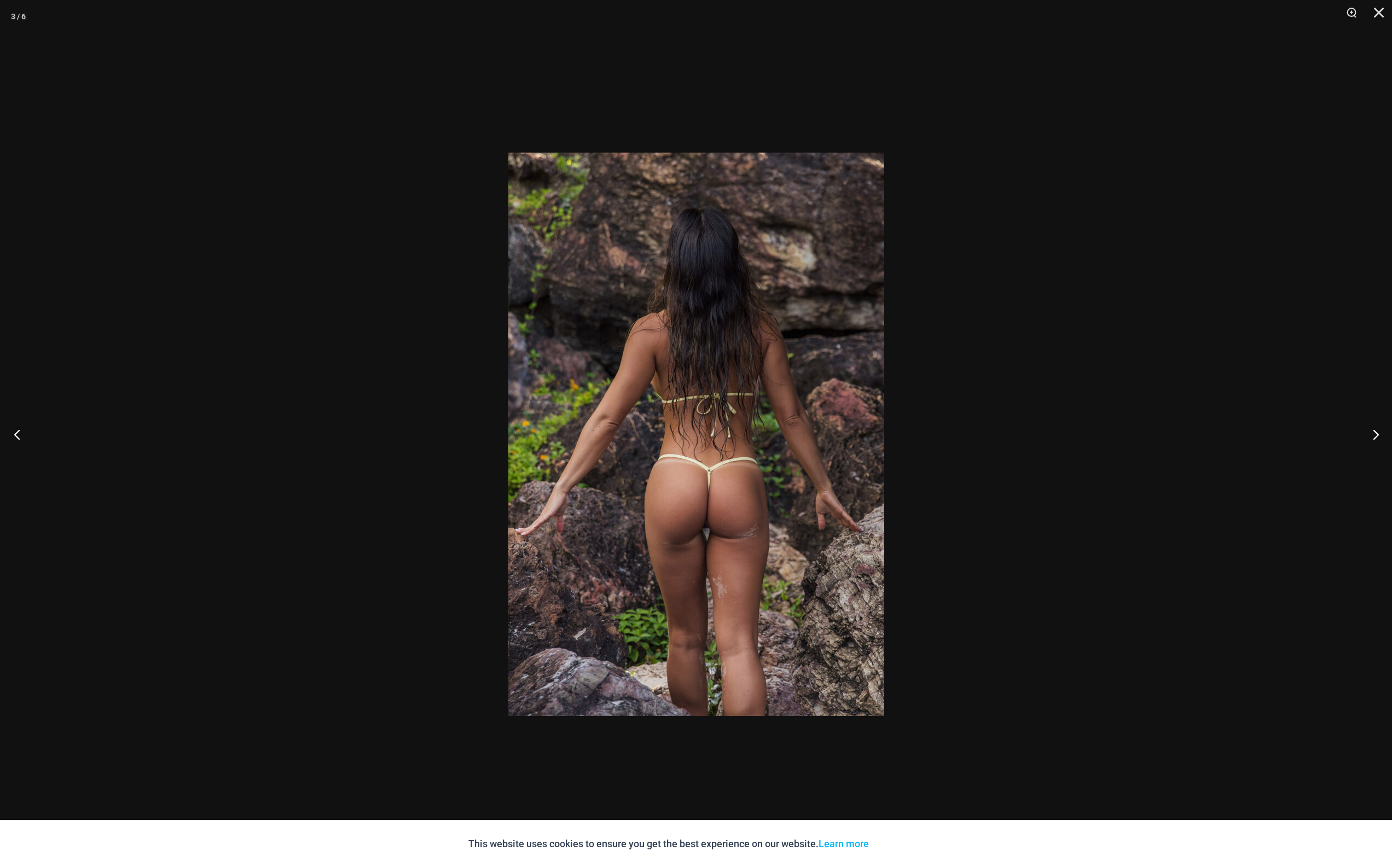
click at [17, 431] on button "Previous" at bounding box center [20, 434] width 41 height 55
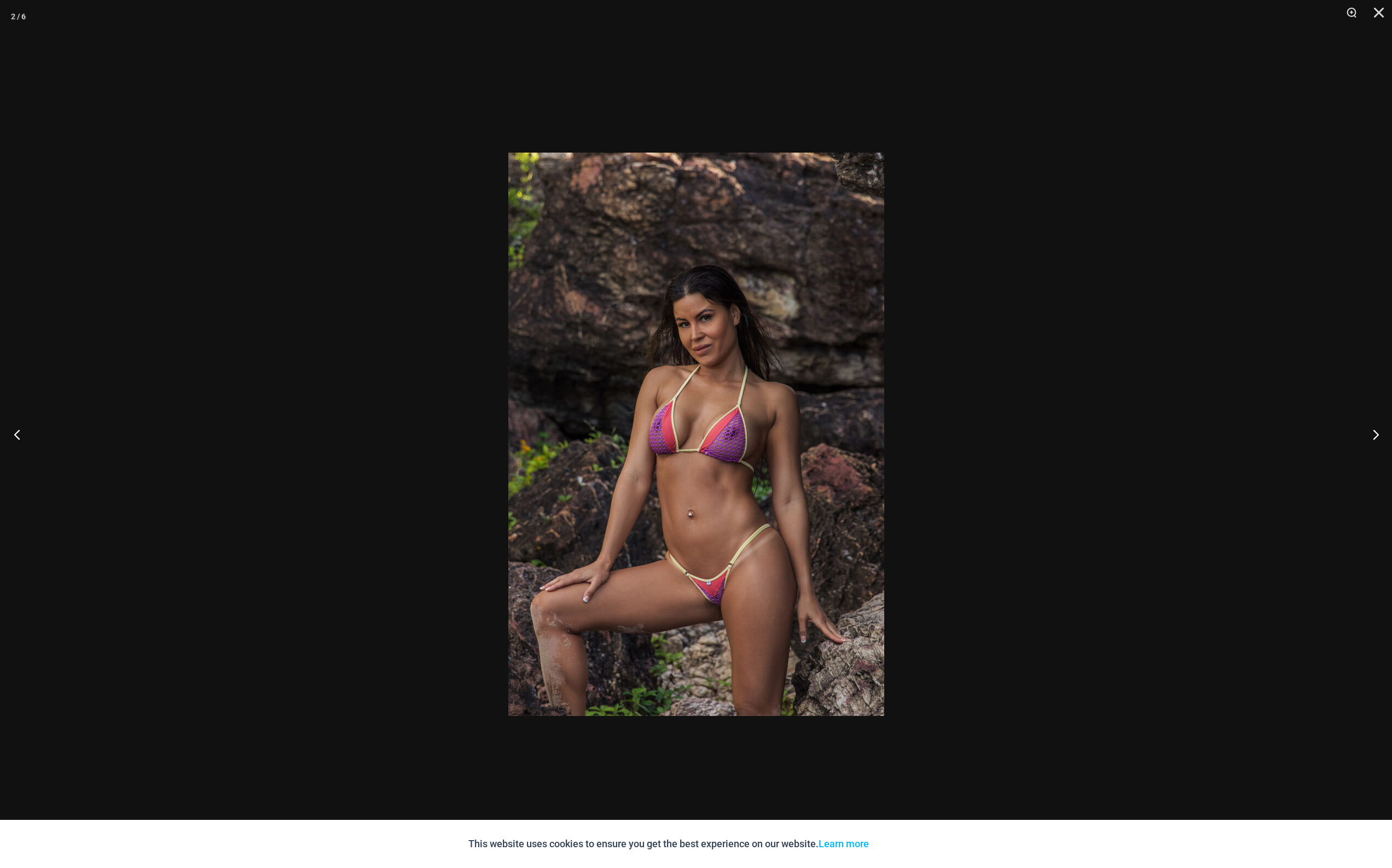
click at [17, 431] on button "Previous" at bounding box center [20, 434] width 41 height 55
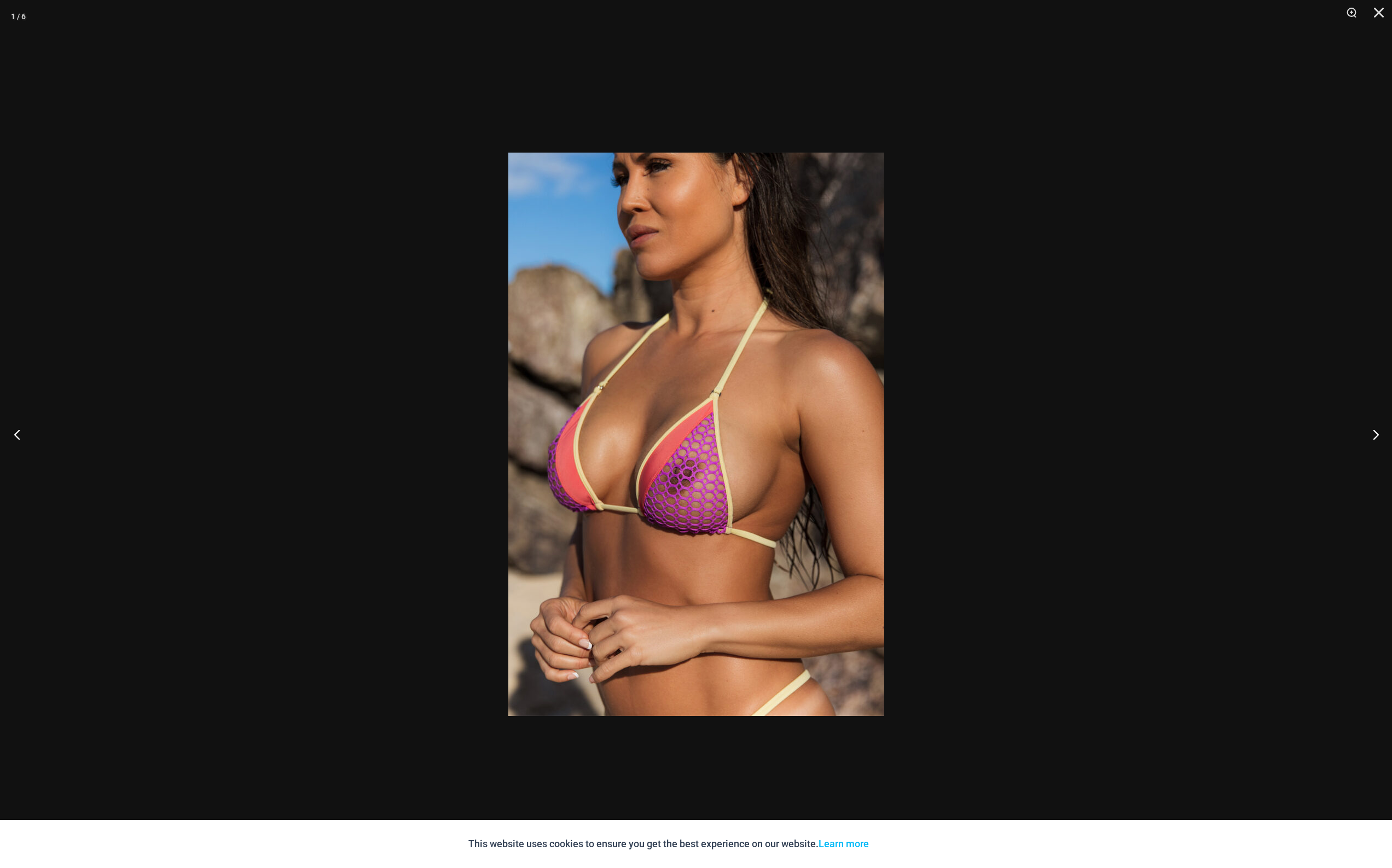
click at [17, 431] on button "Previous" at bounding box center [20, 434] width 41 height 55
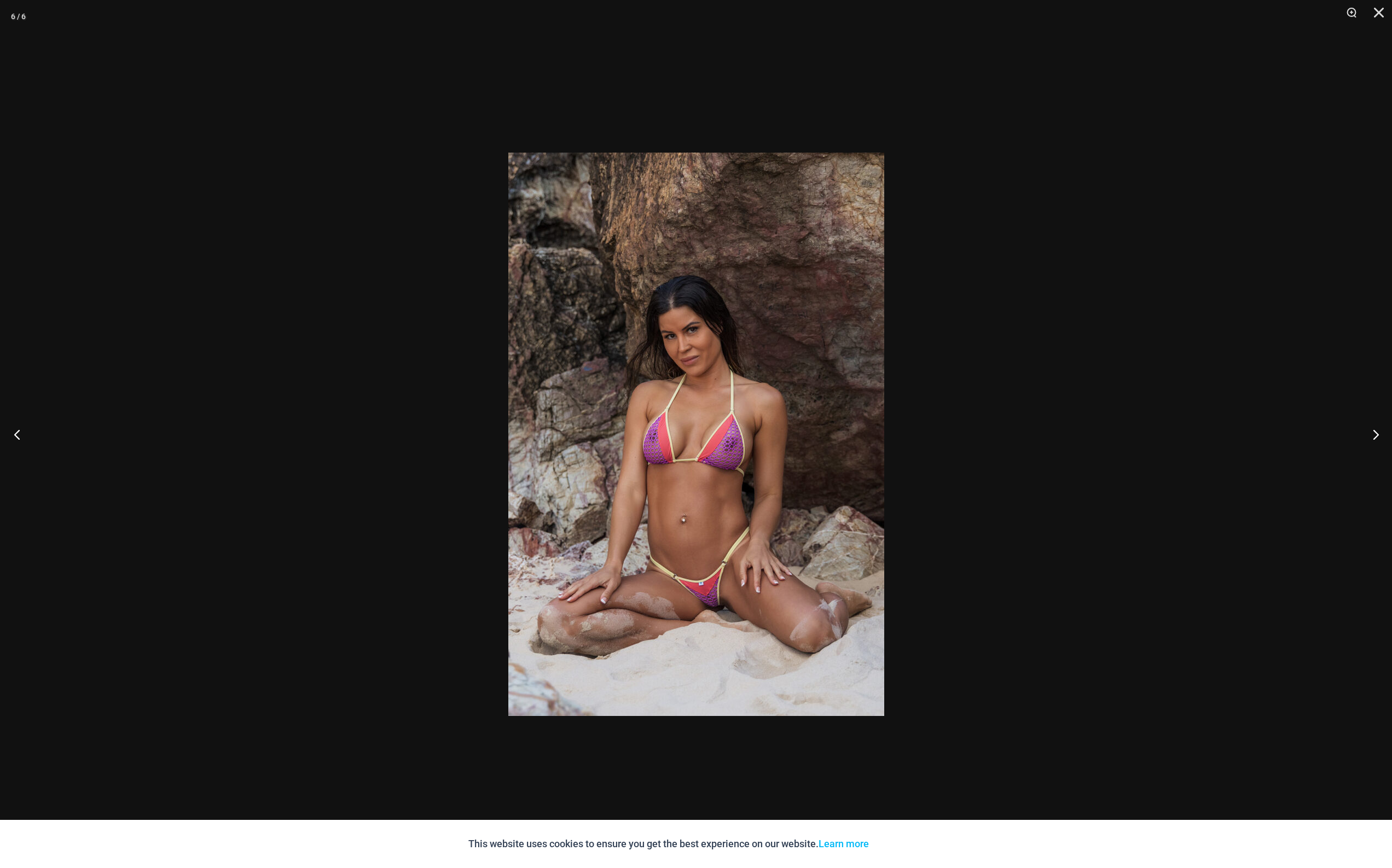
click at [17, 431] on button "Previous" at bounding box center [20, 434] width 41 height 55
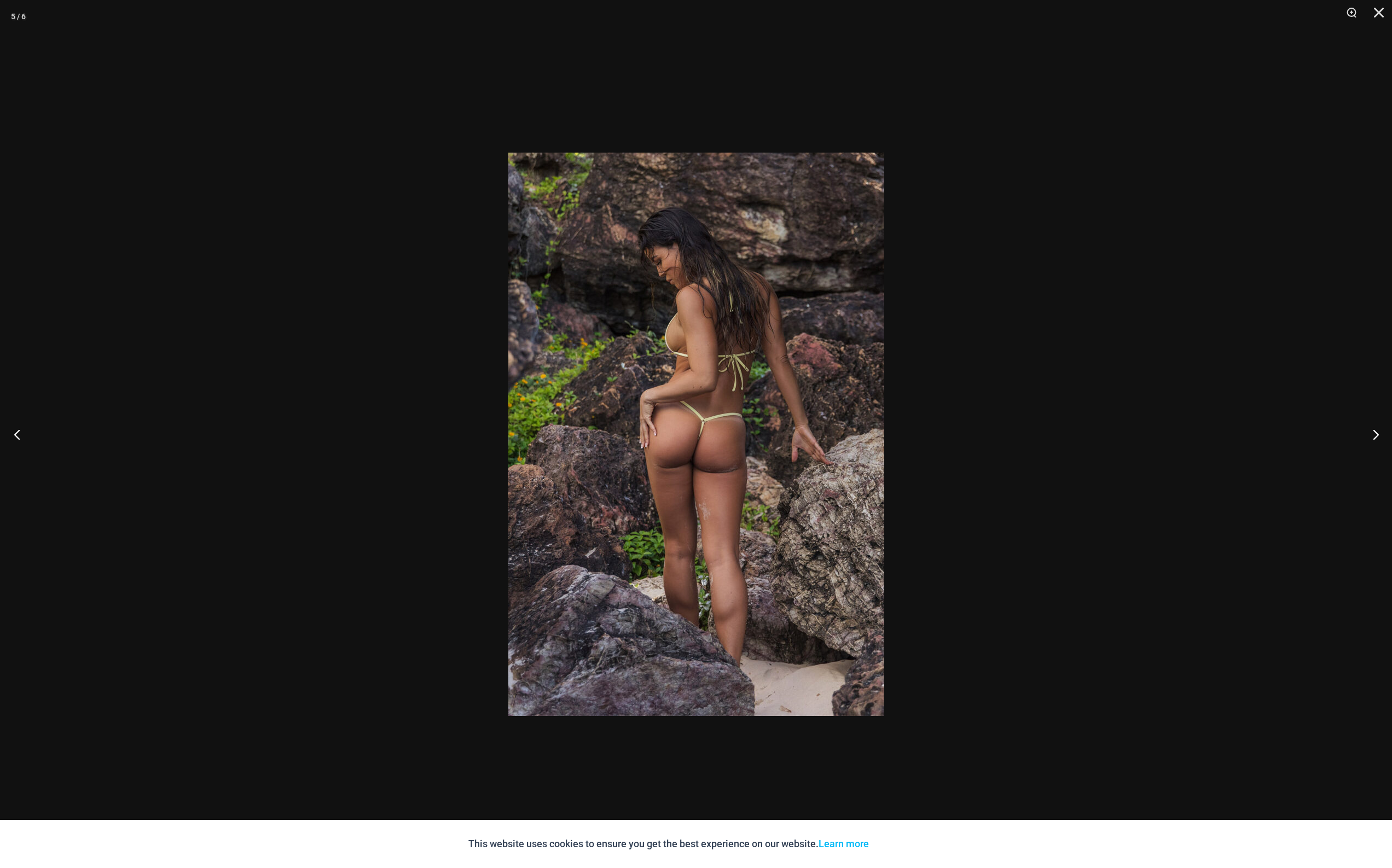
click at [17, 431] on button "Previous" at bounding box center [20, 434] width 41 height 55
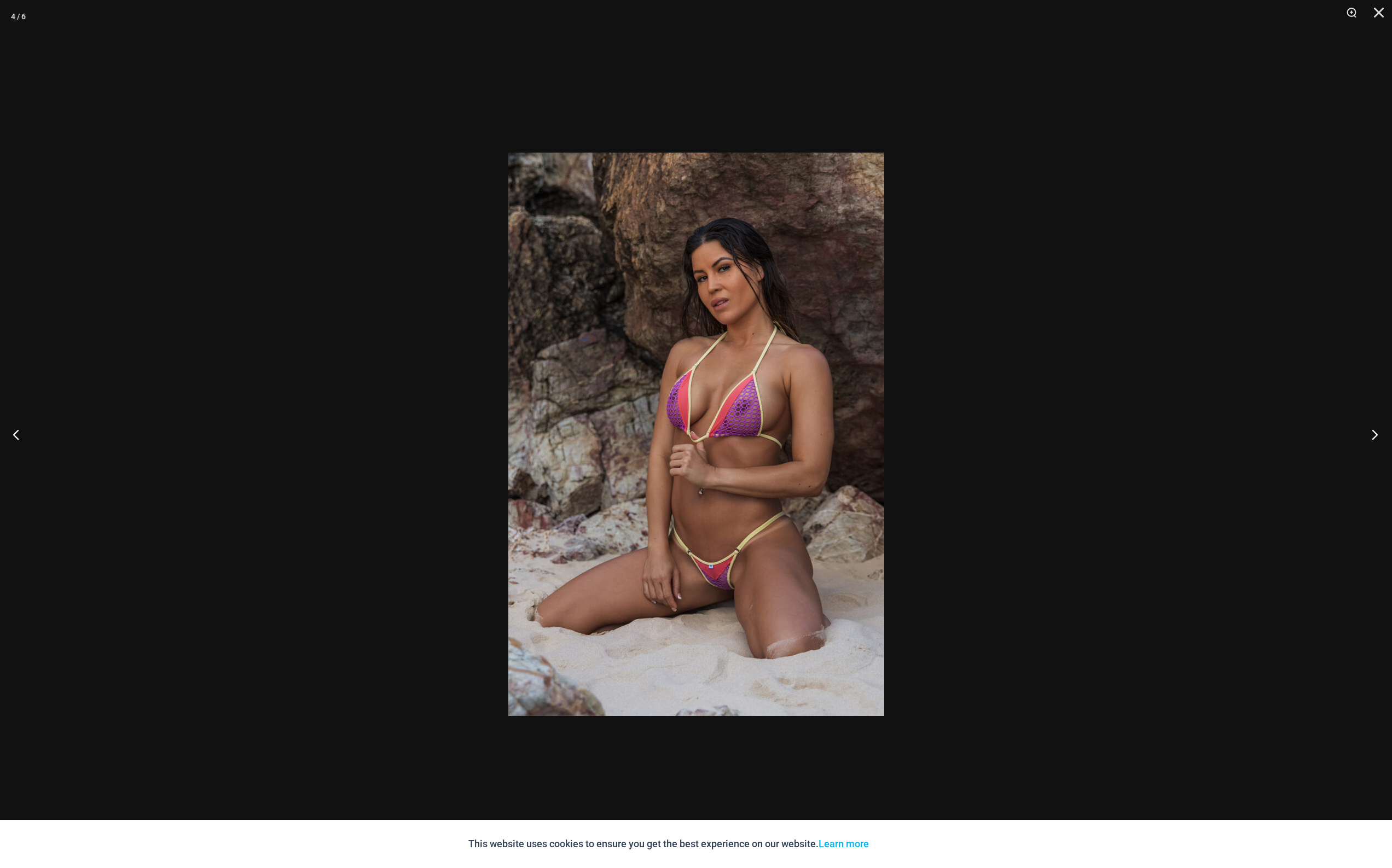
click at [1374, 438] on button "Next" at bounding box center [1371, 434] width 41 height 55
